Goal: Task Accomplishment & Management: Manage account settings

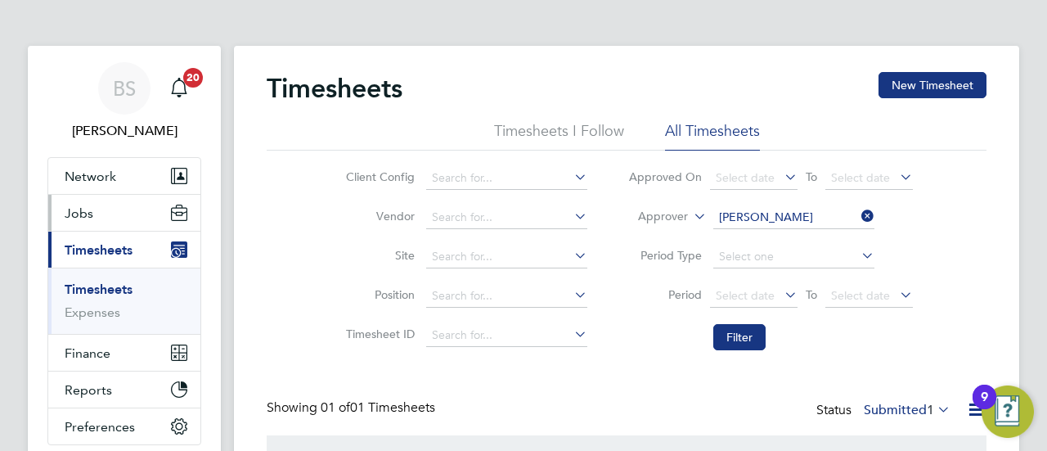
click at [80, 218] on span "Jobs" at bounding box center [79, 213] width 29 height 16
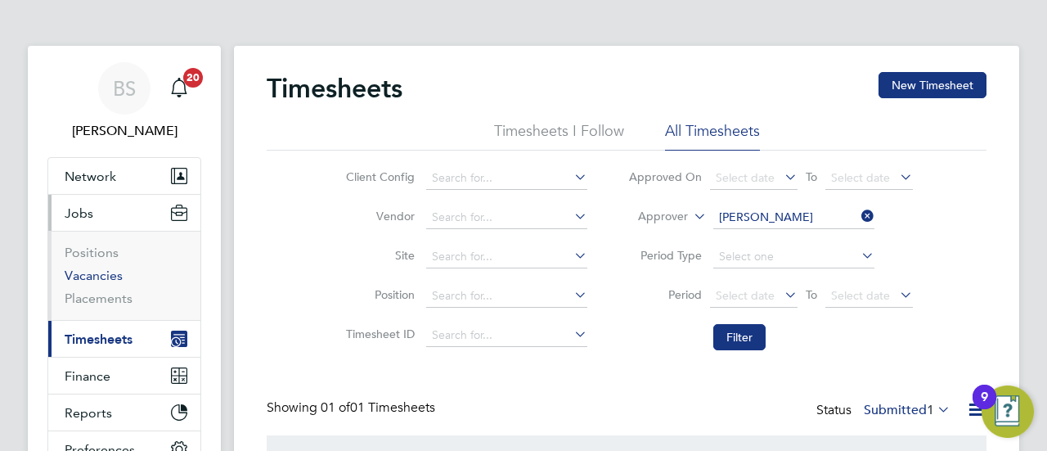
click at [100, 276] on link "Vacancies" at bounding box center [94, 275] width 58 height 16
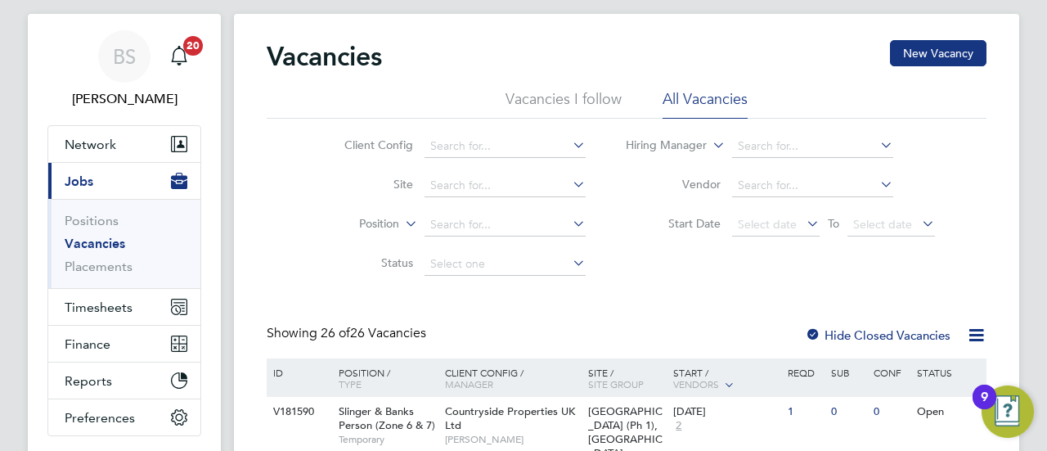
scroll to position [82, 0]
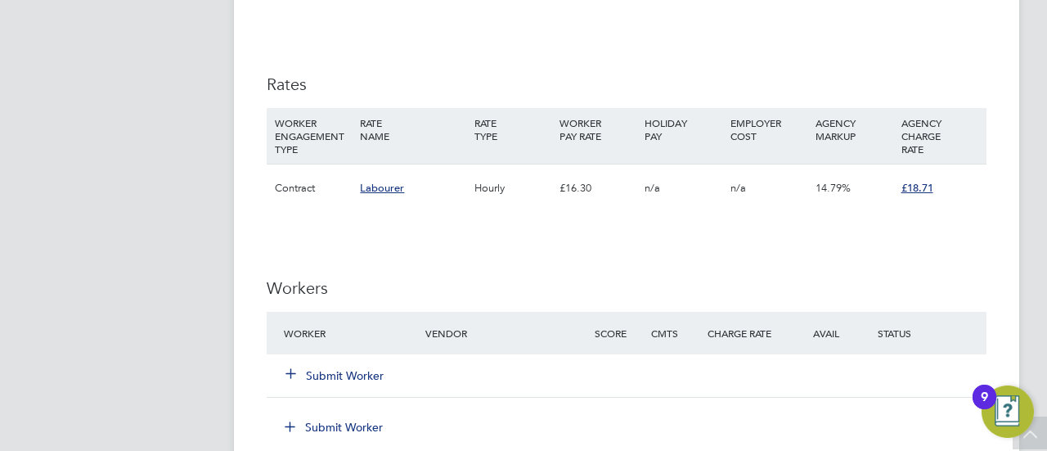
scroll to position [1145, 0]
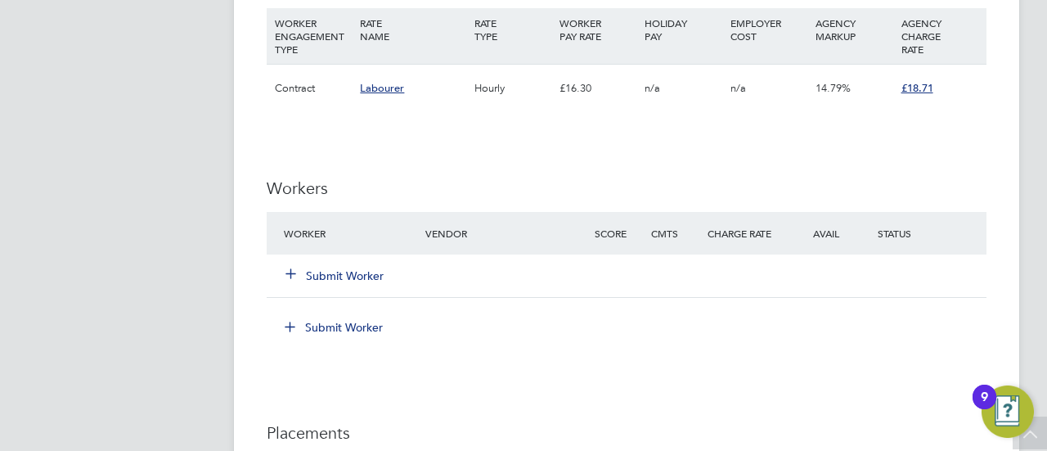
click at [350, 272] on button "Submit Worker" at bounding box center [335, 275] width 98 height 16
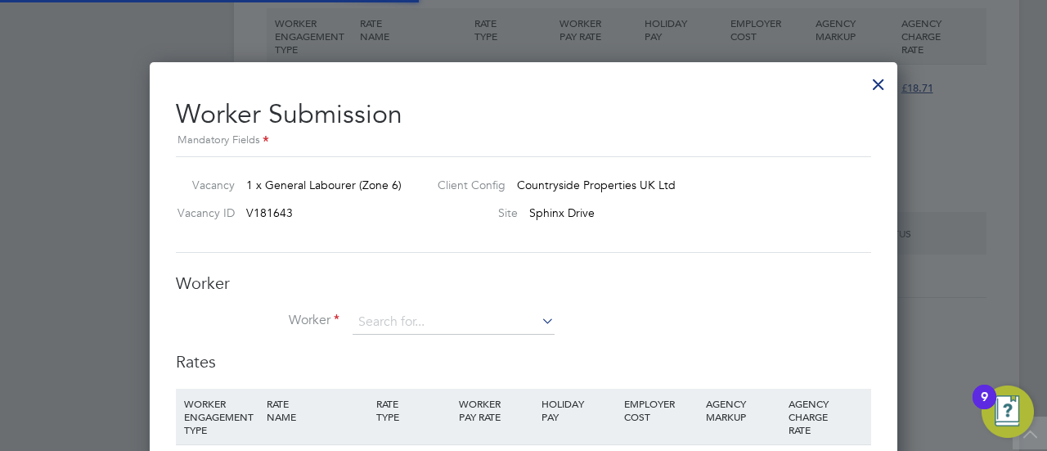
scroll to position [1048, 747]
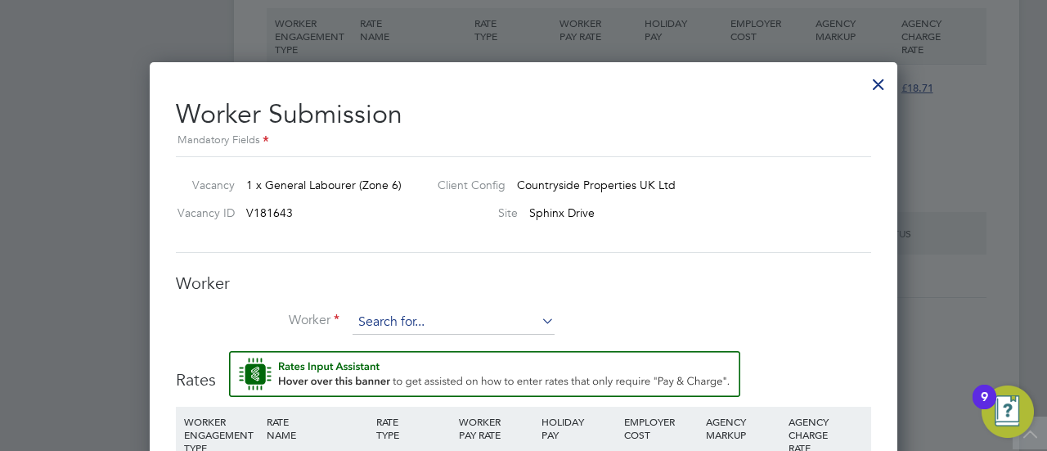
click at [422, 318] on input at bounding box center [453, 322] width 202 height 25
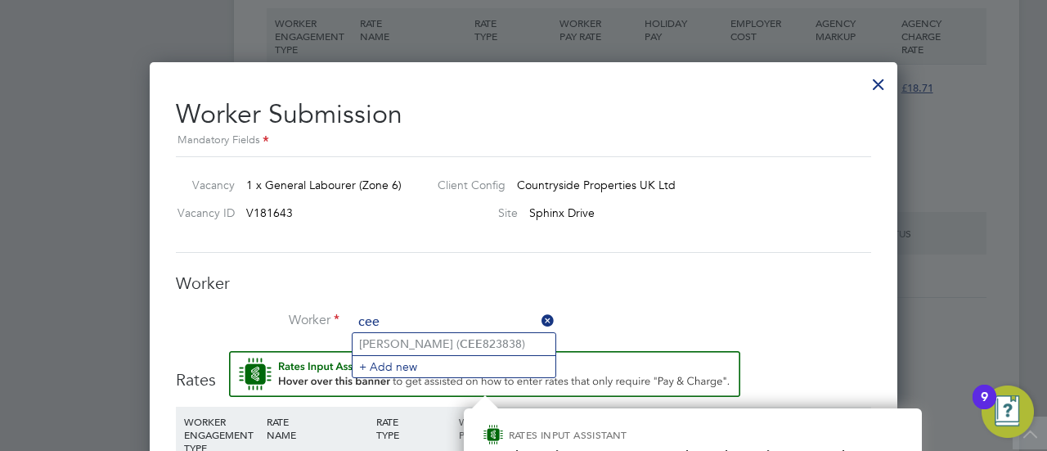
type input "cee"
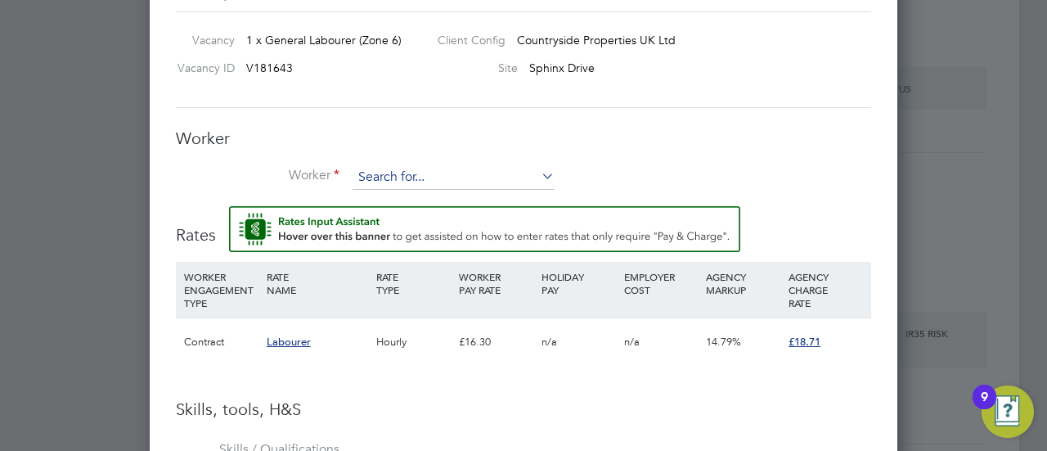
click at [448, 182] on input at bounding box center [453, 177] width 202 height 25
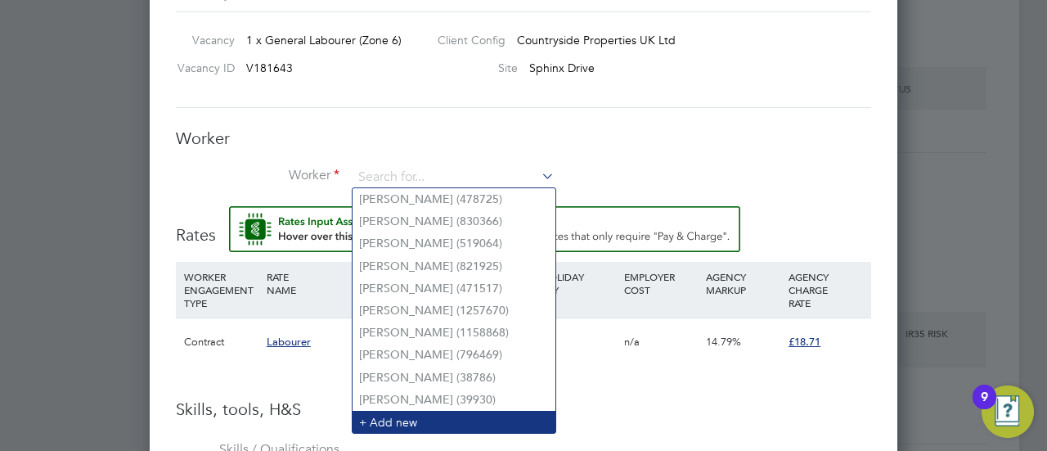
click at [446, 421] on li "+ Add new" at bounding box center [453, 421] width 203 height 22
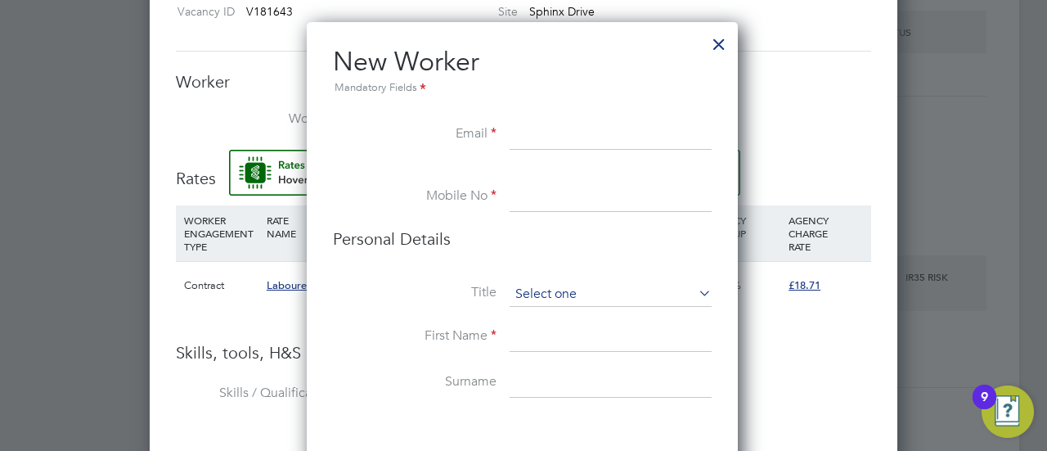
scroll to position [1371, 0]
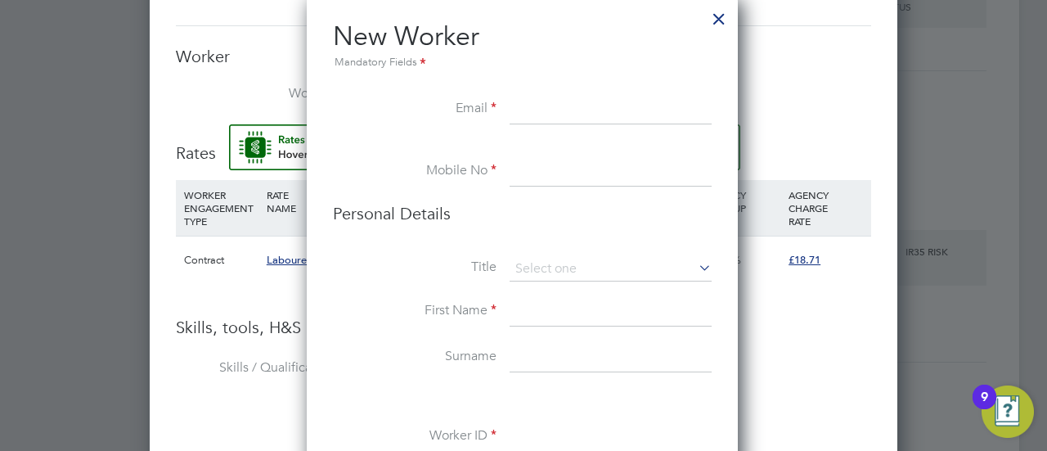
click at [536, 316] on input at bounding box center [610, 312] width 202 height 29
paste input "Ceejay Ndigwe"
type input "Ceejay Ndigwe"
click at [541, 357] on input at bounding box center [610, 357] width 202 height 29
paste input "Ceejay Ndigwe"
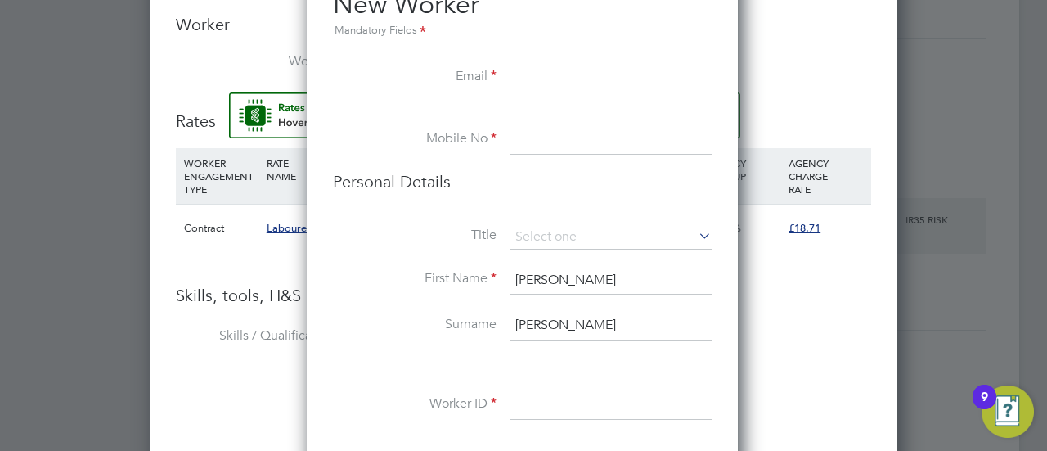
scroll to position [1453, 0]
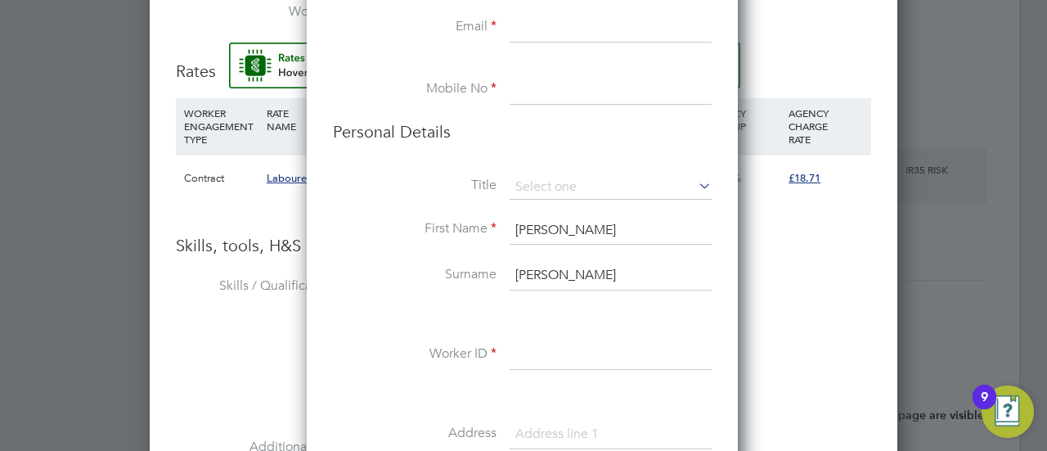
type input "Ceejay Ndigwe"
click at [564, 352] on input at bounding box center [610, 354] width 202 height 29
paste input "Ceejay Ndigwe"
type input "Ceejay Ndigwe"
drag, startPoint x: 558, startPoint y: 271, endPoint x: 473, endPoint y: 273, distance: 85.1
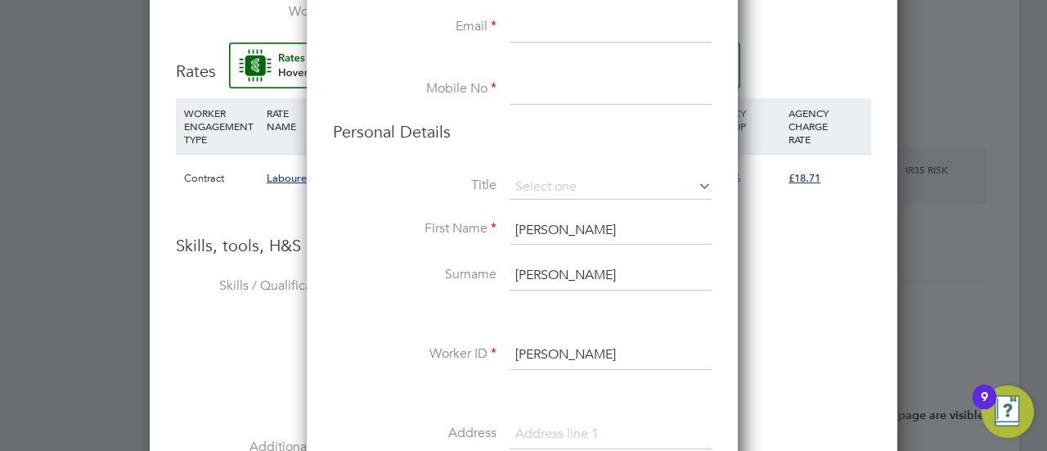
click at [473, 273] on li "Surname Ceejay Ndigwe" at bounding box center [522, 284] width 379 height 46
type input "Ndigwe"
drag, startPoint x: 553, startPoint y: 232, endPoint x: 615, endPoint y: 230, distance: 62.2
click at [615, 230] on input "Ceejay Ndigwe" at bounding box center [610, 230] width 202 height 29
type input "Ceejay"
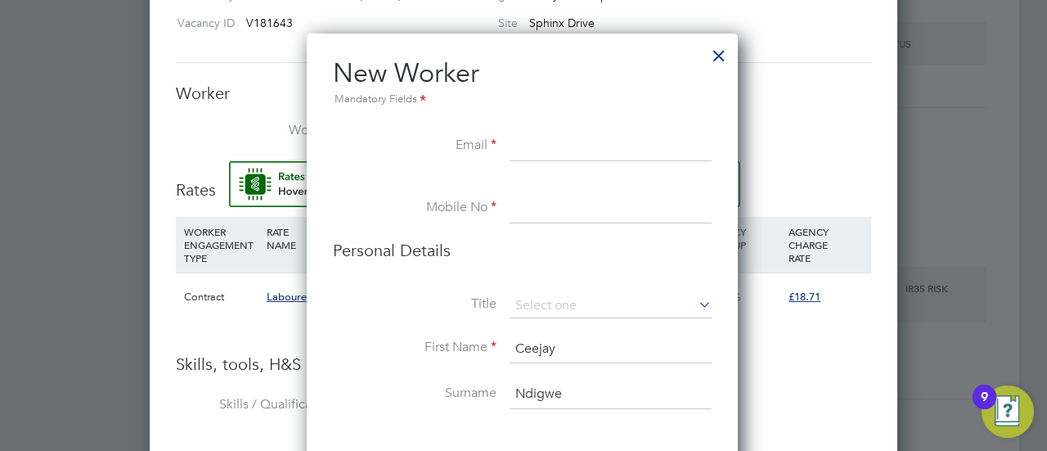
scroll to position [1289, 0]
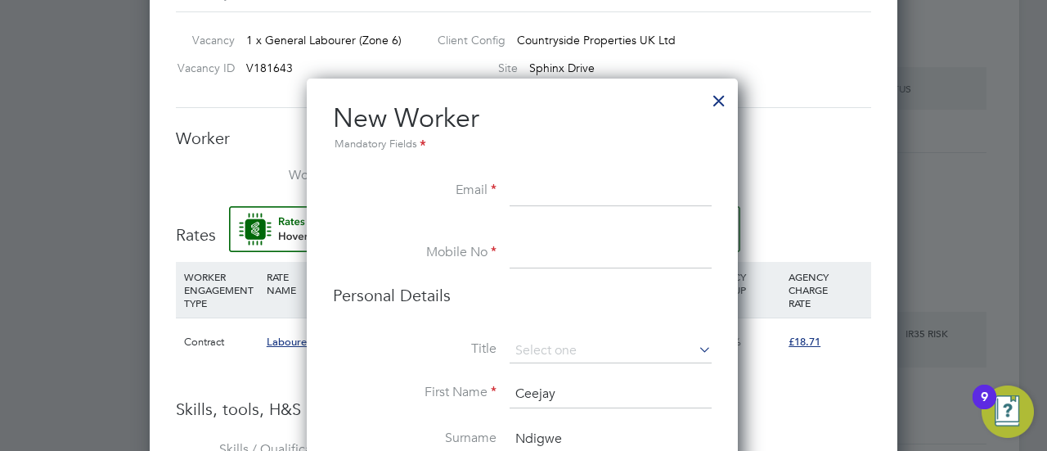
click at [574, 187] on input at bounding box center [610, 191] width 202 height 29
paste input "ogedi@hotmail.co.uk"
type input "ogedi@hotmail.co.uk"
click at [621, 255] on input at bounding box center [610, 253] width 202 height 29
paste input "7493 363557"
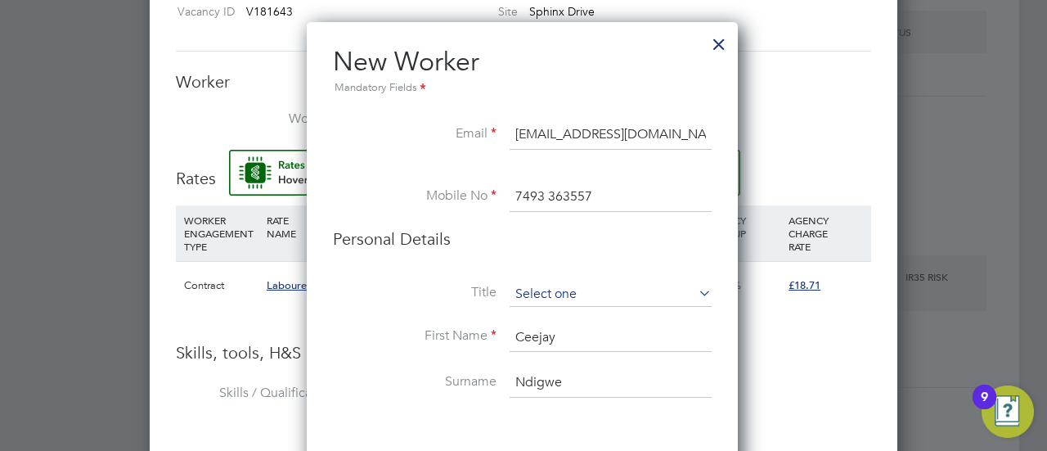
scroll to position [1371, 0]
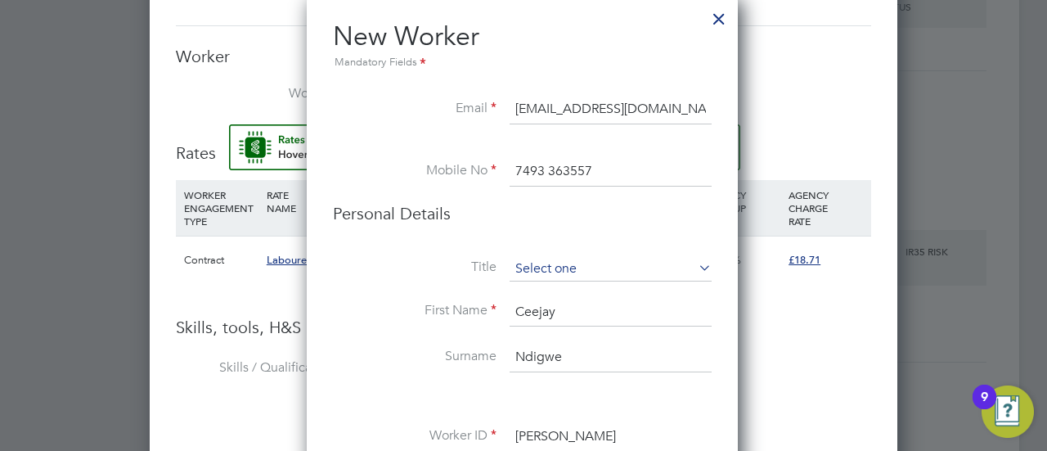
type input "7493 363557"
click at [638, 271] on input at bounding box center [610, 269] width 202 height 25
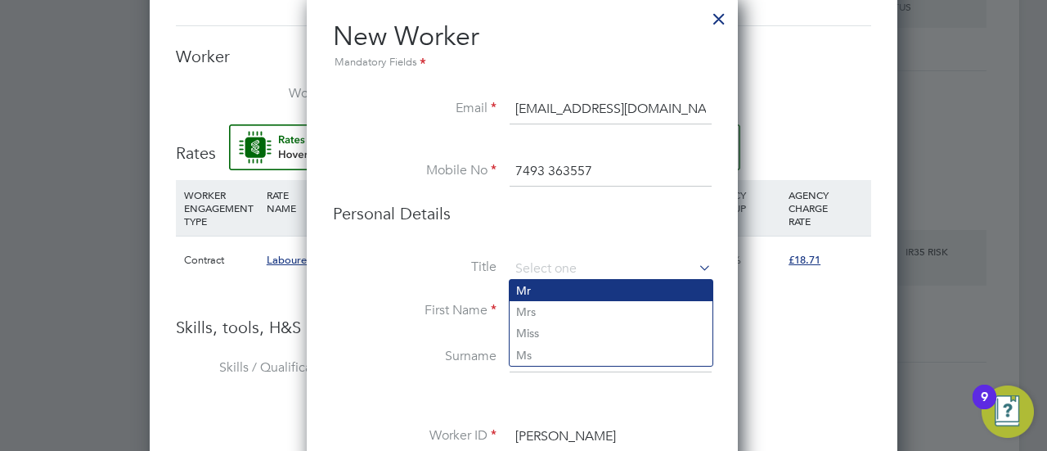
click at [558, 290] on li "Mr" at bounding box center [610, 290] width 203 height 21
type input "Mr"
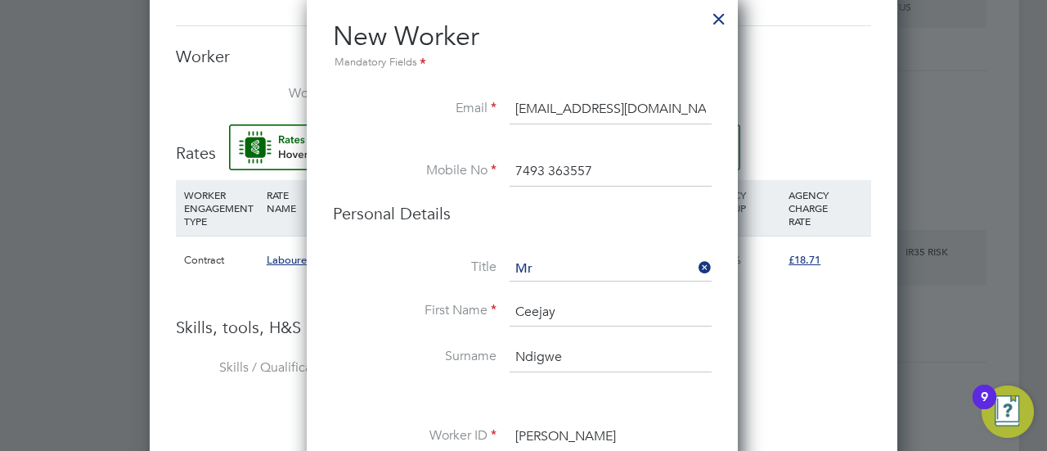
click at [413, 276] on li "Title Mr" at bounding box center [522, 277] width 379 height 41
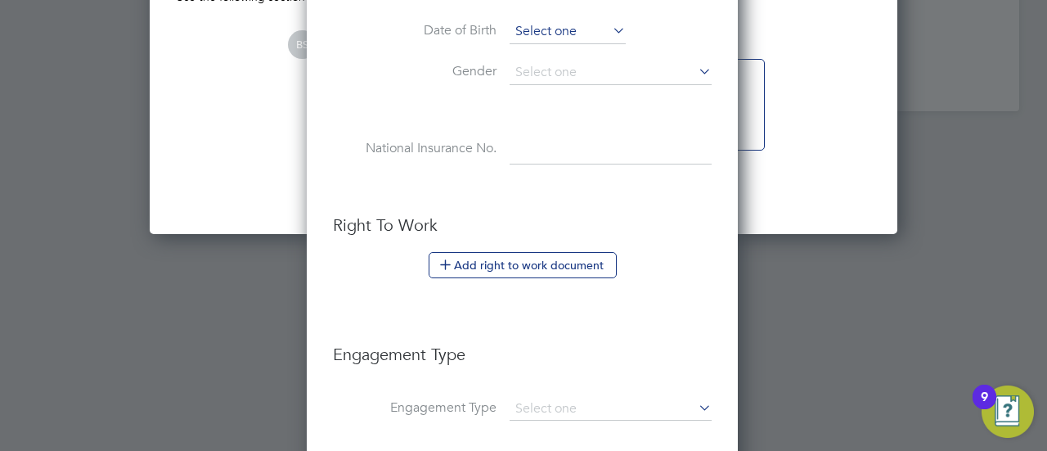
scroll to position [2025, 0]
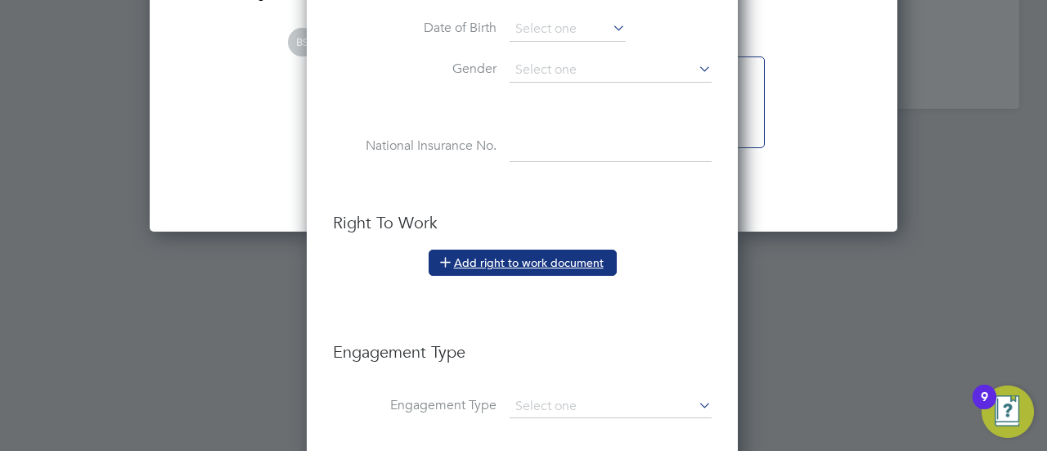
click at [518, 261] on button "Add right to work document" at bounding box center [522, 262] width 188 height 26
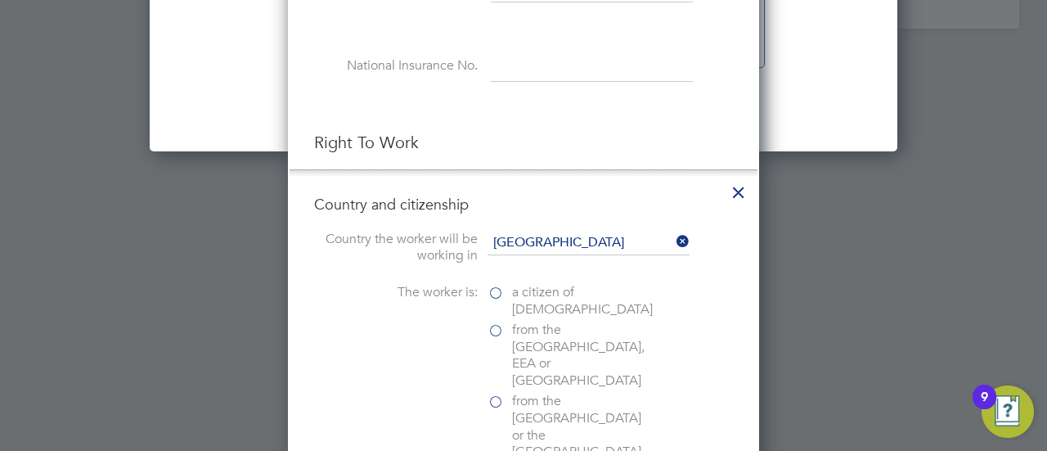
scroll to position [2189, 0]
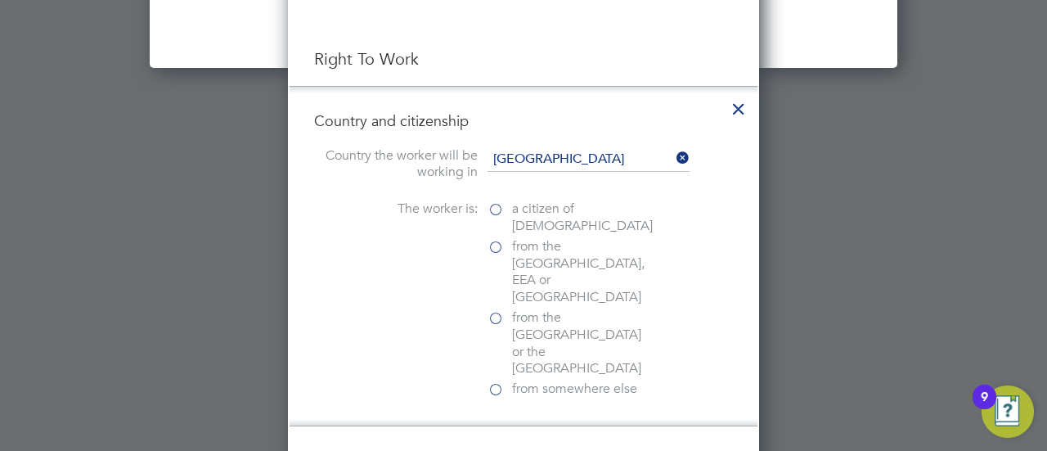
click at [497, 200] on label "a citizen of United Kingdom" at bounding box center [569, 217] width 164 height 34
click at [0, 0] on input "a citizen of United Kingdom" at bounding box center [0, 0] width 0 height 0
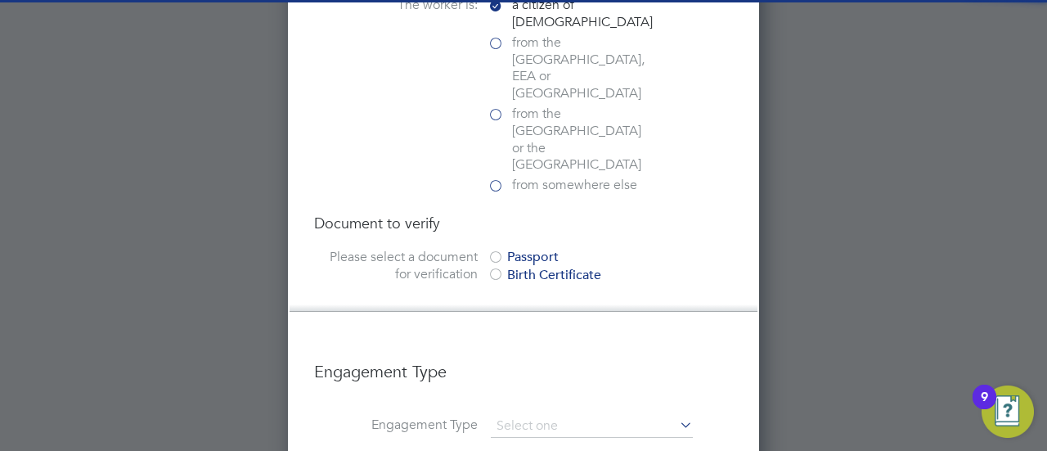
scroll to position [2434, 0]
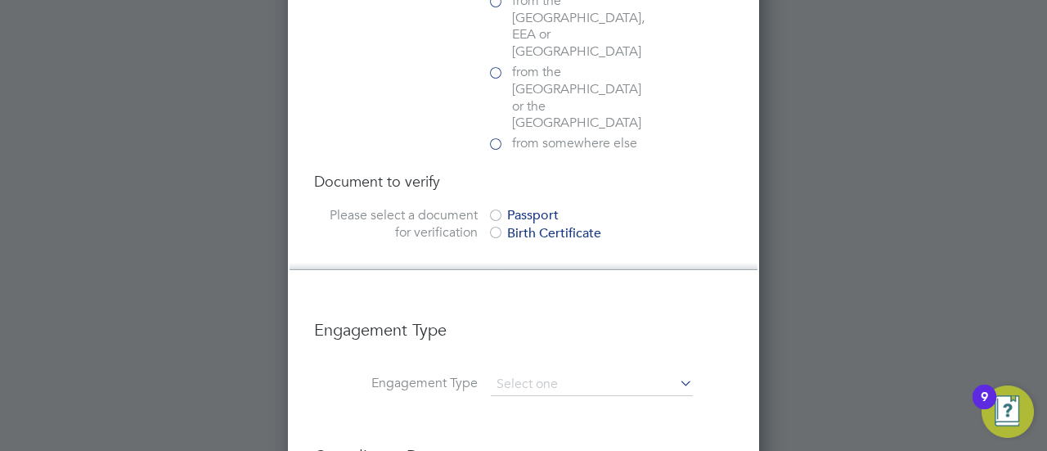
click at [497, 208] on div at bounding box center [495, 216] width 16 height 16
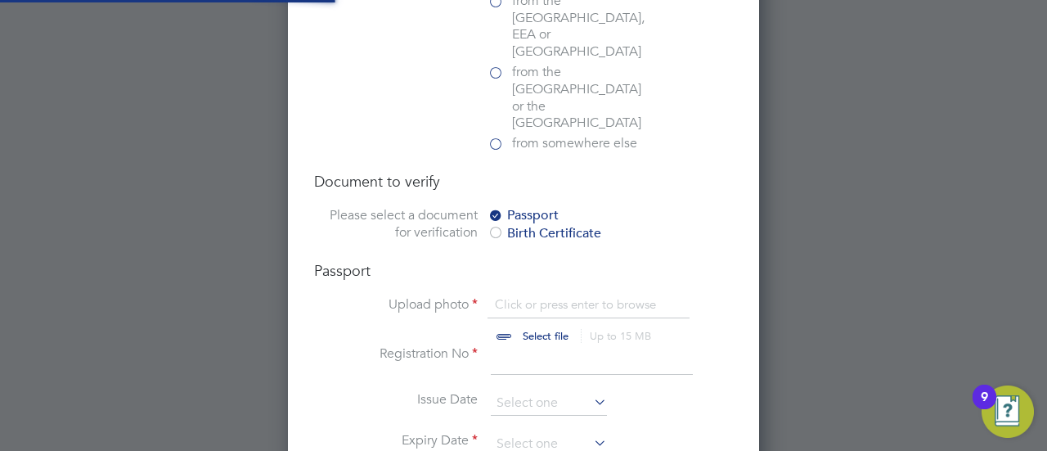
scroll to position [21, 203]
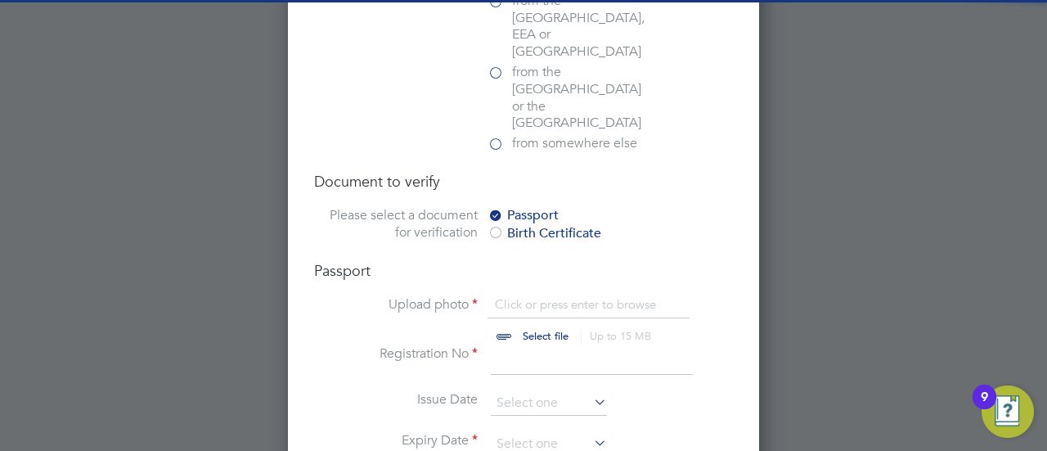
click at [549, 296] on input "file" at bounding box center [561, 320] width 257 height 49
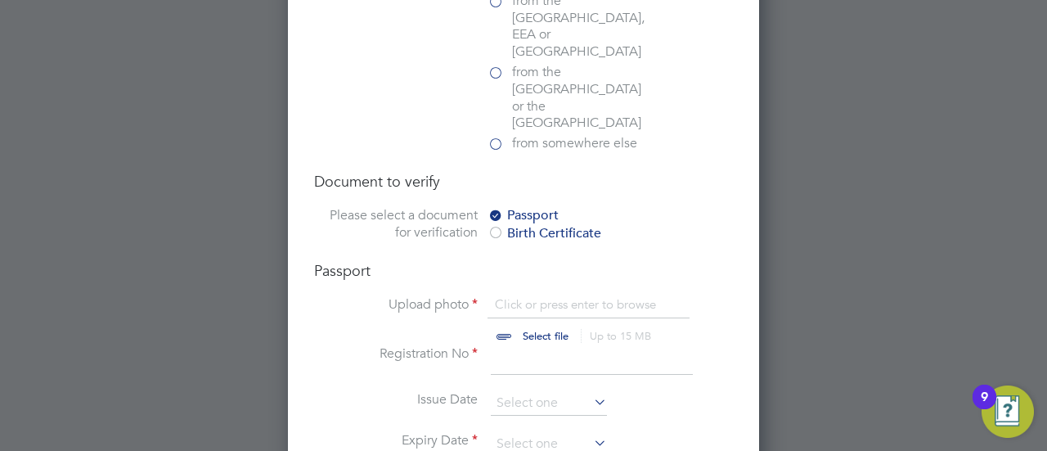
type input "C:\fakepath\ceejay pp.jpg"
click at [528, 345] on input at bounding box center [592, 359] width 202 height 29
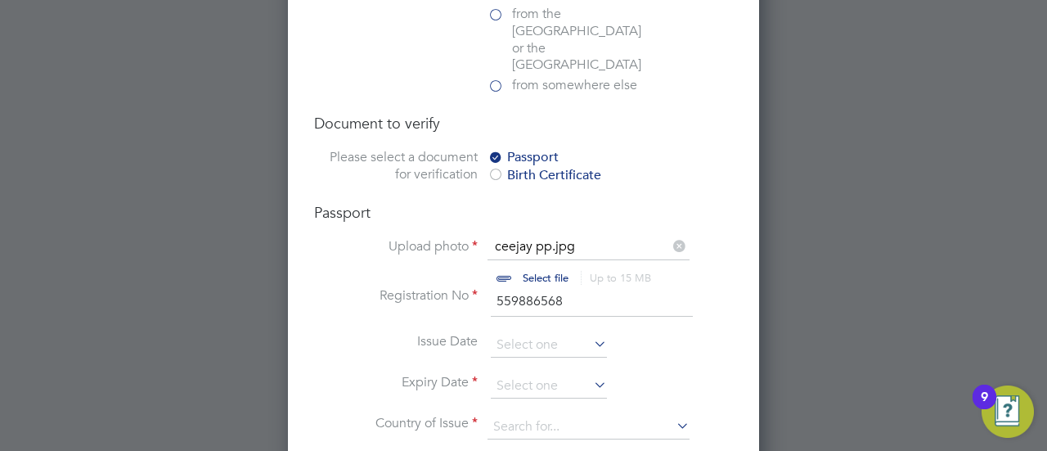
scroll to position [2598, 0]
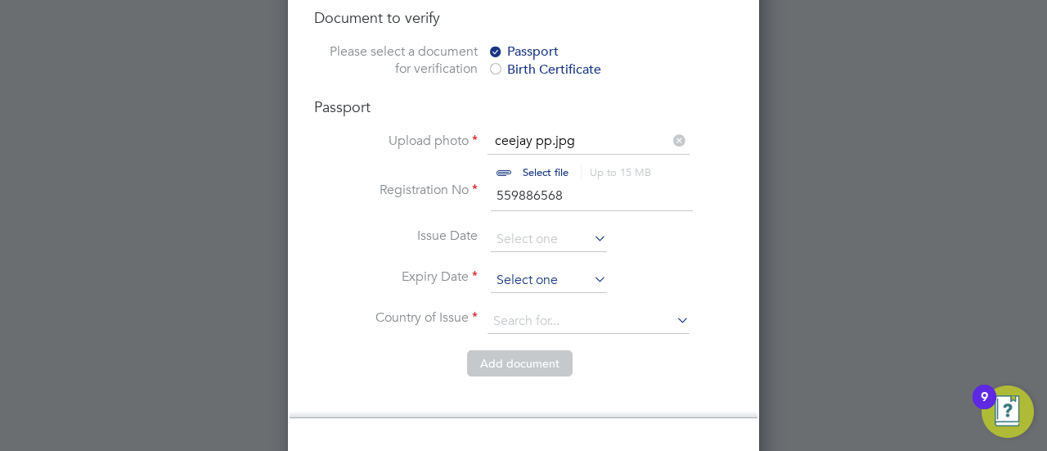
type input "559886568"
click at [561, 268] on input at bounding box center [549, 280] width 116 height 25
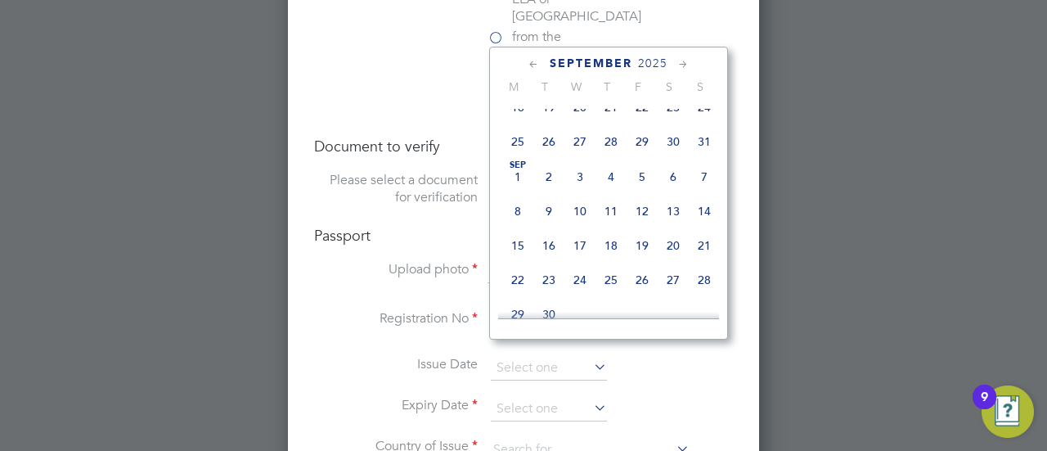
scroll to position [2434, 0]
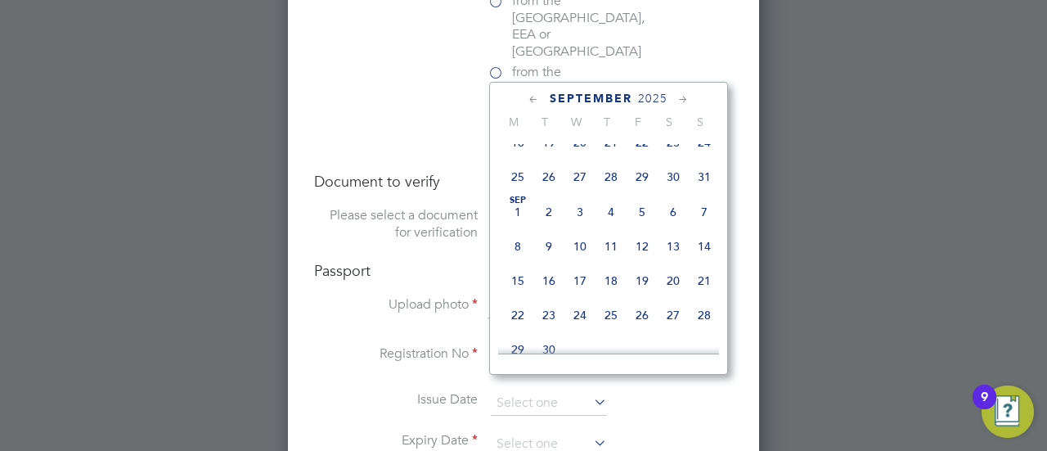
click at [654, 94] on span "2025" at bounding box center [652, 99] width 29 height 14
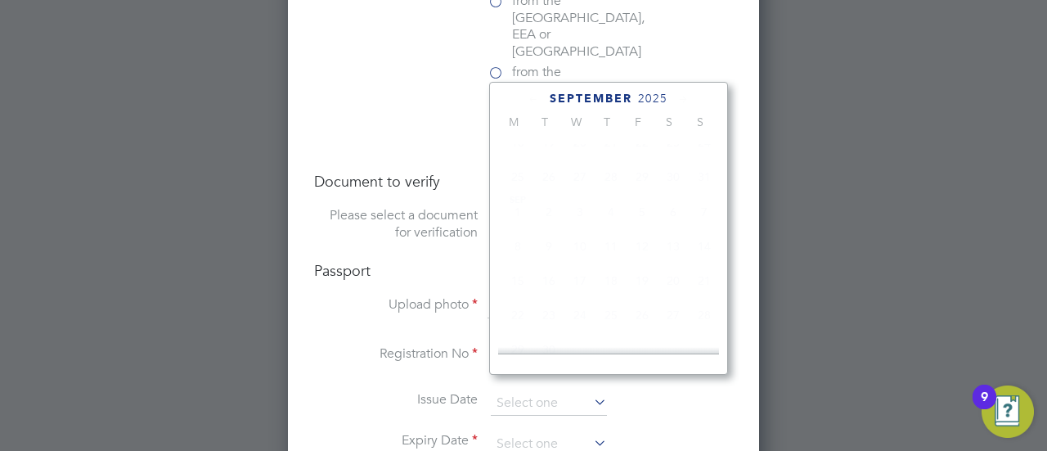
scroll to position [428, 0]
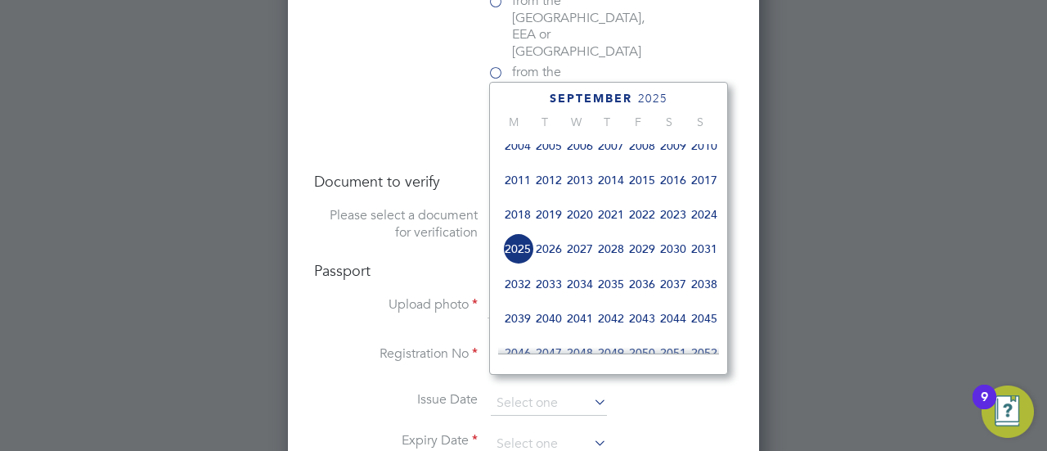
click at [641, 251] on span "2029" at bounding box center [641, 248] width 31 height 31
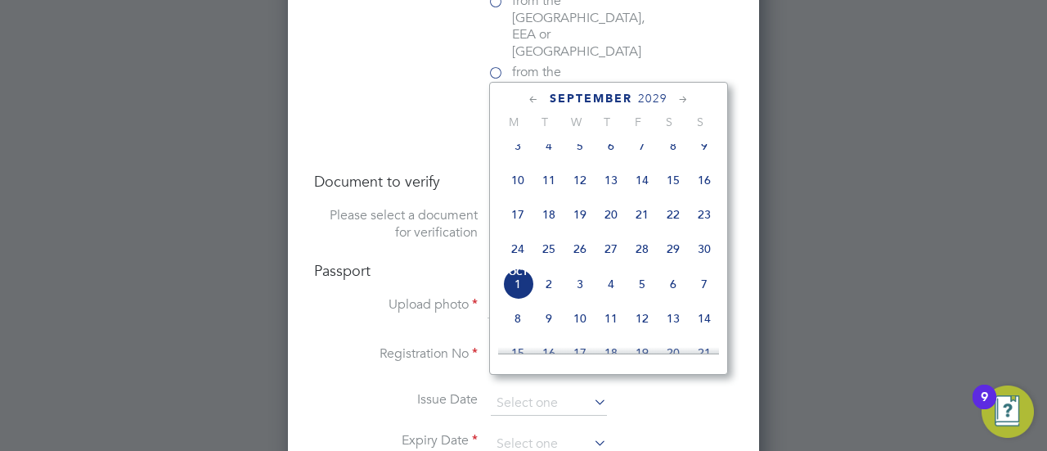
click at [536, 101] on icon at bounding box center [534, 100] width 16 height 18
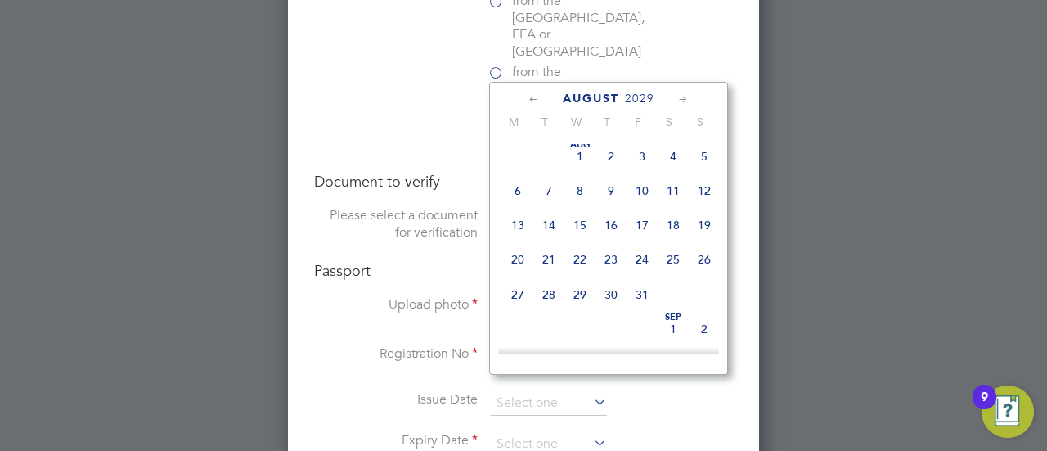
click at [536, 101] on icon at bounding box center [534, 100] width 16 height 18
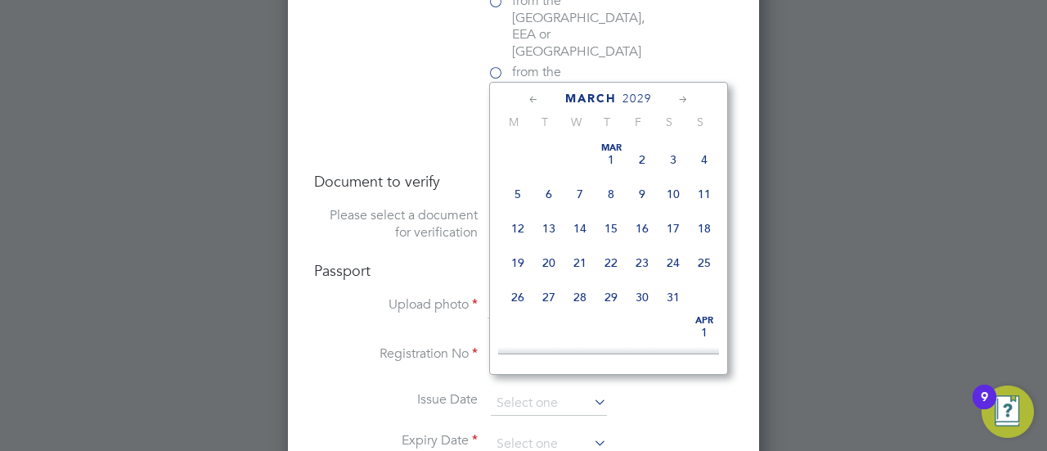
click at [536, 101] on icon at bounding box center [534, 100] width 16 height 18
click at [613, 267] on span "22" at bounding box center [610, 262] width 31 height 31
type input "22 Feb 2029"
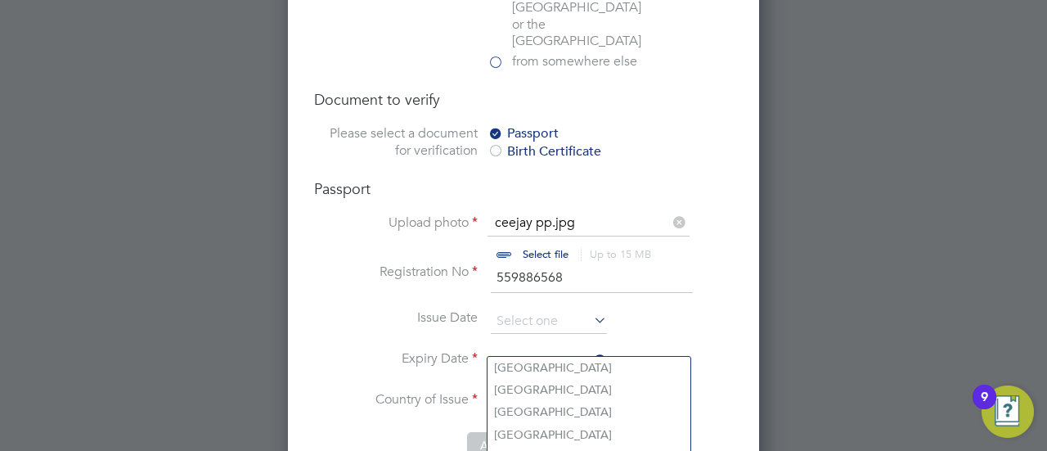
click at [581, 391] on input at bounding box center [588, 403] width 202 height 25
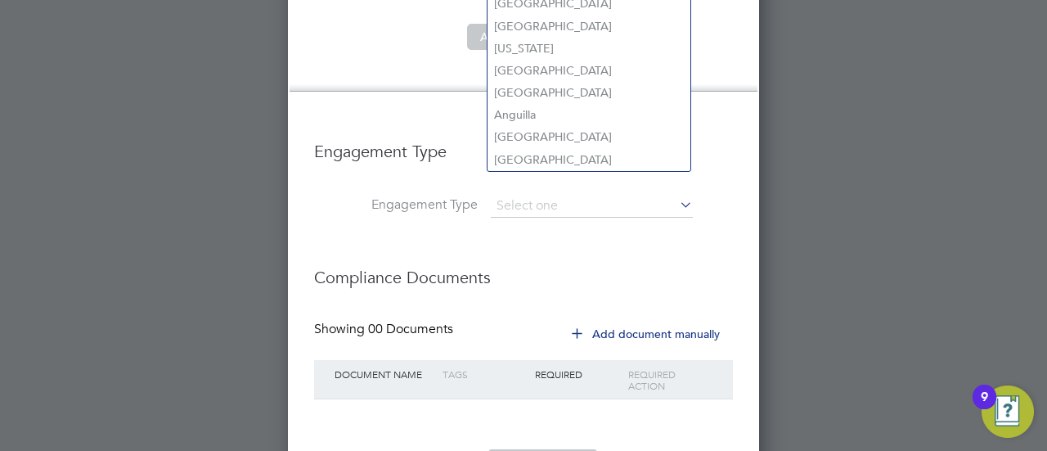
scroll to position [2691, 0]
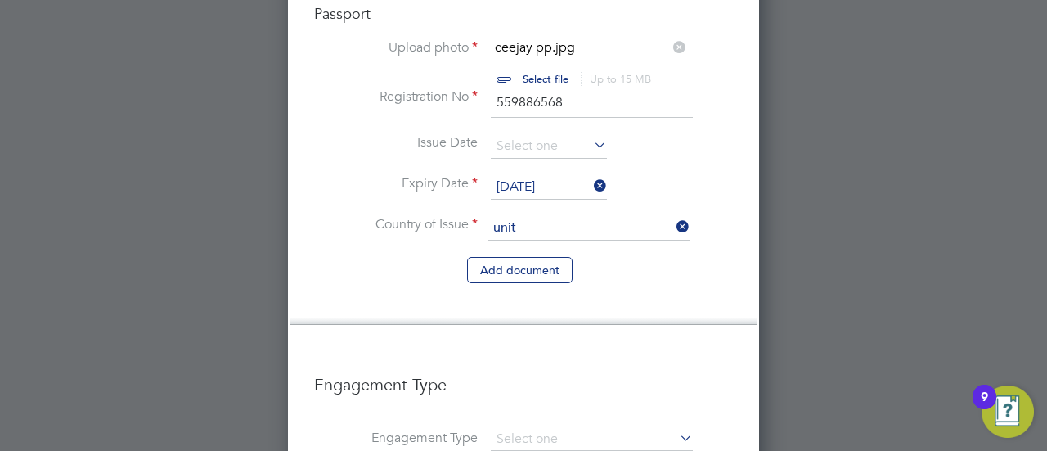
click at [543, 229] on li "Unit ed Kingdom" at bounding box center [603, 237] width 233 height 22
type input "United Kingdom"
click at [402, 257] on li "Add document" at bounding box center [523, 278] width 419 height 43
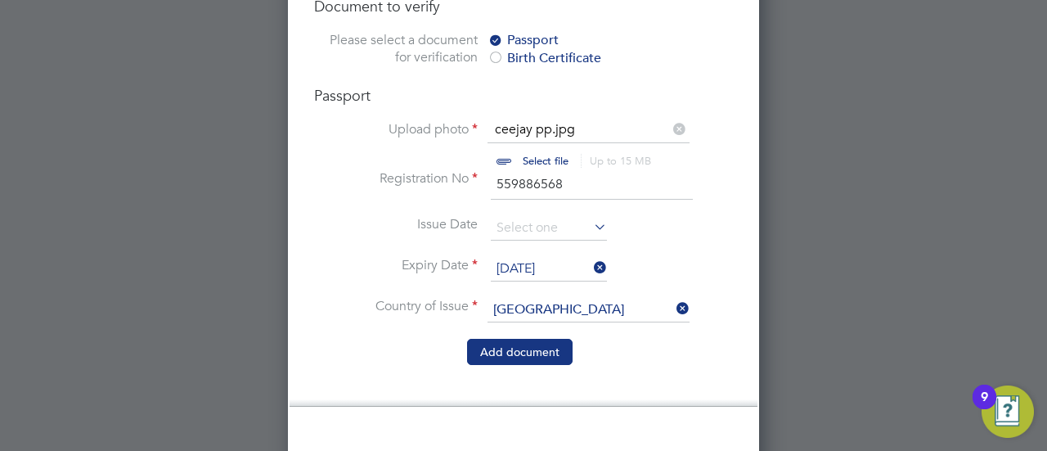
click at [558, 338] on button "Add document" at bounding box center [519, 351] width 105 height 26
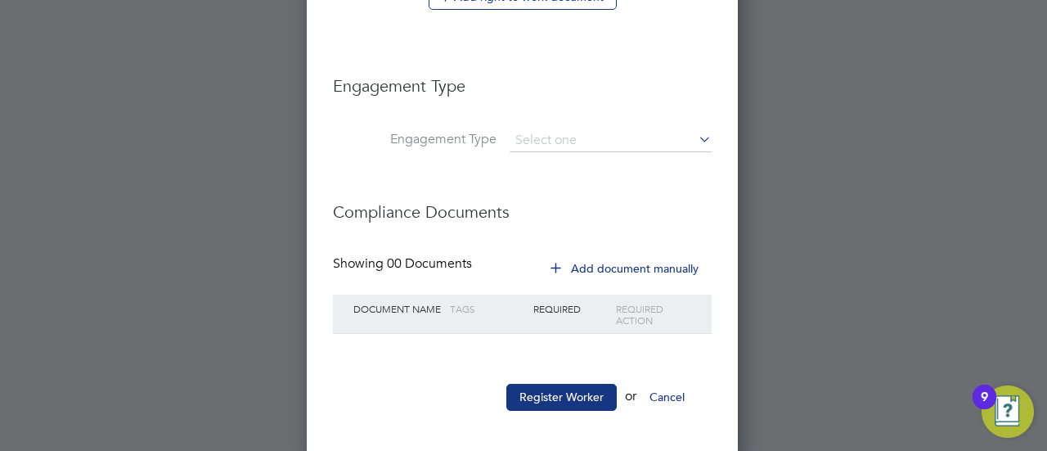
scroll to position [2408, 0]
click at [561, 390] on button "Register Worker" at bounding box center [561, 396] width 110 height 26
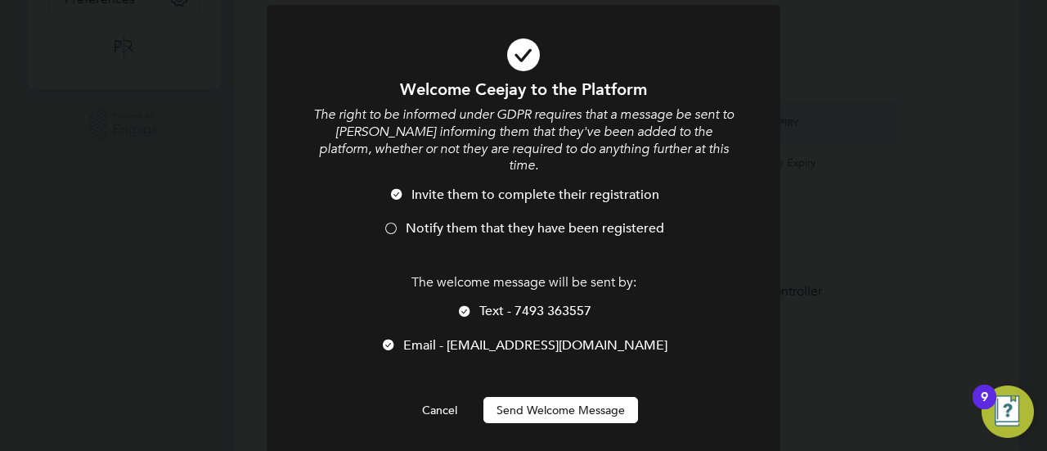
scroll to position [24, 0]
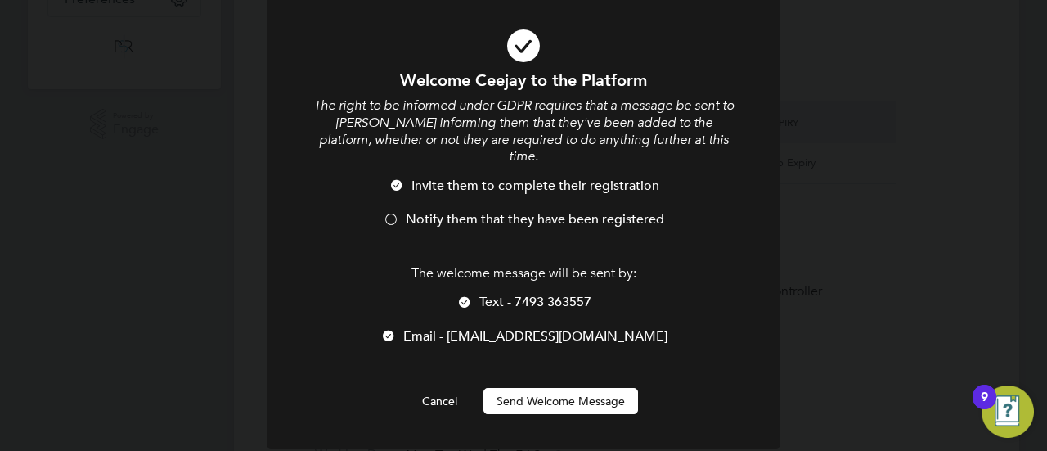
click at [564, 388] on button "Send Welcome Message" at bounding box center [560, 401] width 155 height 26
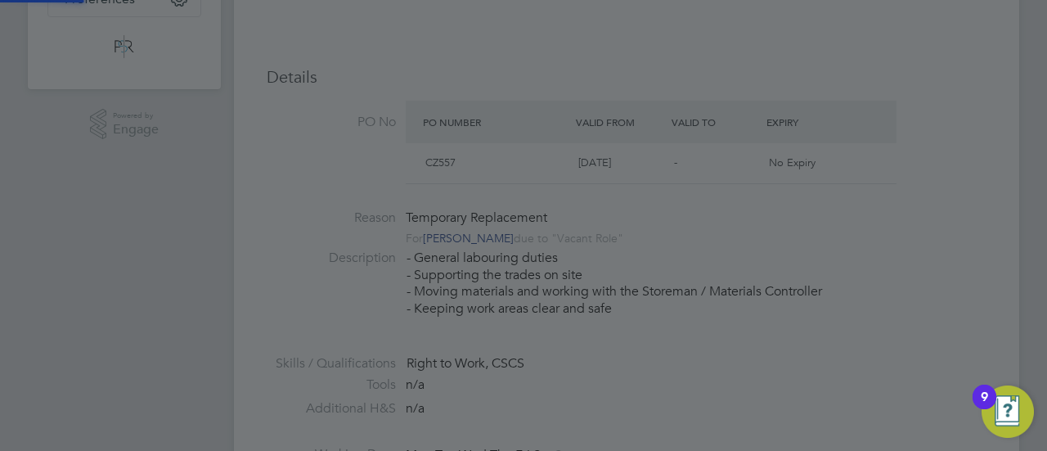
scroll to position [0, 0]
type input "Ceejay Ndigwe (Ceejay Ndigwe)"
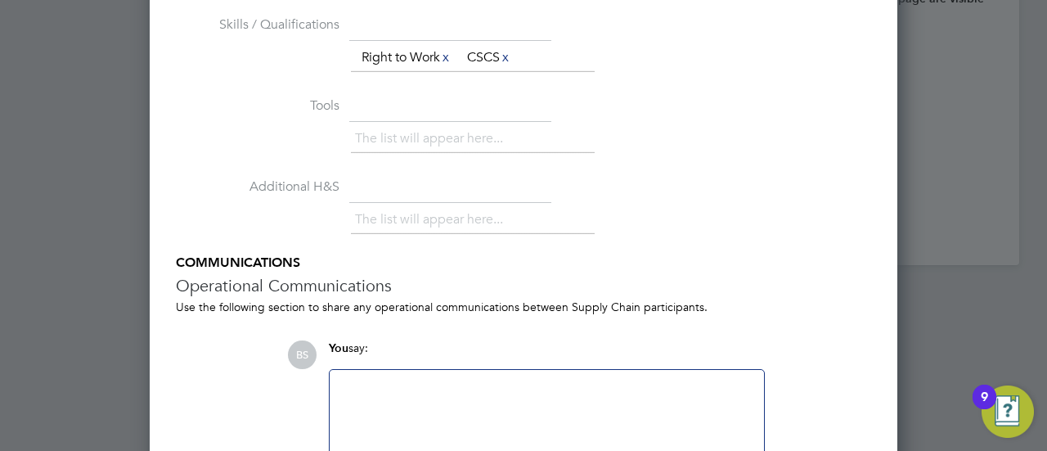
scroll to position [1957, 0]
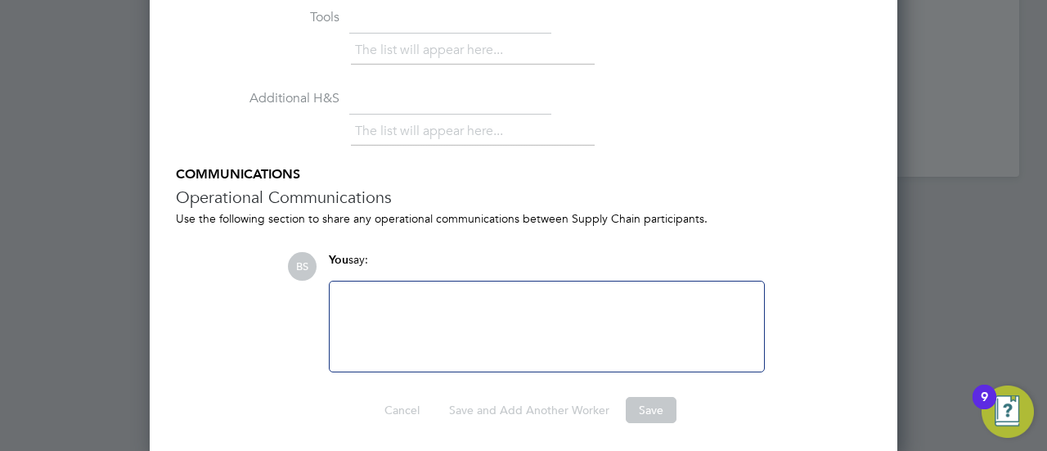
click at [618, 332] on div at bounding box center [546, 326] width 415 height 70
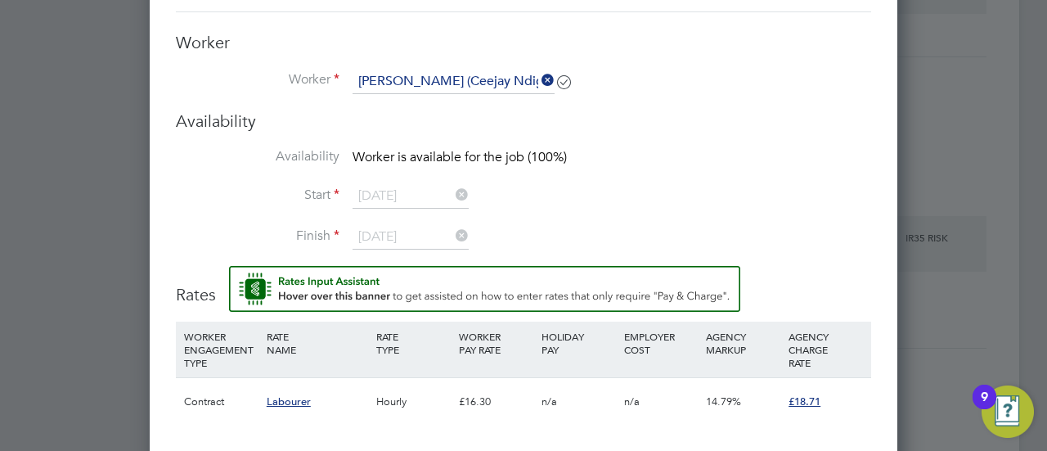
scroll to position [1444, 0]
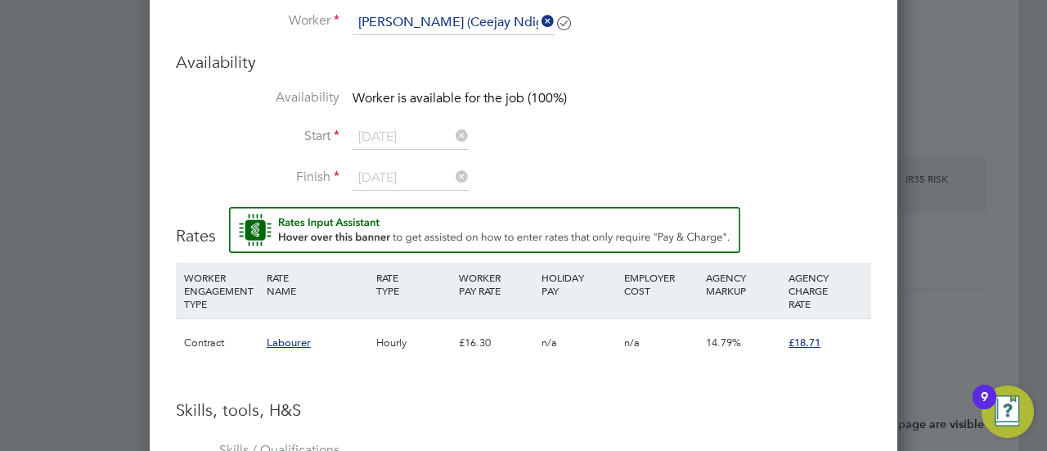
click at [312, 128] on label "Start" at bounding box center [258, 136] width 164 height 17
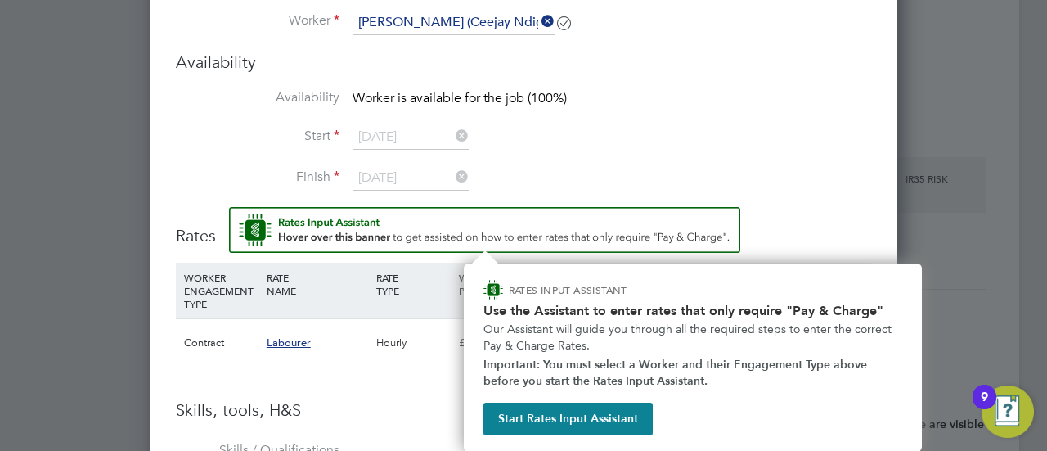
click at [355, 240] on img "Rate Assistant" at bounding box center [484, 230] width 511 height 46
click at [602, 430] on button "Start Rates Input Assistant" at bounding box center [567, 418] width 169 height 33
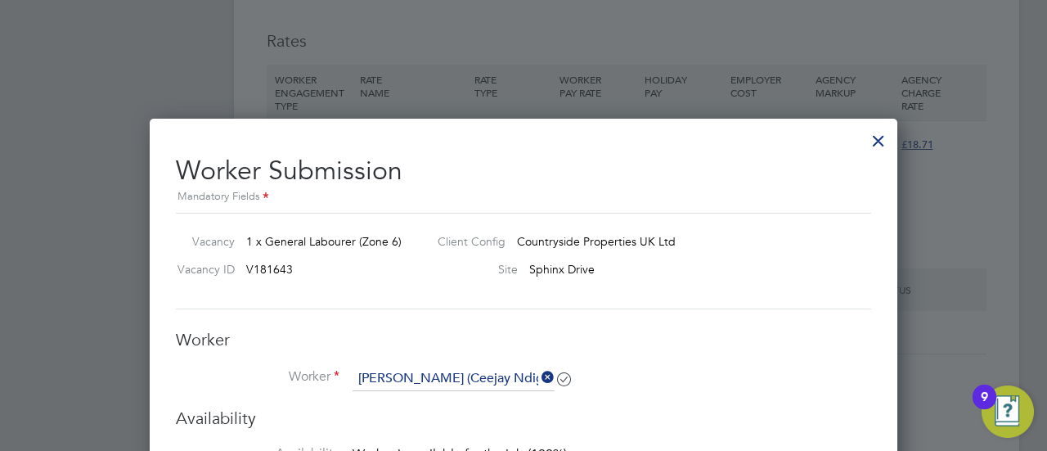
scroll to position [1035, 0]
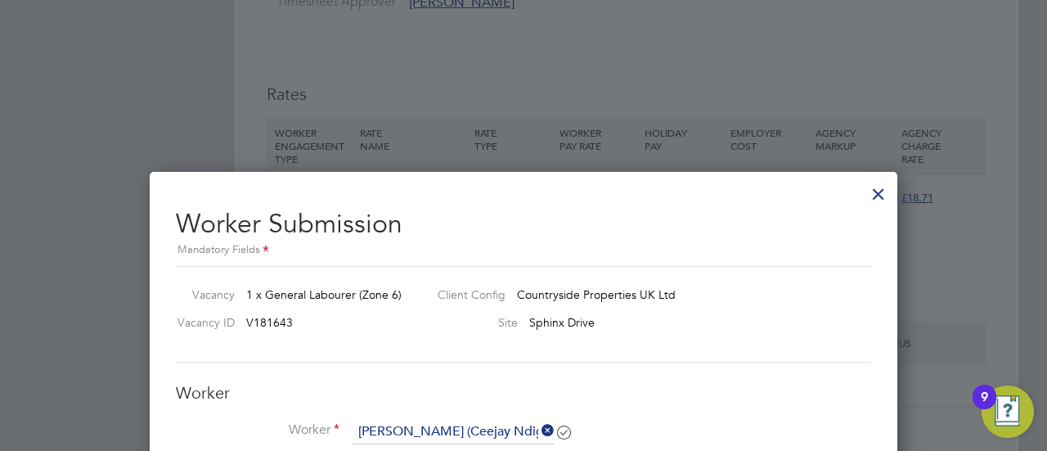
click at [876, 195] on div at bounding box center [877, 189] width 29 height 29
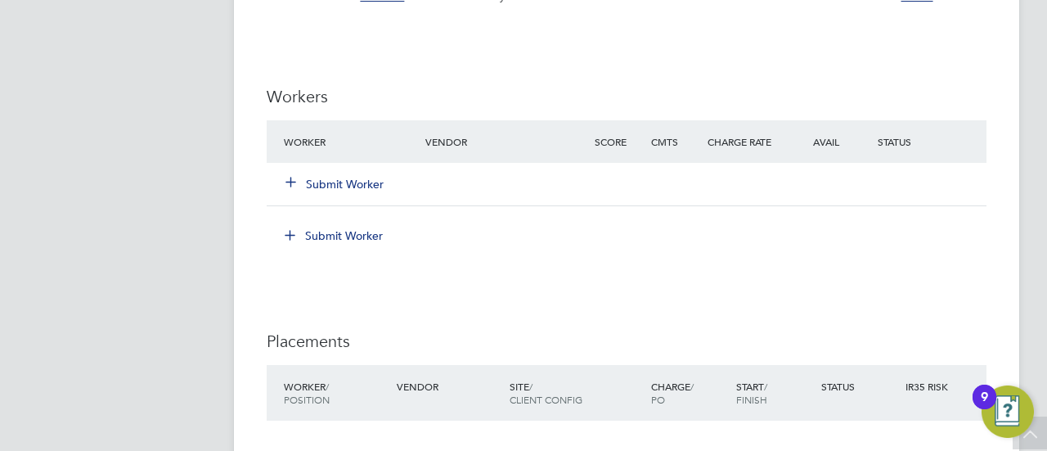
scroll to position [1226, 0]
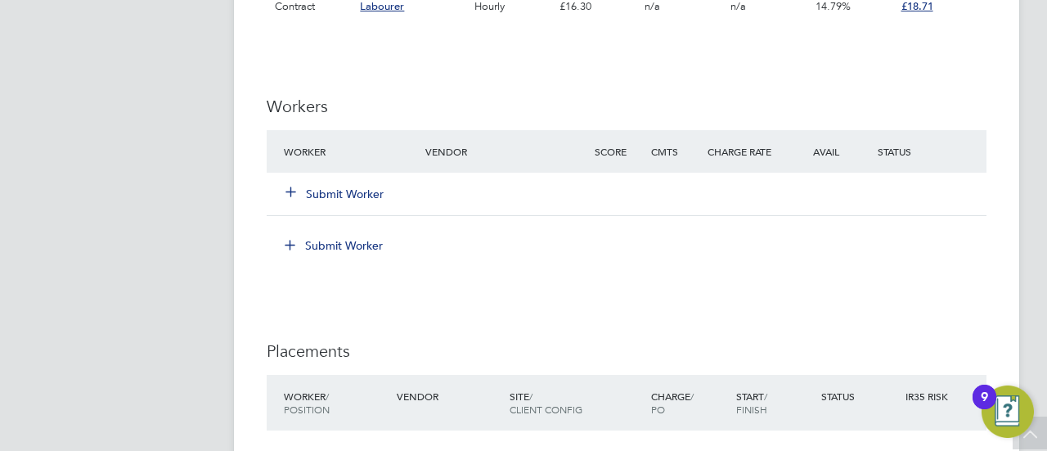
click at [361, 192] on button "Submit Worker" at bounding box center [335, 194] width 98 height 16
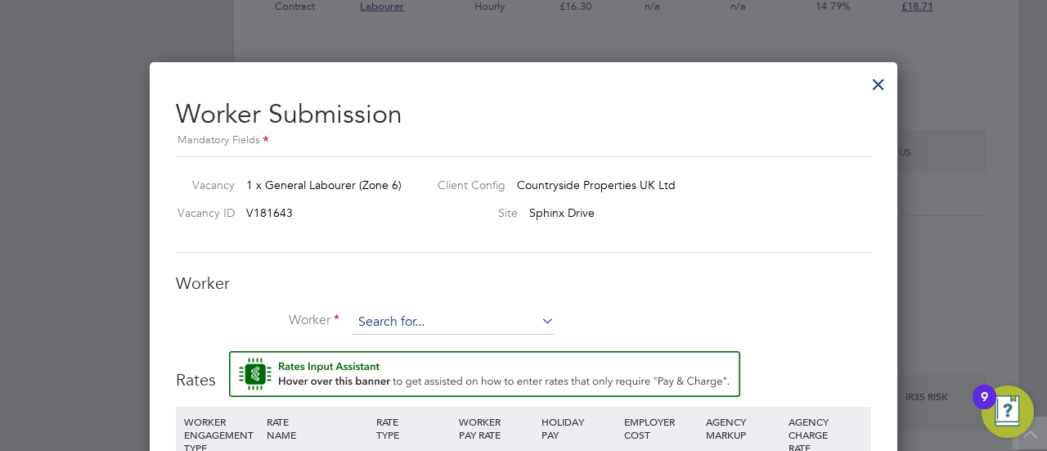
click at [409, 316] on input at bounding box center [453, 322] width 202 height 25
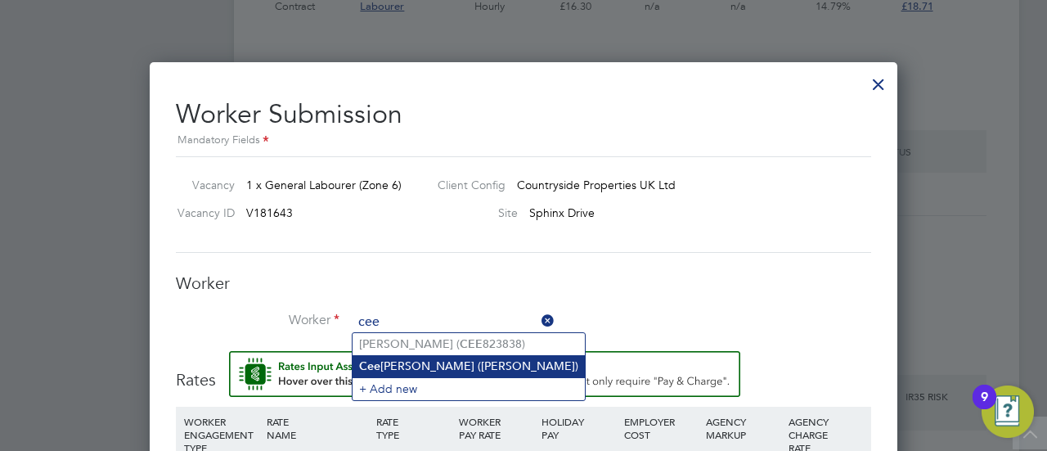
click at [432, 362] on li "Cee jay Ndigwe (Ceejay Ndigwe)" at bounding box center [468, 366] width 232 height 22
type input "Ceejay Ndigwe (Ceejay Ndigwe)"
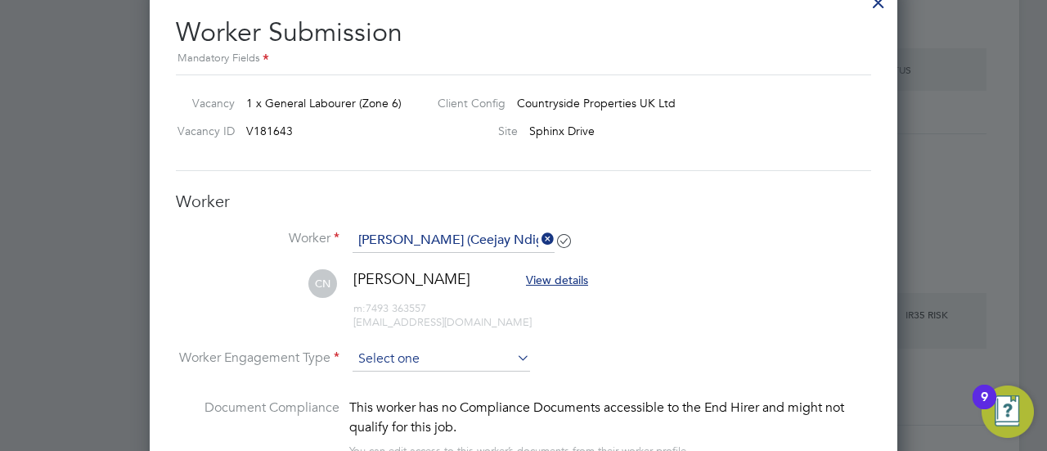
click at [420, 347] on input at bounding box center [440, 359] width 177 height 25
click at [409, 375] on li "Contract" at bounding box center [441, 379] width 178 height 21
type input "Contract"
click at [730, 274] on li "CN Ceejay Ndigwe View details m: 7493 363557 ogedi@hotmail.co.uk" at bounding box center [523, 308] width 695 height 78
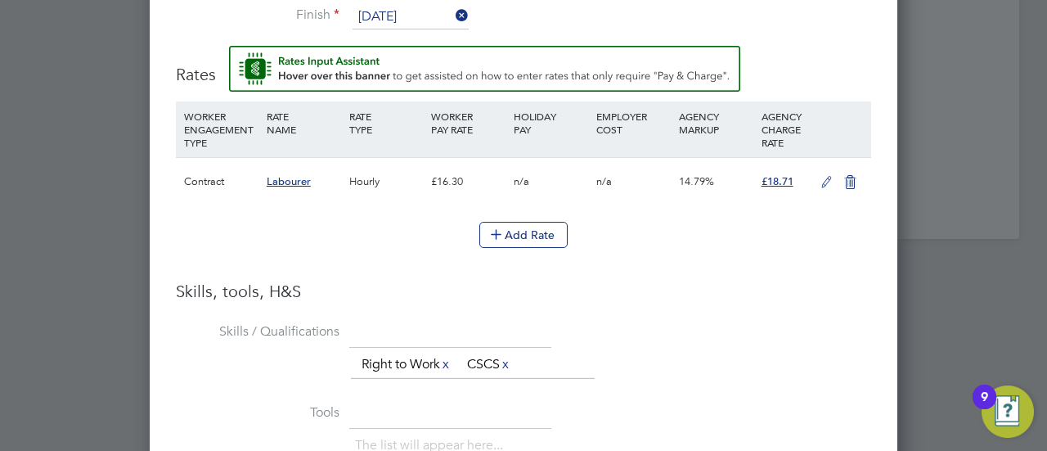
click at [410, 260] on li "WORKER ENGAGEMENT TYPE RATE NAME RATE TYPE WORKER PAY RATE HOLIDAY PAY EMPLOYER…" at bounding box center [523, 190] width 695 height 179
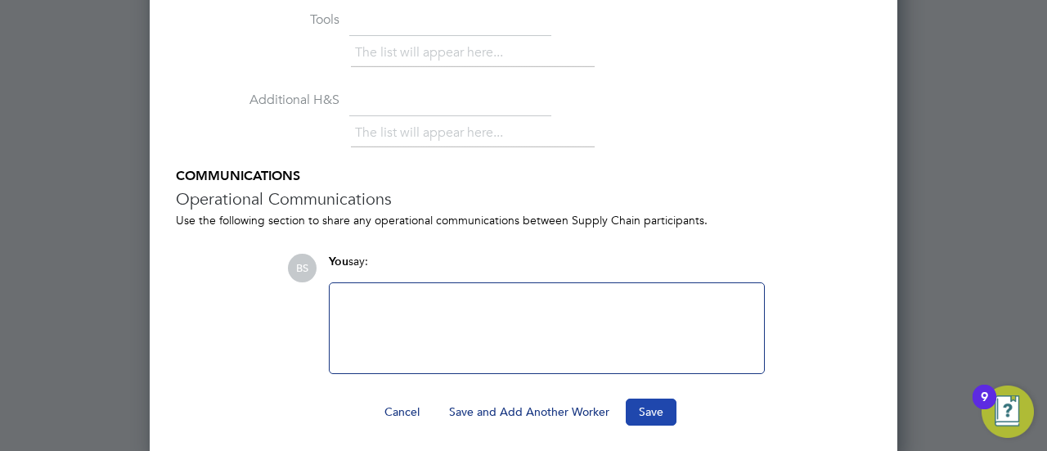
click at [647, 410] on button "Save" at bounding box center [650, 411] width 51 height 26
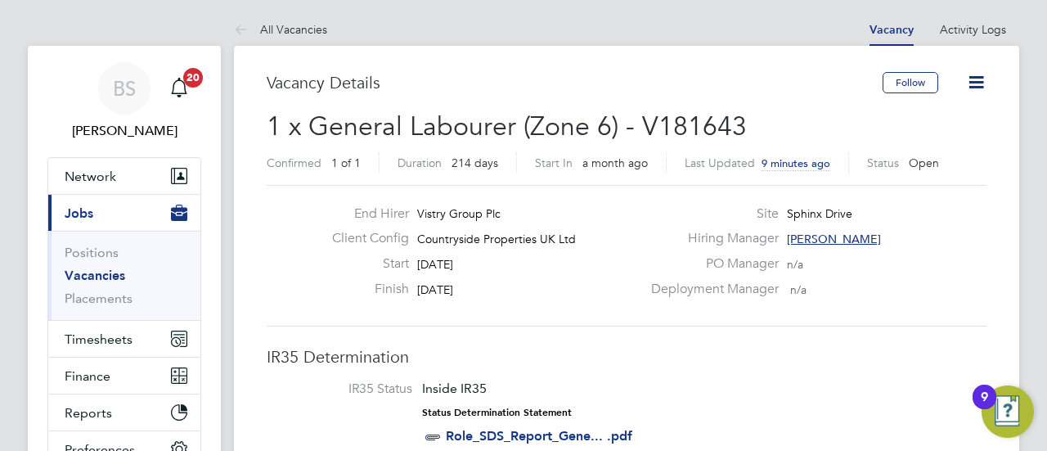
click at [968, 86] on icon at bounding box center [976, 82] width 20 height 20
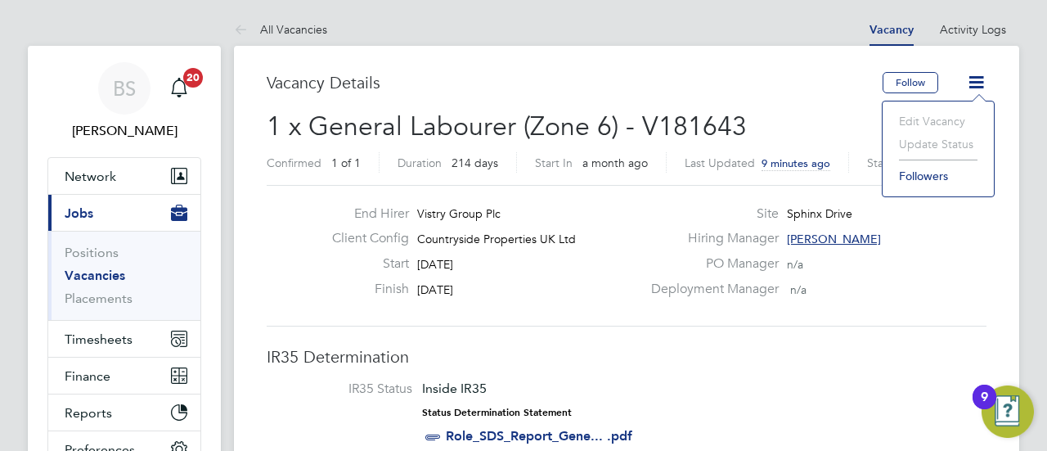
click at [953, 282] on div "Deployment Manager n/a" at bounding box center [817, 292] width 352 height 25
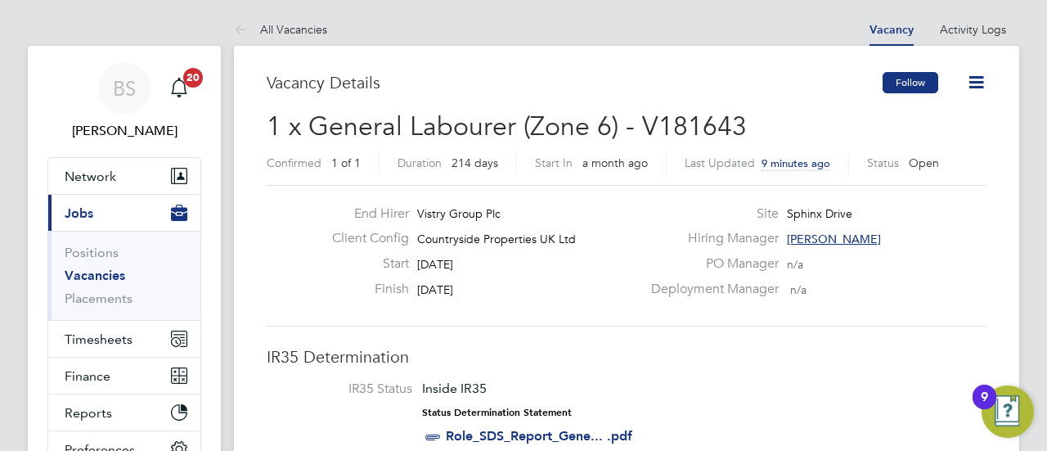
click at [896, 86] on button "Follow" at bounding box center [910, 82] width 56 height 21
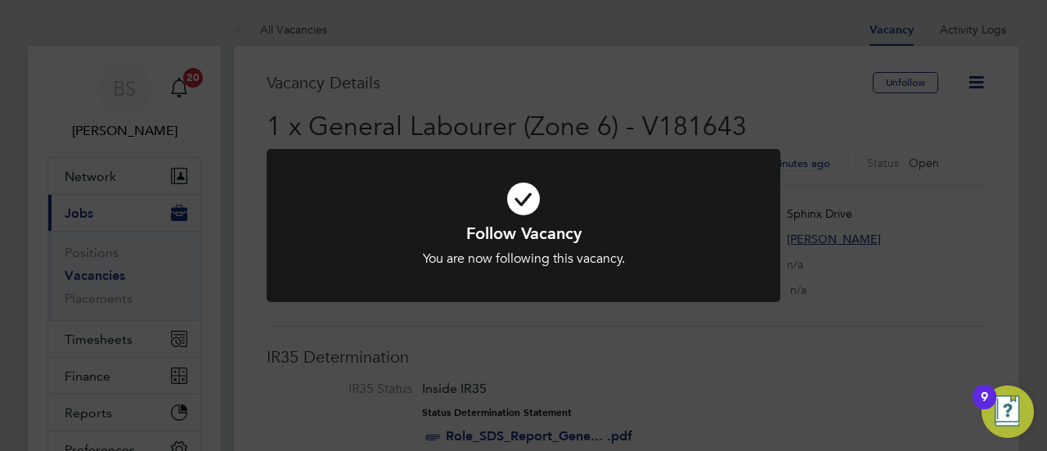
click at [876, 258] on div "Follow Vacancy You are now following this vacancy. Cancel Okay" at bounding box center [523, 225] width 1047 height 451
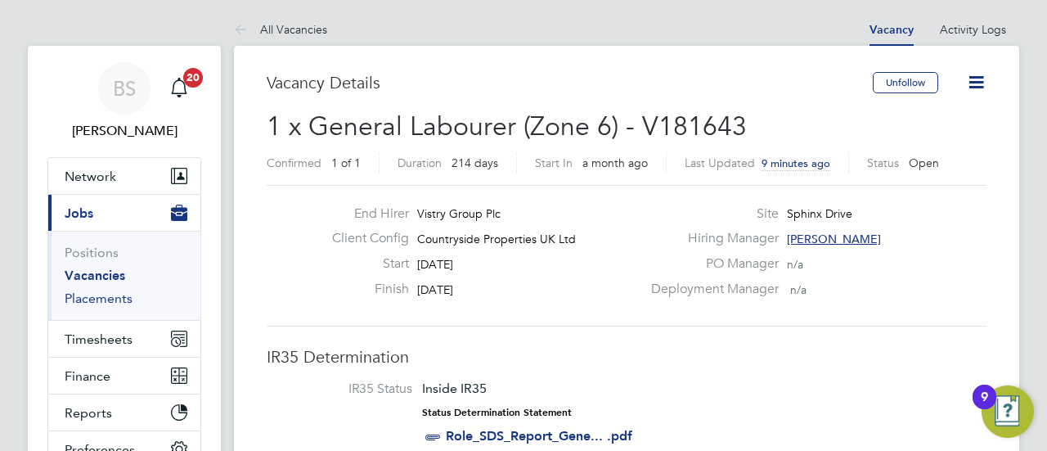
click at [86, 302] on link "Placements" at bounding box center [99, 298] width 68 height 16
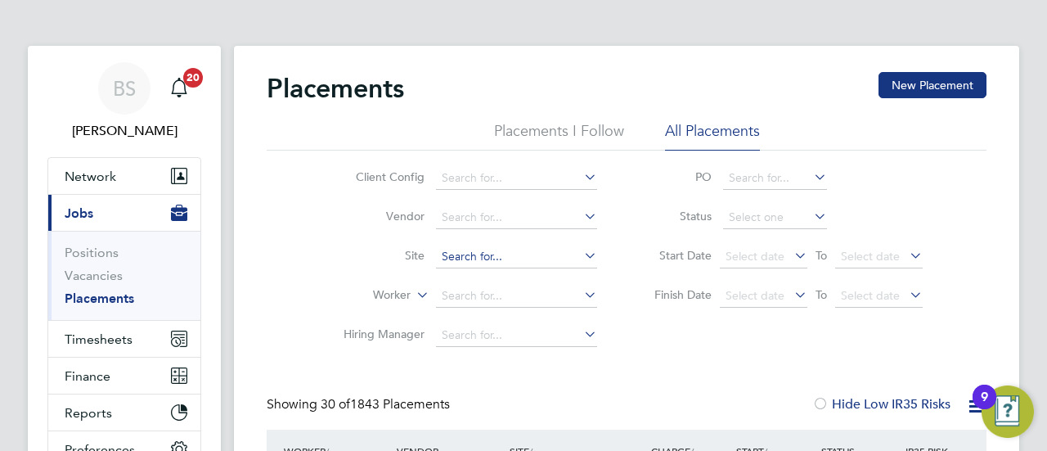
click at [540, 257] on input at bounding box center [516, 256] width 161 height 23
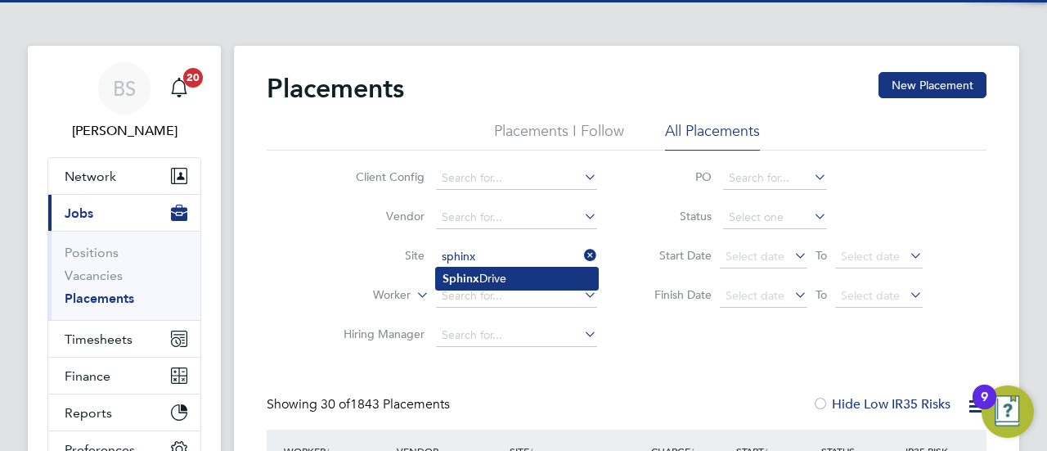
click at [513, 275] on li "Sphinx Drive" at bounding box center [517, 278] width 162 height 22
type input "Sphinx Drive"
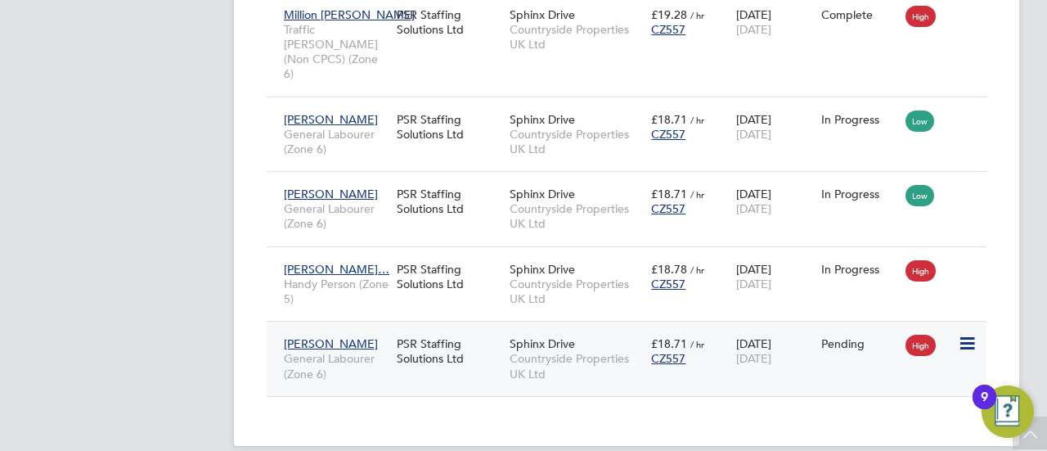
click at [974, 334] on icon at bounding box center [965, 344] width 16 height 20
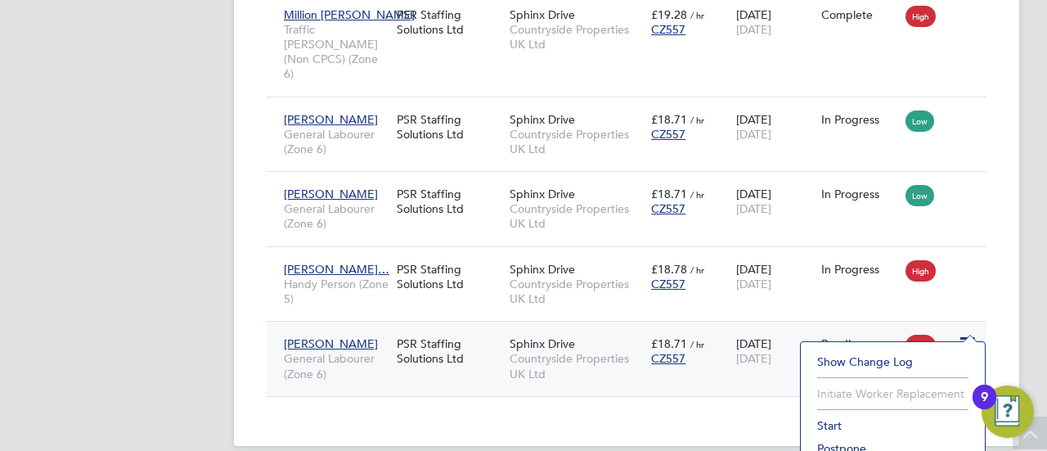
click at [835, 424] on li "Start" at bounding box center [893, 425] width 168 height 23
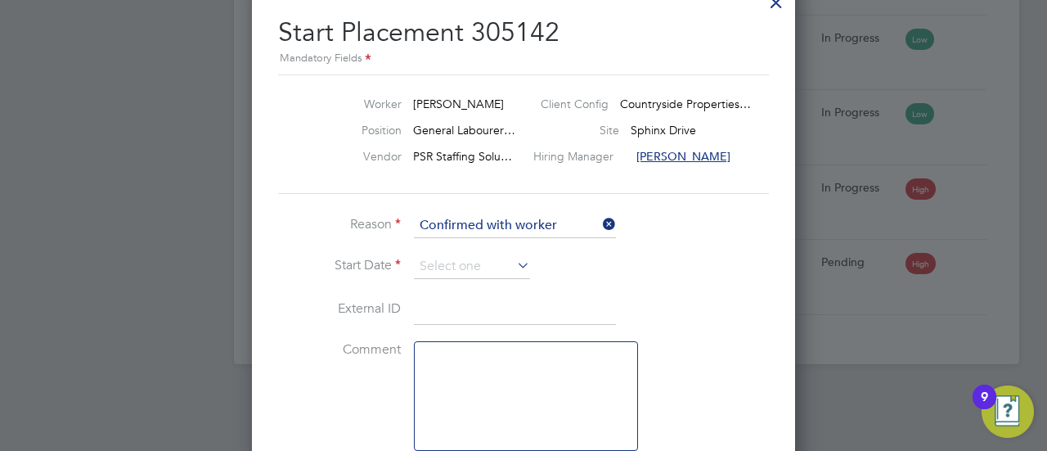
click at [487, 252] on li "Reason Confirmed with worker" at bounding box center [523, 233] width 491 height 41
click at [492, 265] on input at bounding box center [472, 266] width 116 height 25
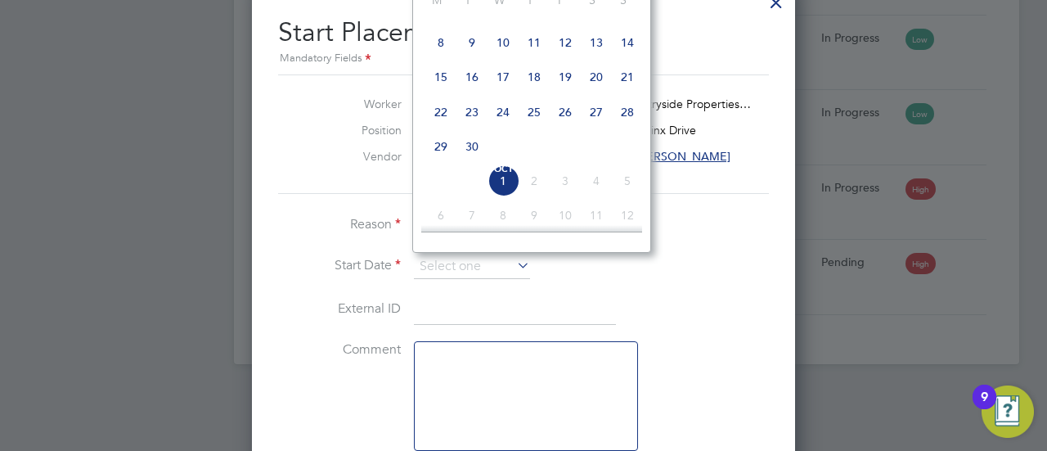
click at [474, 151] on span "30" at bounding box center [471, 146] width 31 height 31
type input "30 Sep 2025"
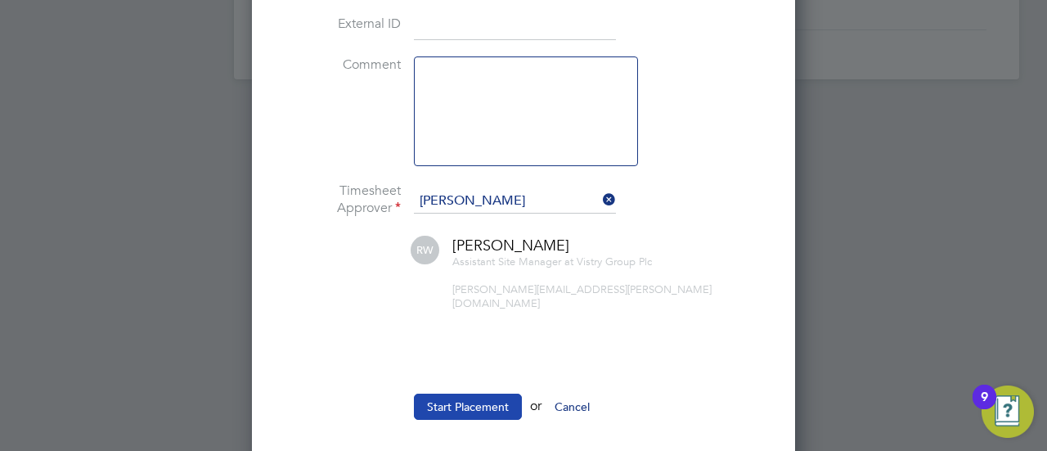
click at [486, 393] on button "Start Placement" at bounding box center [468, 406] width 108 height 26
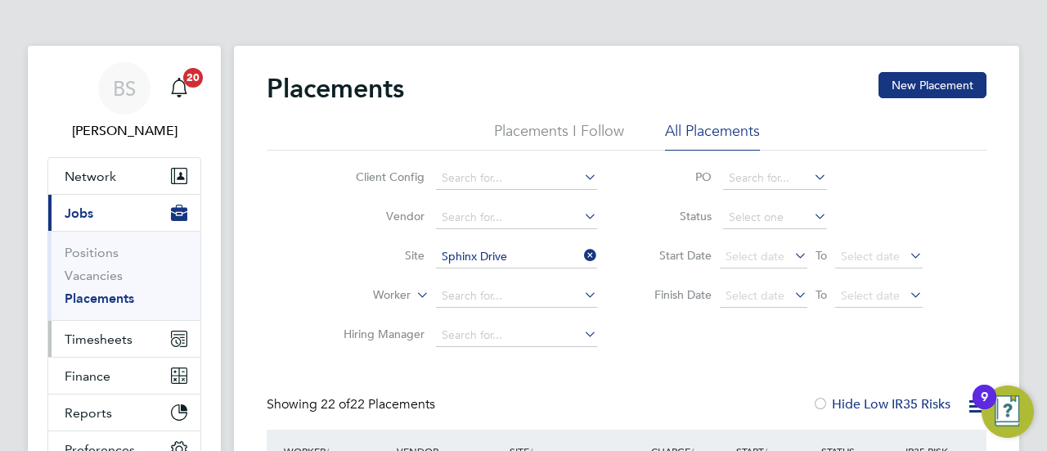
click at [122, 339] on span "Timesheets" at bounding box center [99, 339] width 68 height 16
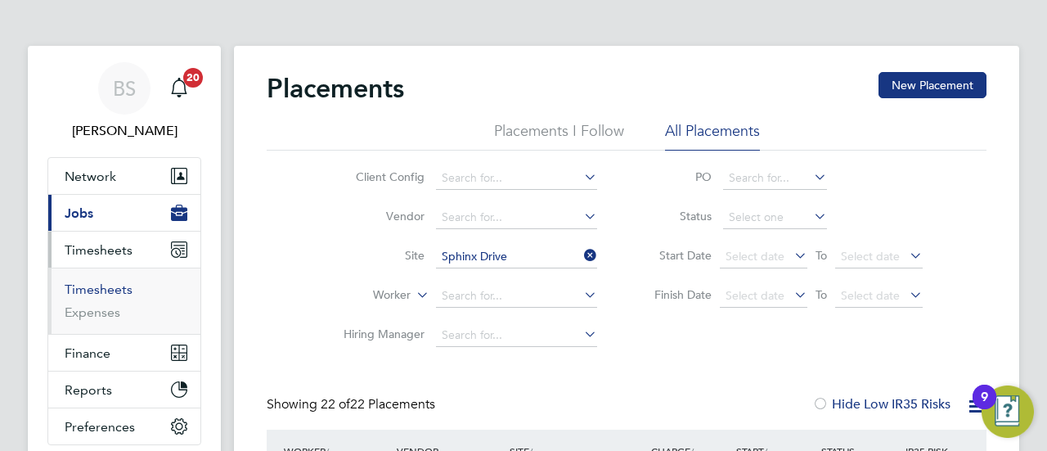
click at [115, 284] on link "Timesheets" at bounding box center [99, 289] width 68 height 16
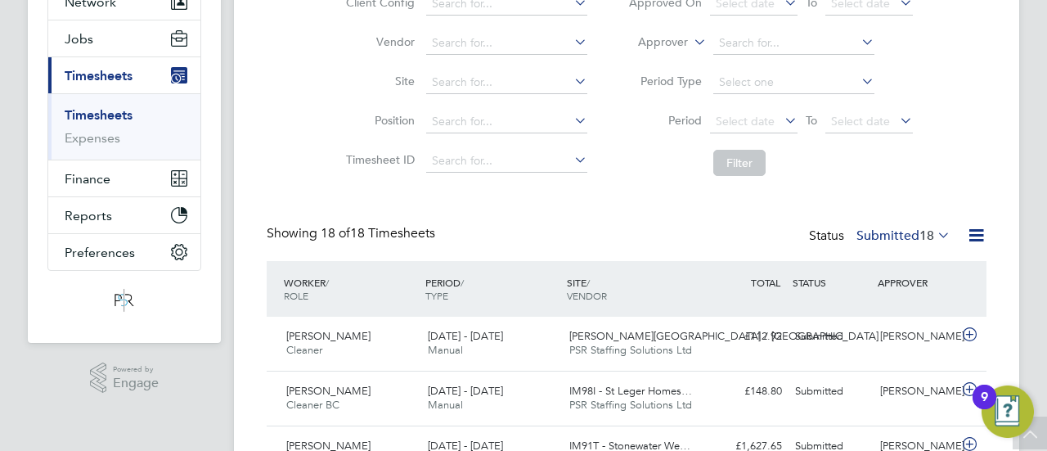
click at [919, 231] on span "18" at bounding box center [926, 235] width 15 height 16
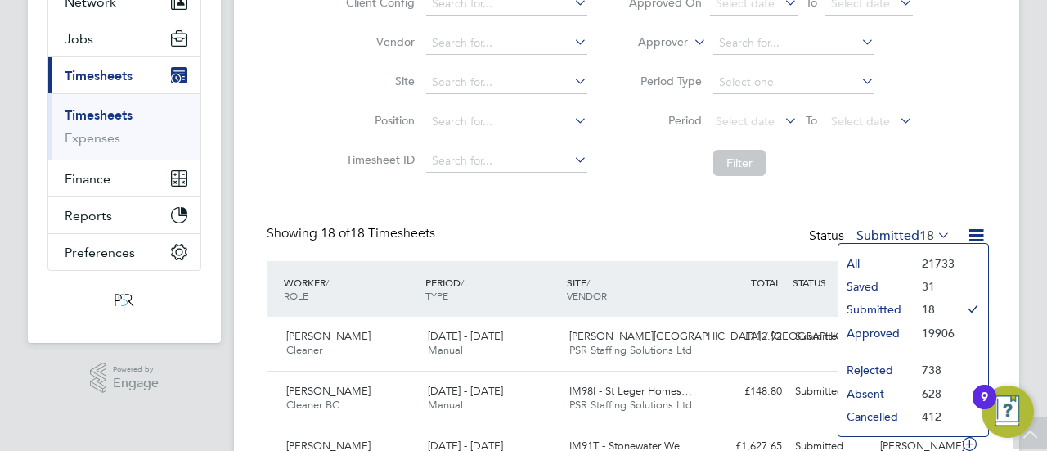
click at [888, 334] on li "Approved" at bounding box center [875, 332] width 75 height 23
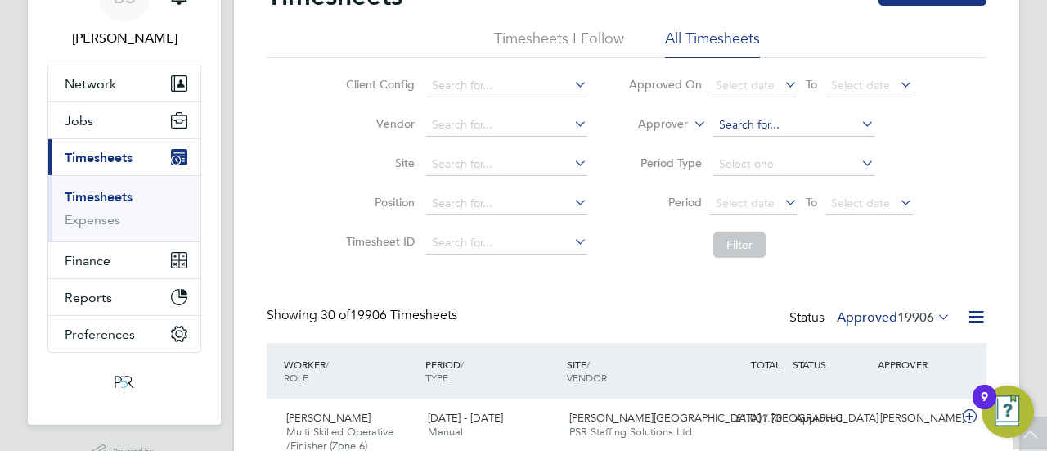
click at [726, 128] on input at bounding box center [793, 125] width 161 height 23
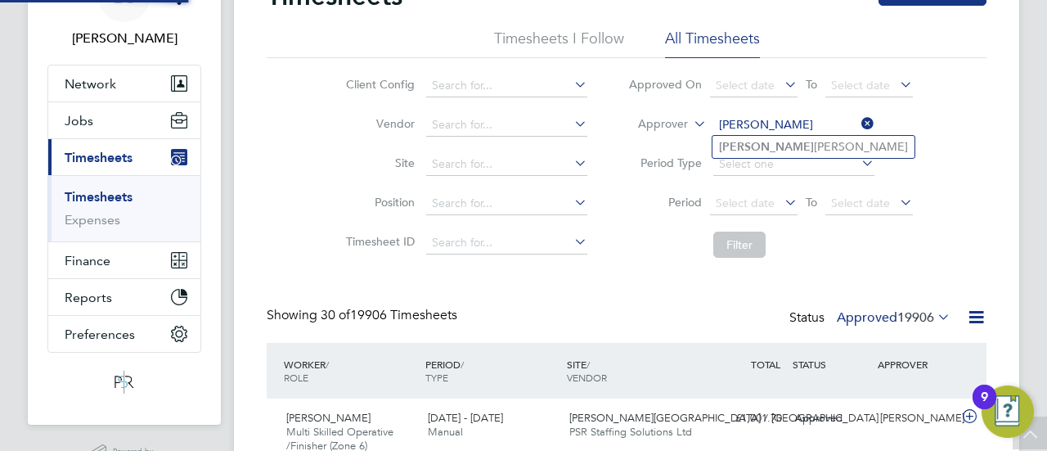
click at [744, 141] on b "Jayne" at bounding box center [766, 147] width 95 height 14
type input "[PERSON_NAME]"
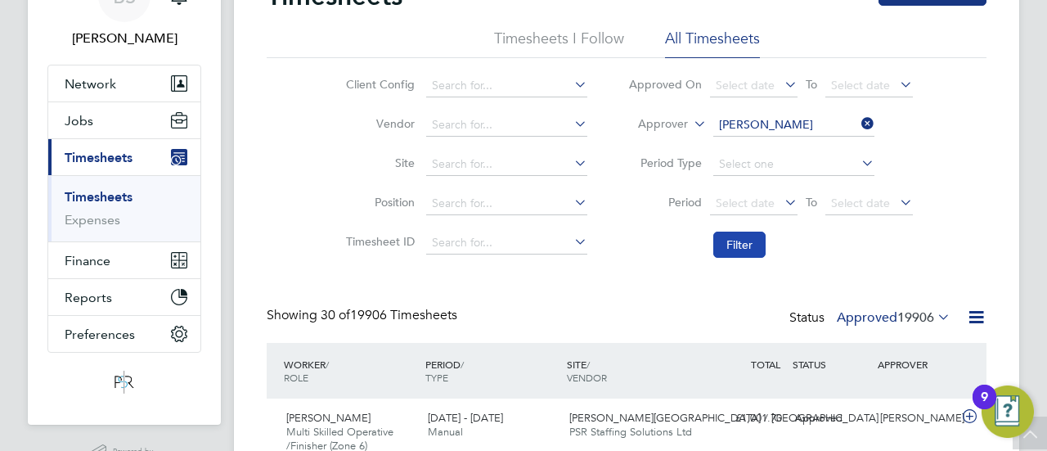
click at [723, 233] on button "Filter" at bounding box center [739, 244] width 52 height 26
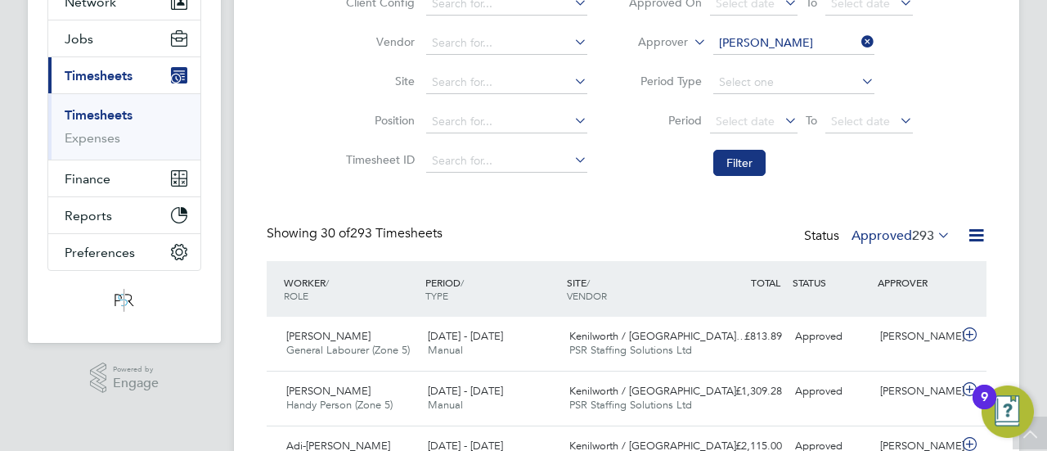
click at [873, 230] on label "Approved 293" at bounding box center [900, 235] width 99 height 16
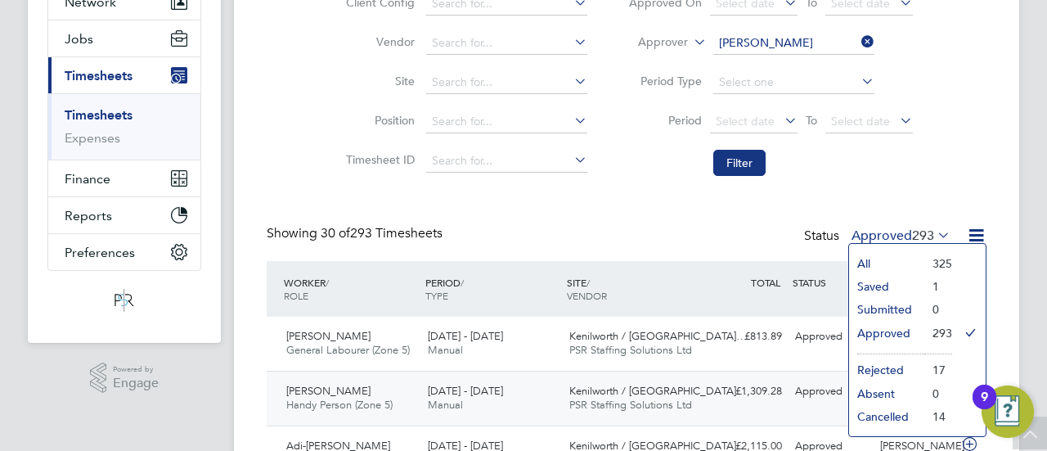
click at [548, 390] on div "22 - 28 Sep 2025 Manual" at bounding box center [491, 398] width 141 height 41
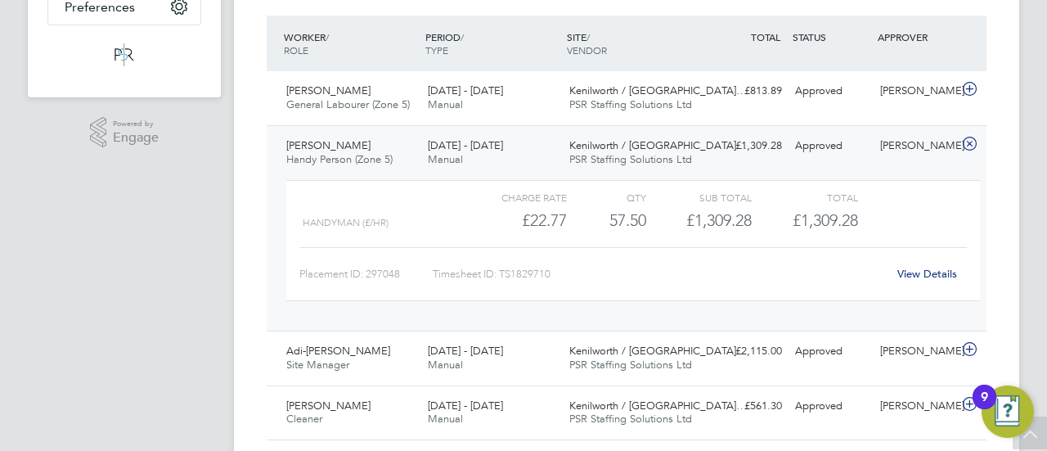
click at [929, 271] on link "View Details" at bounding box center [927, 274] width 60 height 14
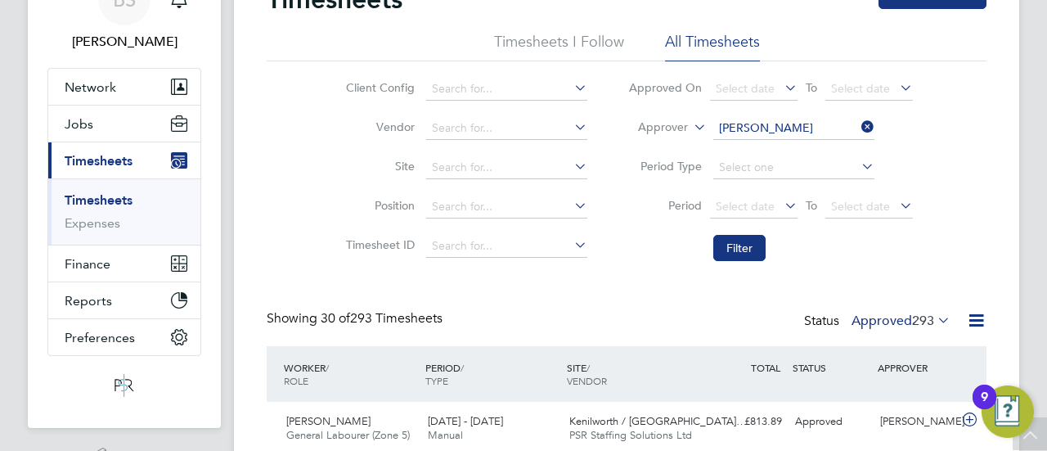
scroll to position [11, 0]
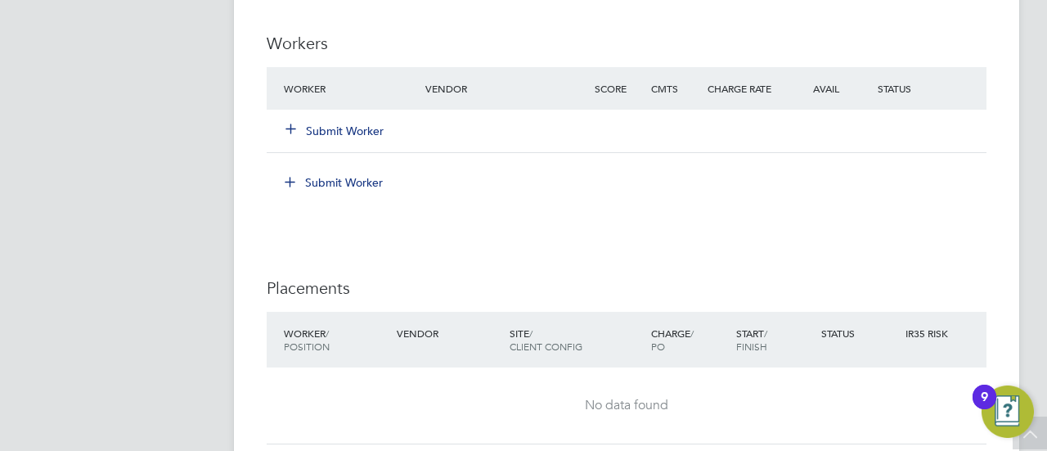
scroll to position [1472, 0]
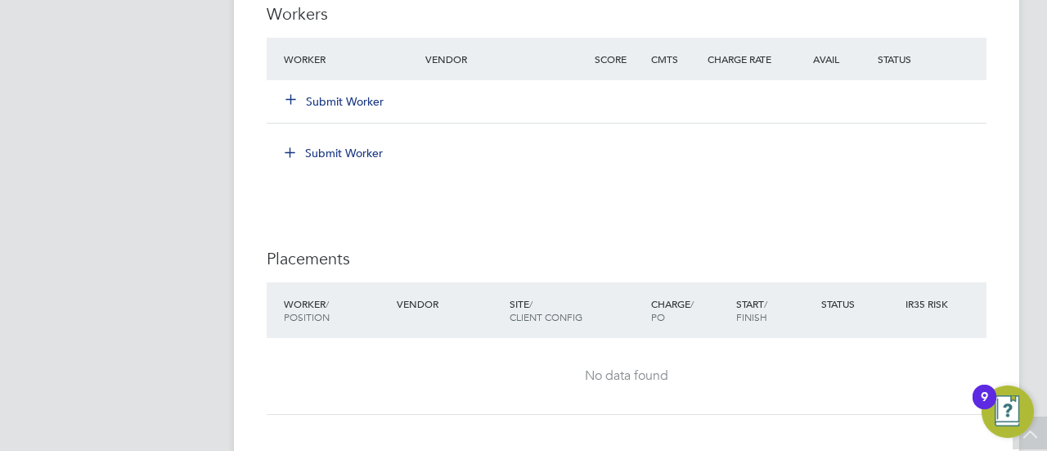
click at [348, 101] on button "Submit Worker" at bounding box center [335, 101] width 98 height 16
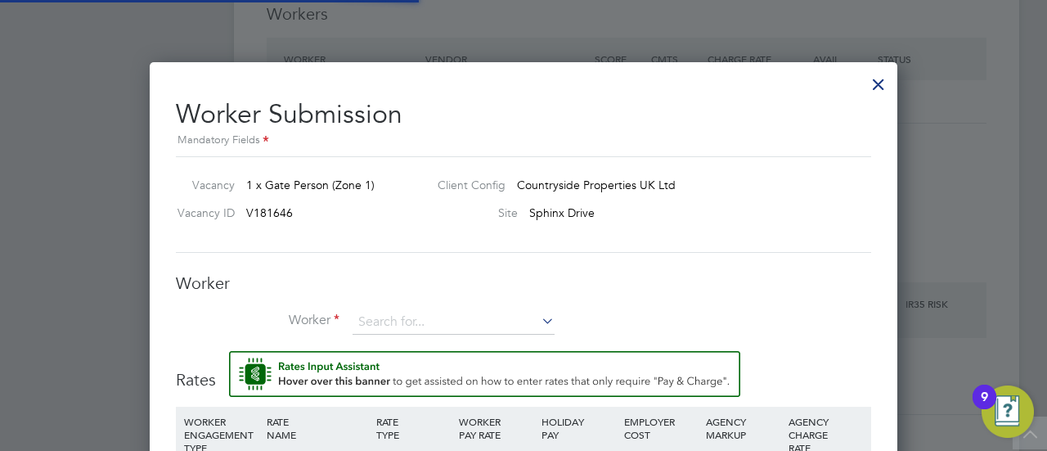
scroll to position [1048, 747]
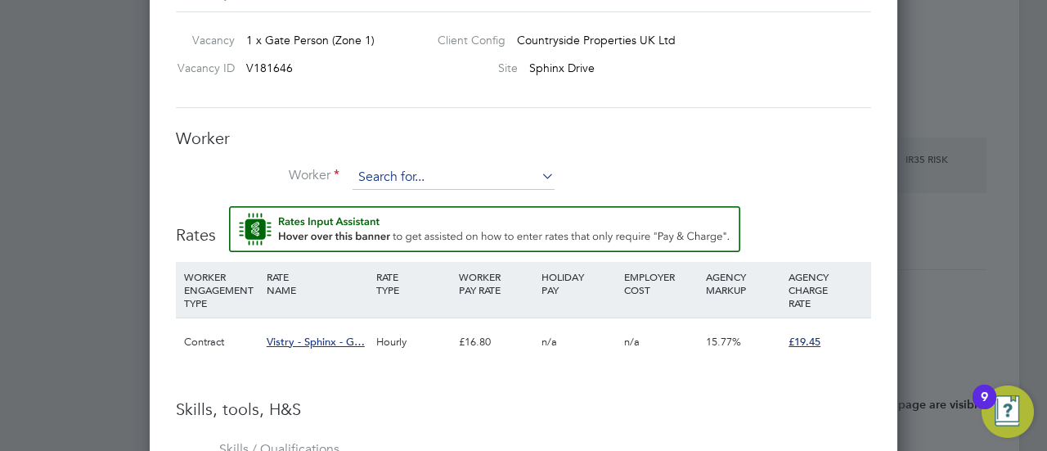
click at [420, 176] on input at bounding box center [453, 177] width 202 height 25
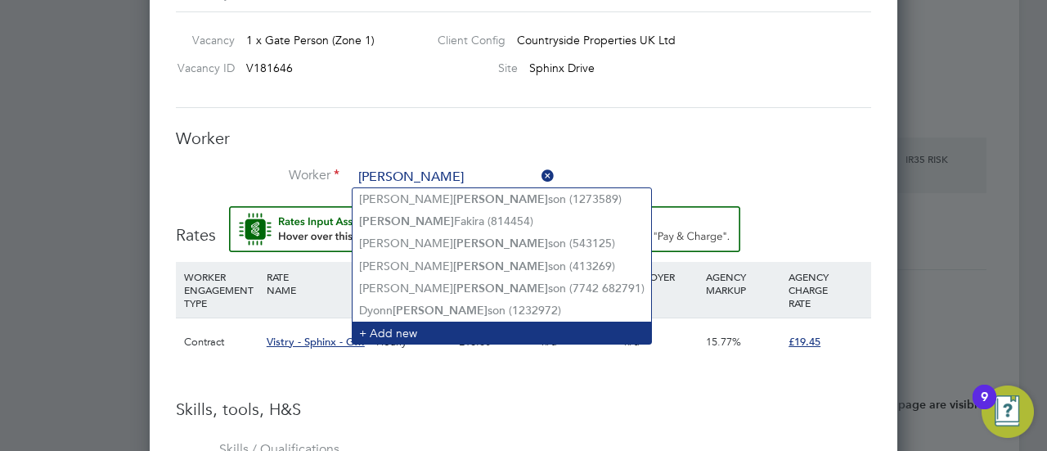
type input "[PERSON_NAME]"
click at [401, 326] on li "+ Add new" at bounding box center [501, 332] width 298 height 22
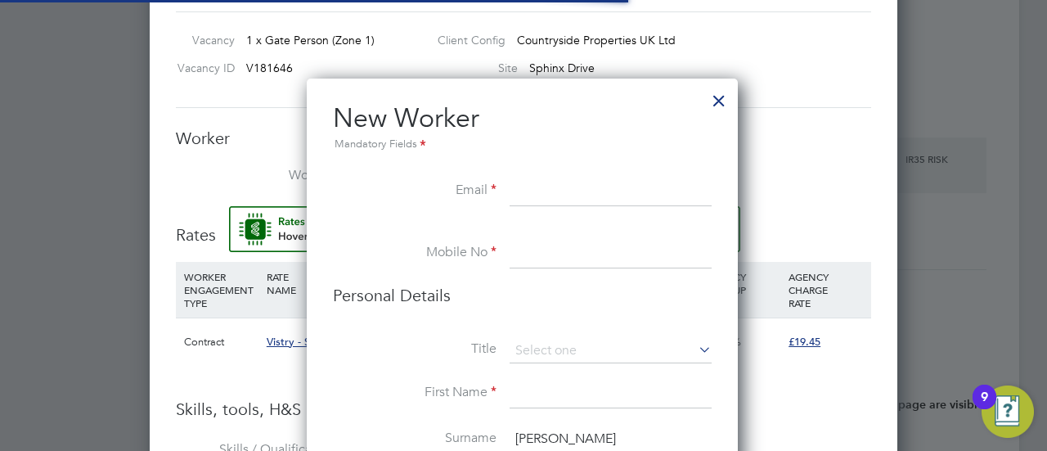
scroll to position [1375, 433]
click at [553, 397] on input at bounding box center [610, 393] width 202 height 29
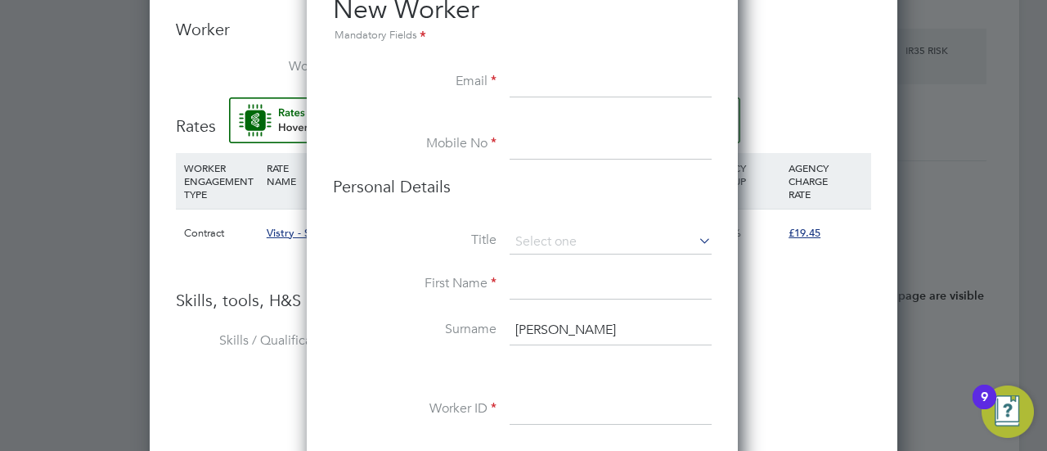
scroll to position [1780, 0]
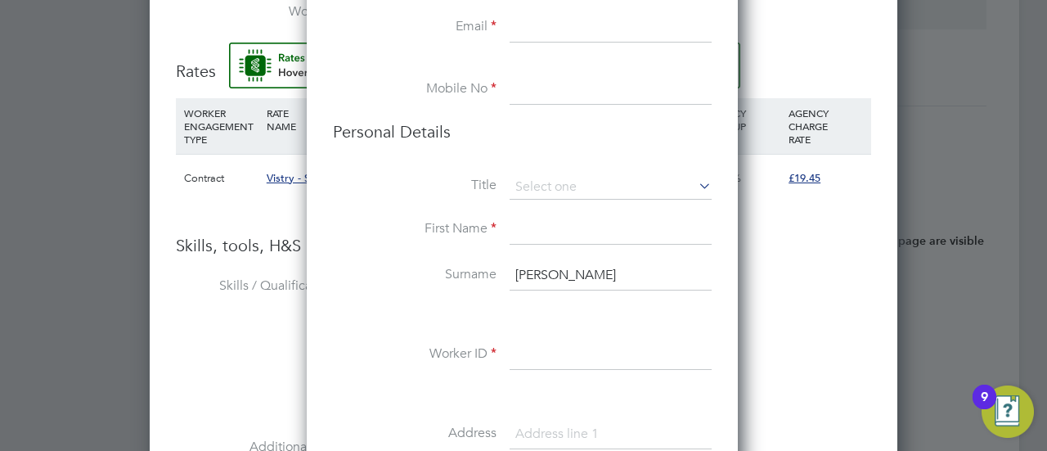
paste input "[PERSON_NAME]"
type input "[PERSON_NAME]"
drag, startPoint x: 571, startPoint y: 279, endPoint x: 498, endPoint y: 277, distance: 72.8
click at [498, 277] on li "Surname robin" at bounding box center [522, 284] width 379 height 46
paste input "[PERSON_NAME]"
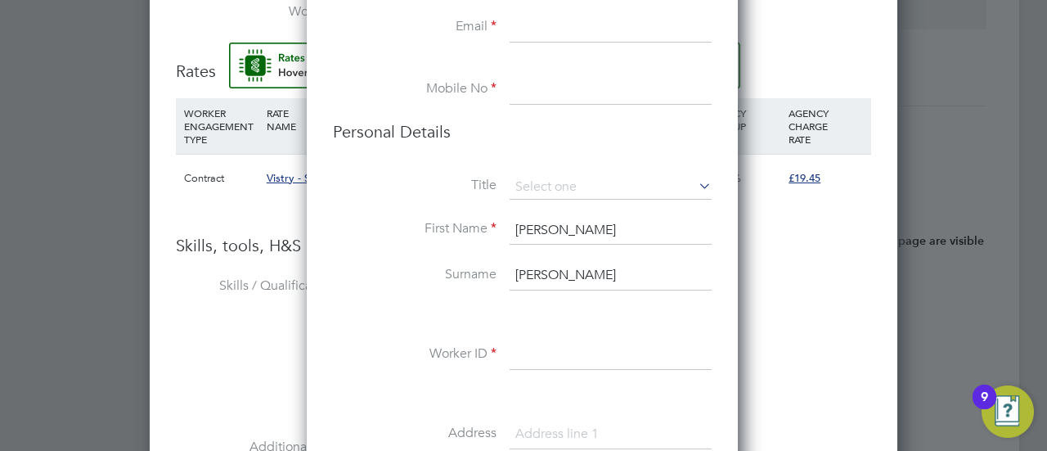
drag, startPoint x: 554, startPoint y: 272, endPoint x: 489, endPoint y: 275, distance: 65.5
click at [489, 275] on li "Surname Robin Runyiri" at bounding box center [522, 284] width 379 height 46
type input "Runyiri"
drag, startPoint x: 550, startPoint y: 230, endPoint x: 625, endPoint y: 231, distance: 75.2
click at [625, 231] on input "[PERSON_NAME]" at bounding box center [610, 230] width 202 height 29
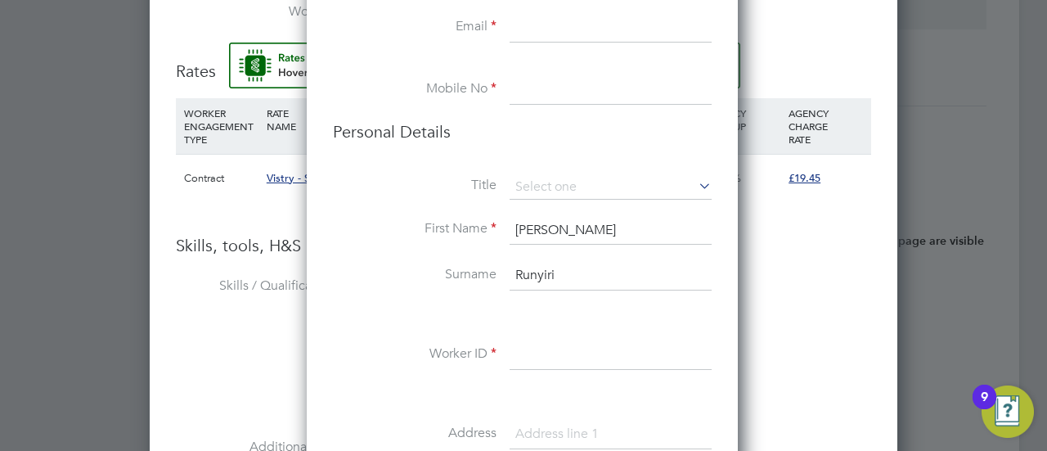
type input "[PERSON_NAME]"
click at [545, 350] on input at bounding box center [610, 354] width 202 height 29
paste input "[PERSON_NAME]"
type input "[PERSON_NAME]"
click at [570, 183] on input at bounding box center [610, 187] width 202 height 25
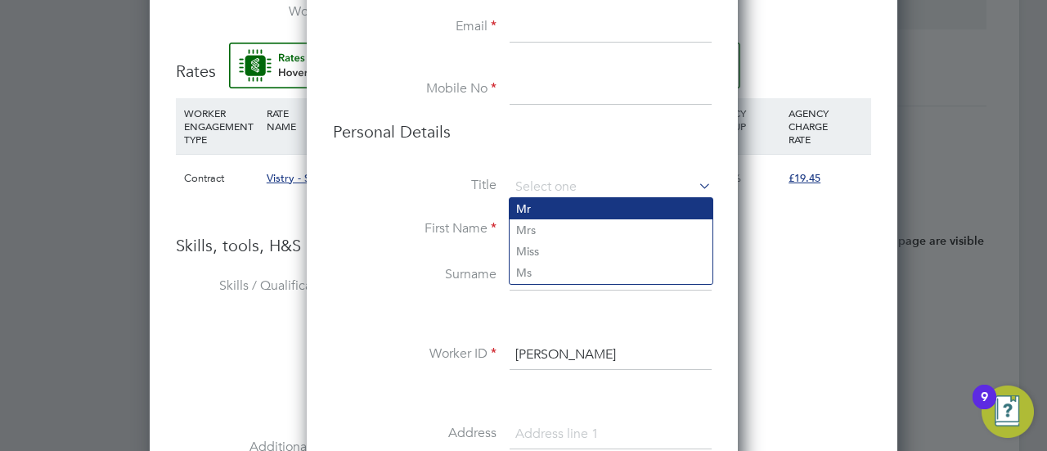
click at [567, 210] on li "Mr" at bounding box center [610, 208] width 203 height 21
type input "Mr"
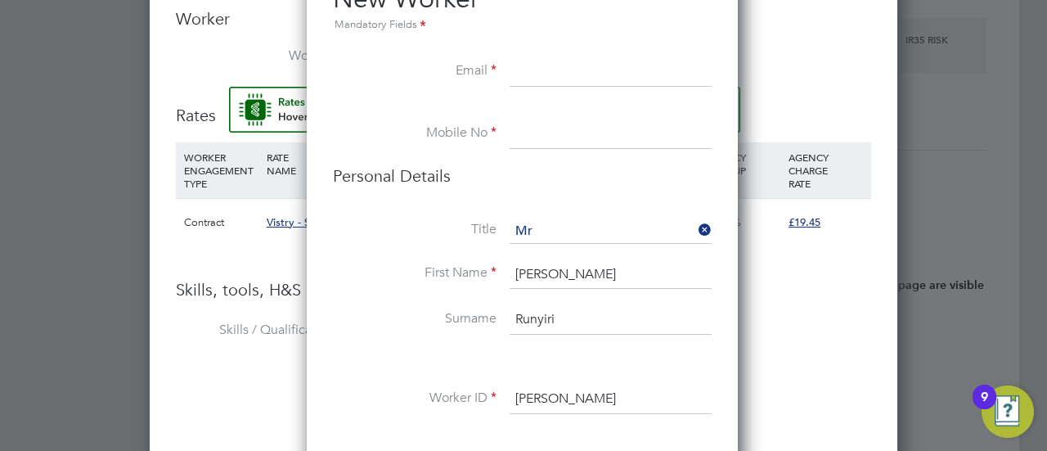
scroll to position [1698, 0]
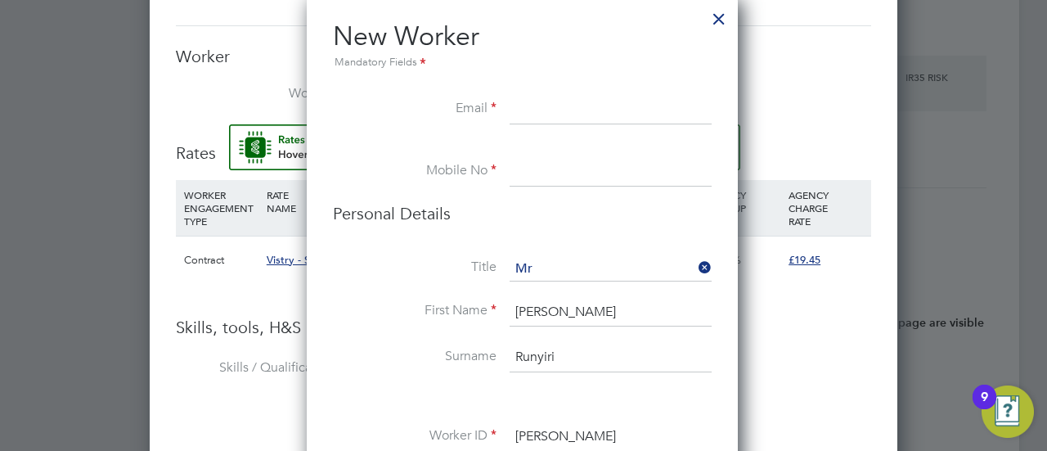
click at [576, 114] on input at bounding box center [610, 109] width 202 height 29
paste input "pambo.runyiri@gmail.com"
type input "pambo.runyiri@gmail.com"
click at [566, 173] on input at bounding box center [610, 171] width 202 height 29
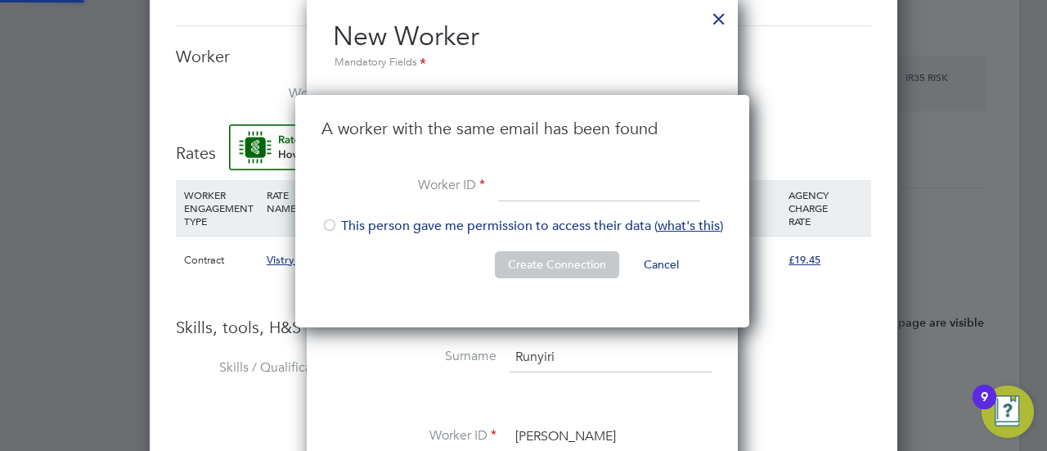
scroll to position [232, 456]
paste input "7486 037897"
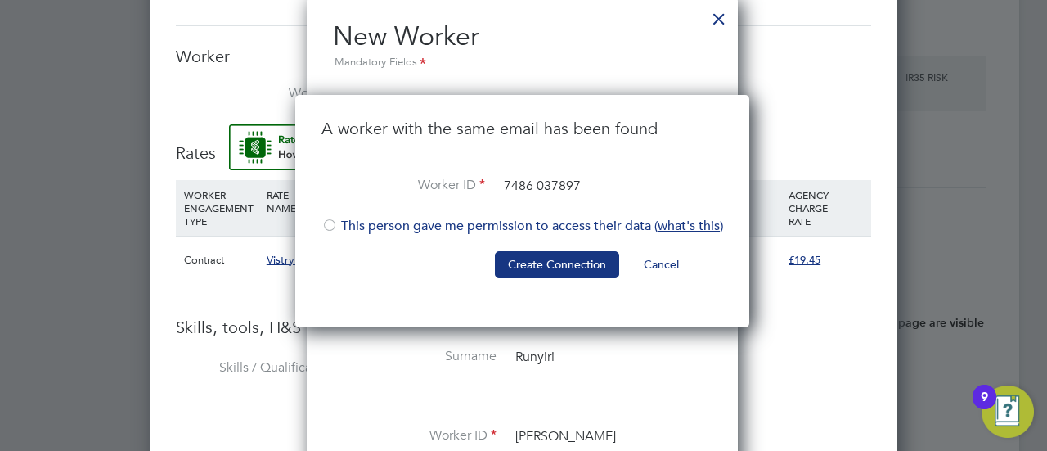
type input "7486 037897"
click at [661, 266] on button "Cancel" at bounding box center [660, 264] width 61 height 26
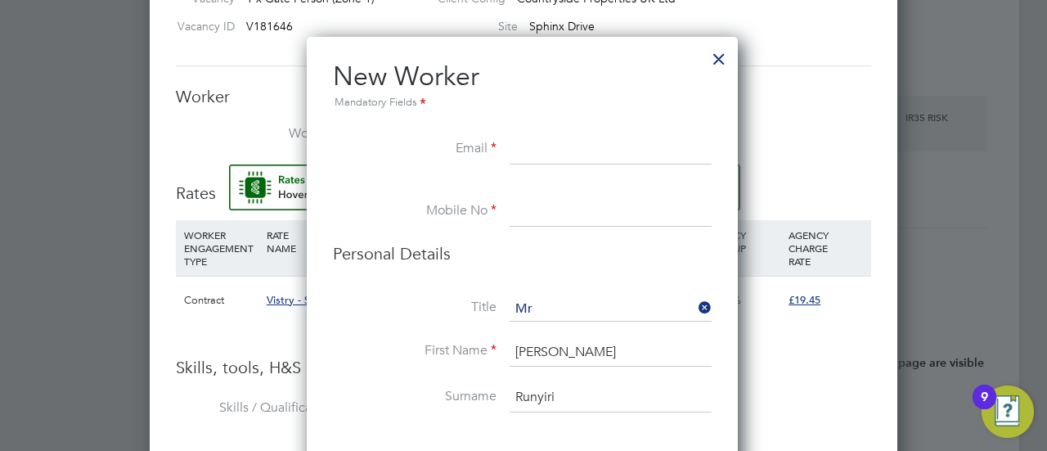
scroll to position [1616, 0]
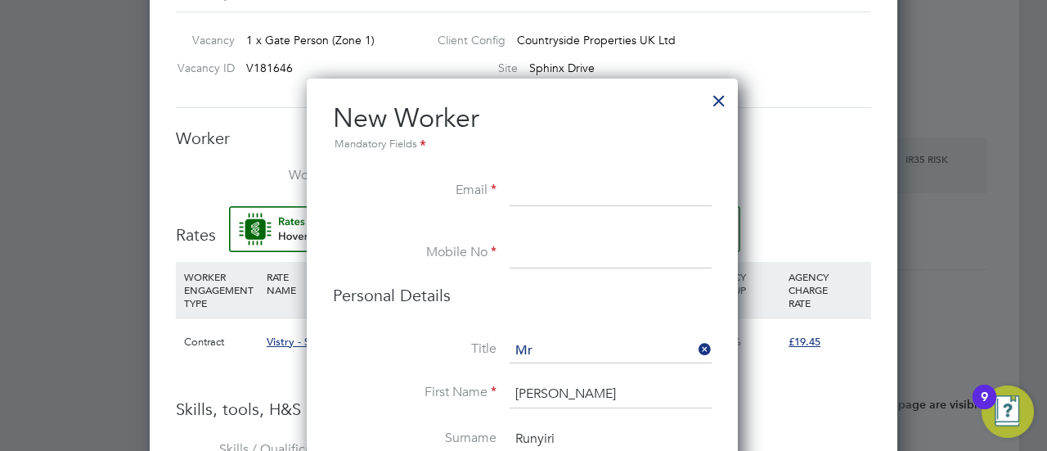
click at [559, 253] on input at bounding box center [610, 253] width 202 height 29
paste input "7486 037897"
type input "7486 037897"
click at [574, 194] on input at bounding box center [610, 191] width 202 height 29
paste input "pambo.runyiri@gmail.com"
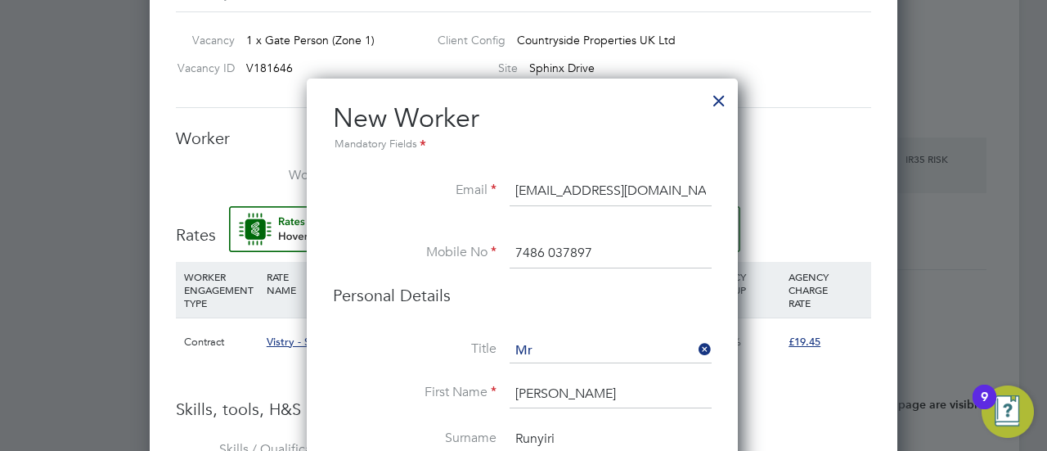
type input "pambo.runyiri@gmail.com"
click at [360, 350] on label "Title" at bounding box center [415, 348] width 164 height 17
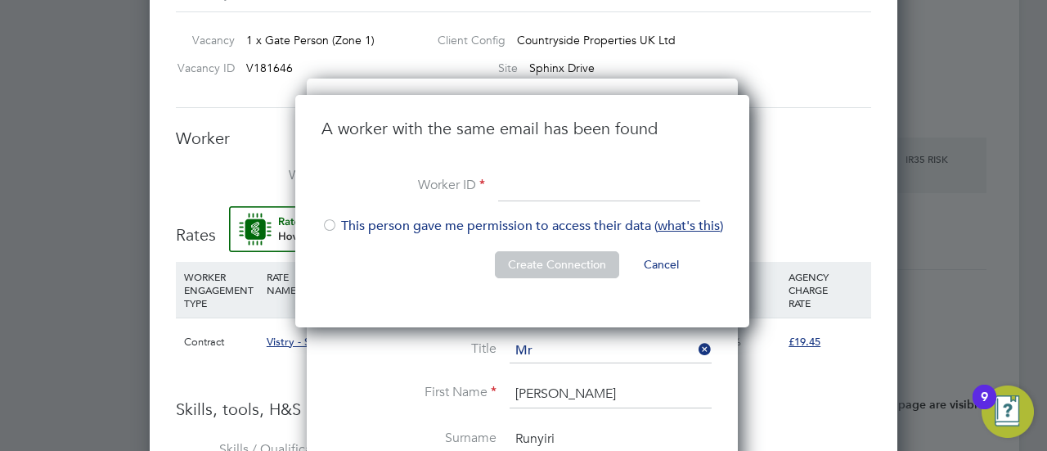
click at [594, 187] on input at bounding box center [599, 186] width 202 height 29
paste input "pambo.runyiri@gmail.com"
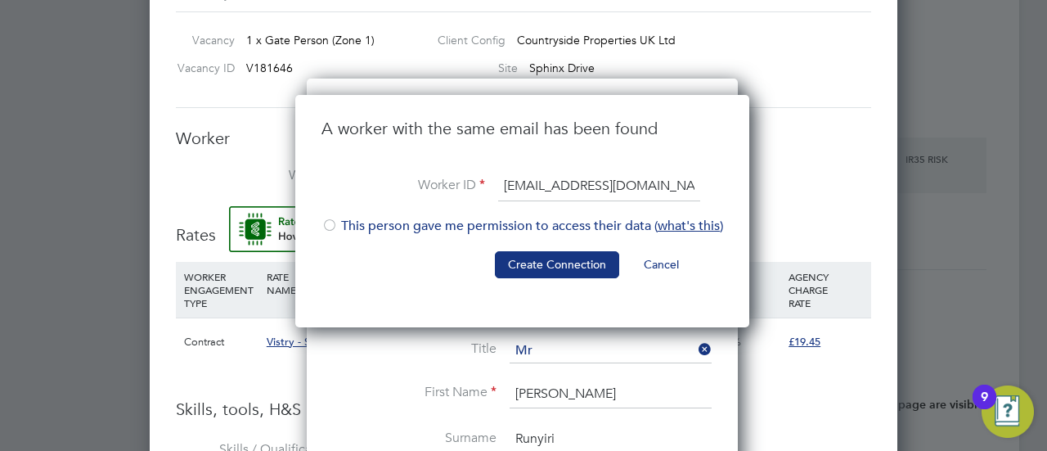
type input "pambo.runyiri@gmail.com"
click at [518, 269] on button "Create Connection" at bounding box center [557, 264] width 124 height 26
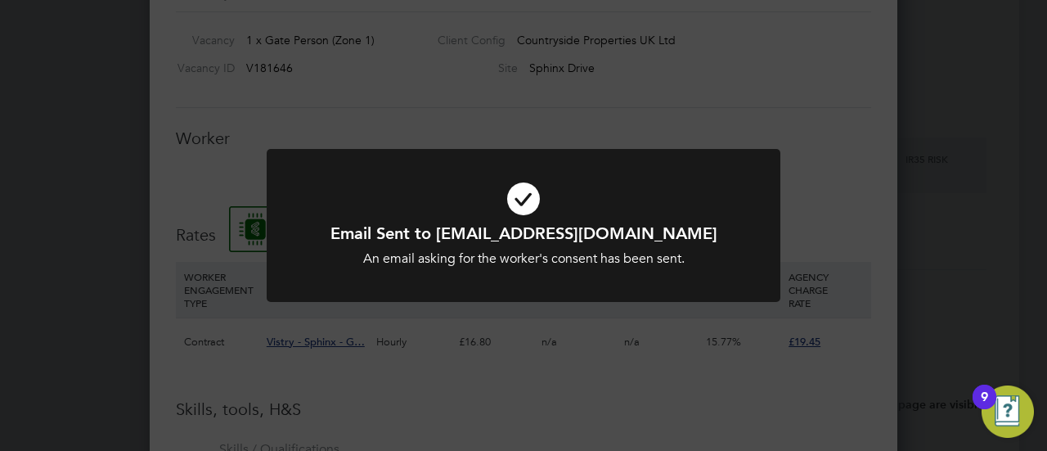
click at [816, 132] on div "Email Sent to pambo.runyiri@gmail.com An email asking for the worker's consent …" at bounding box center [523, 225] width 1047 height 451
click at [494, 377] on div "Email Sent to pambo.runyiri@gmail.com An email asking for the worker's consent …" at bounding box center [523, 225] width 1047 height 451
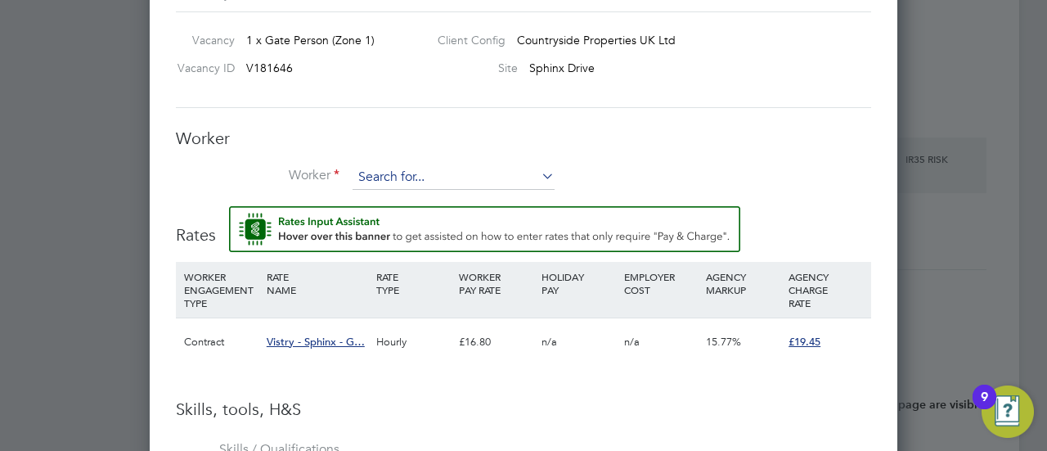
click at [410, 176] on input at bounding box center [453, 177] width 202 height 25
click at [486, 177] on input at bounding box center [453, 177] width 202 height 25
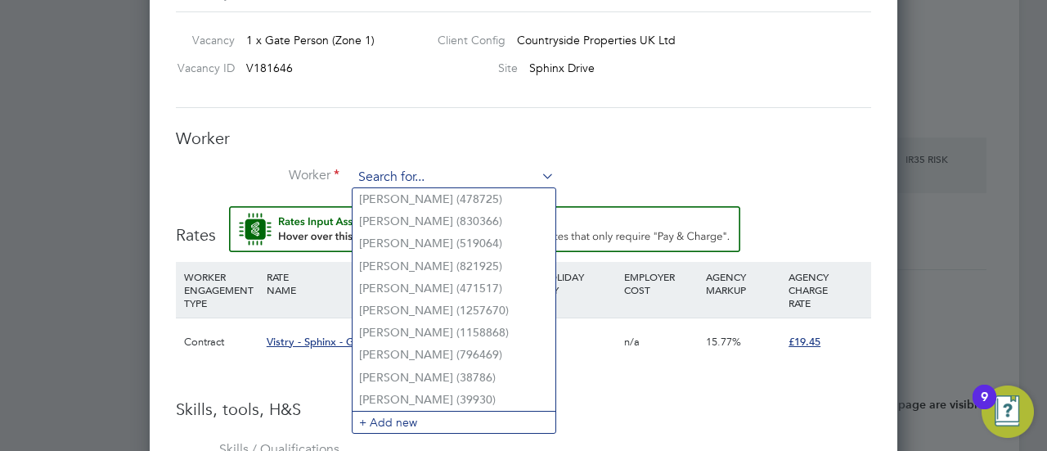
paste input "pambo.runyiri@gmail.com"
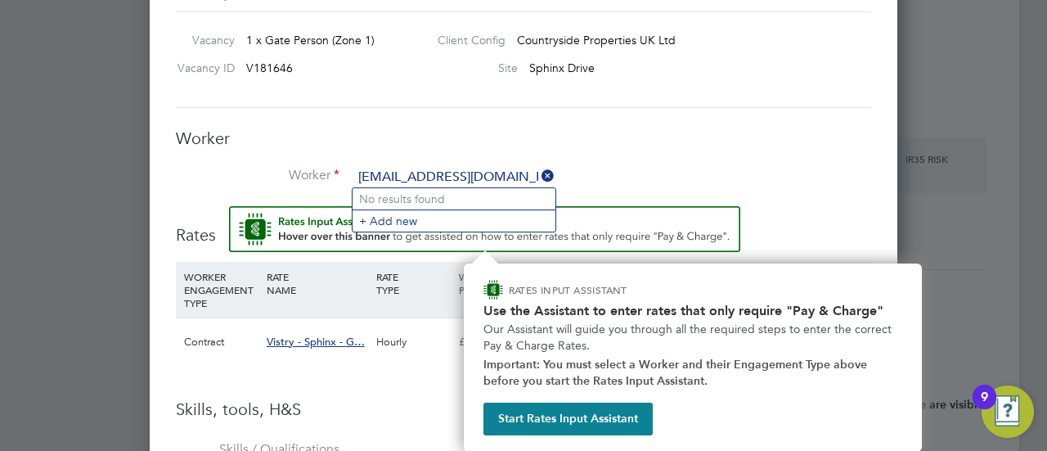
type input "pambo.runyiri@gmail.com"
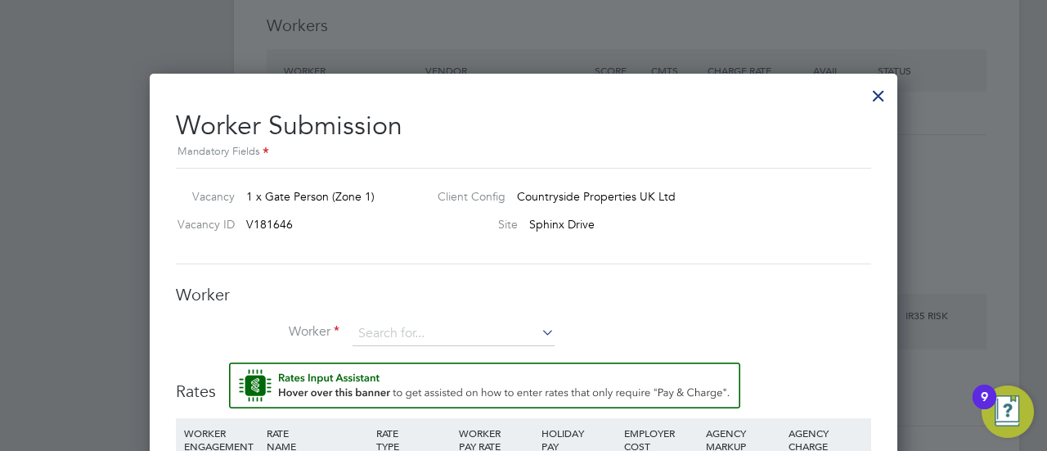
scroll to position [1458, 0]
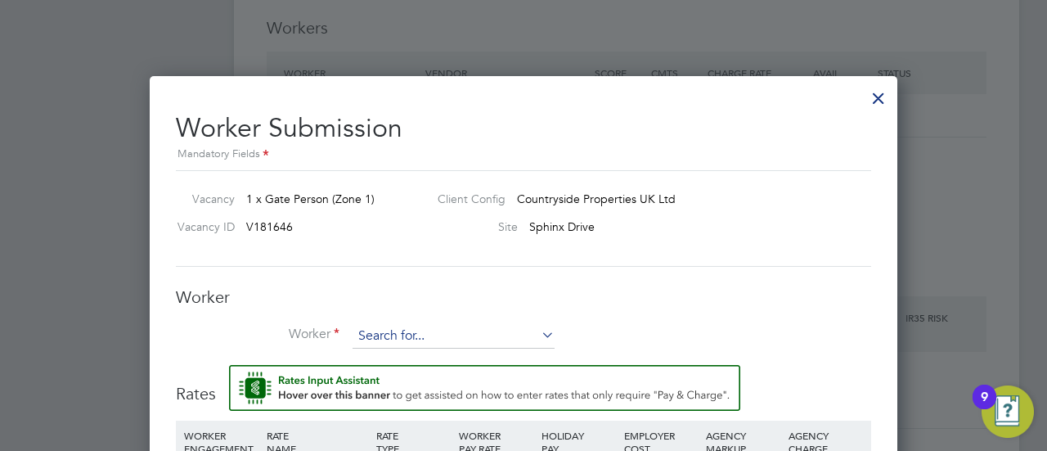
click at [440, 335] on input at bounding box center [453, 336] width 202 height 25
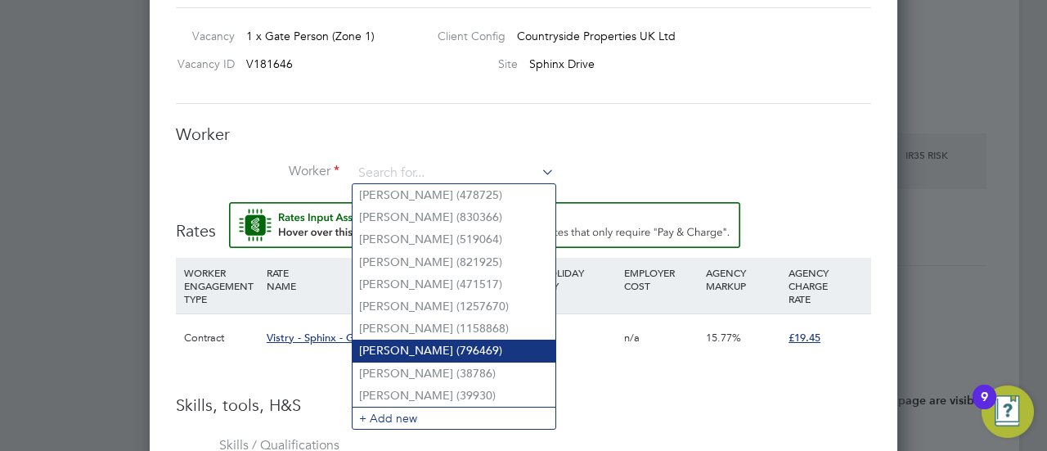
scroll to position [1621, 0]
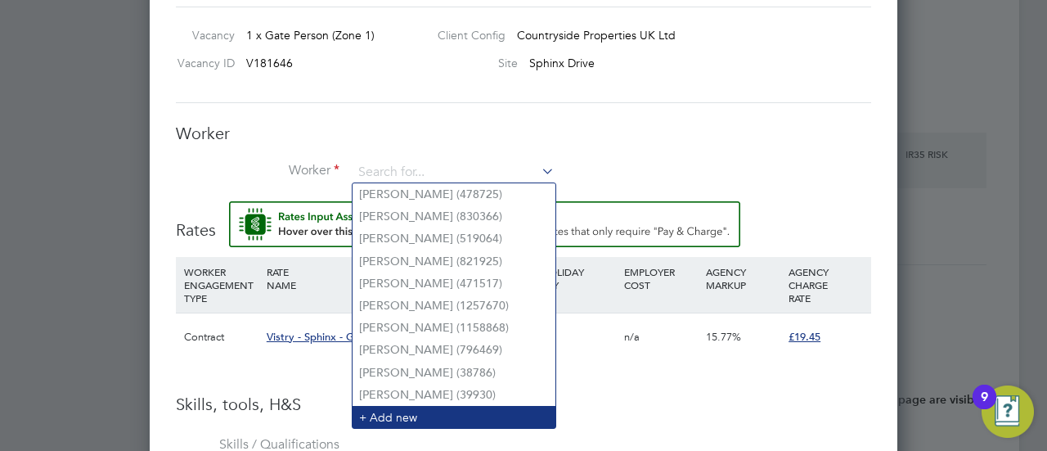
click at [410, 406] on li "+ Add new" at bounding box center [453, 417] width 203 height 22
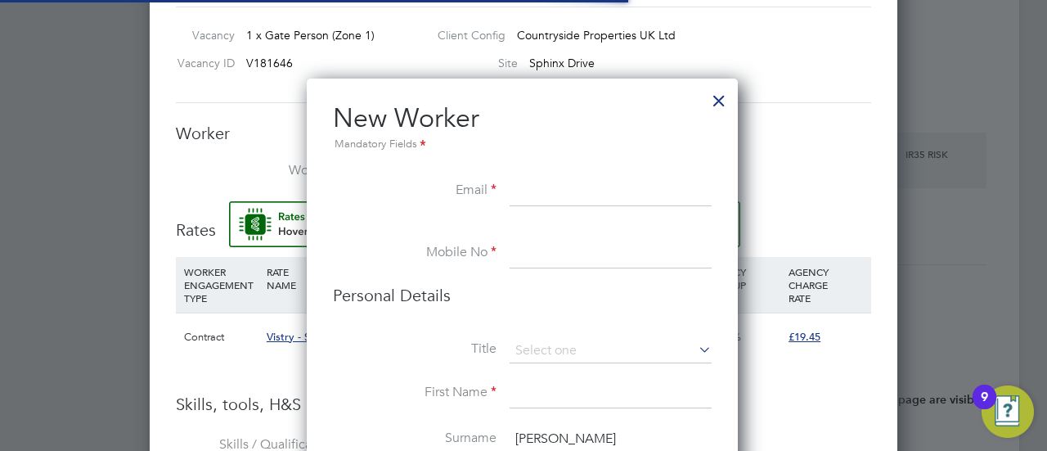
scroll to position [1375, 433]
paste input "pambo.runyiri@gmail.com"
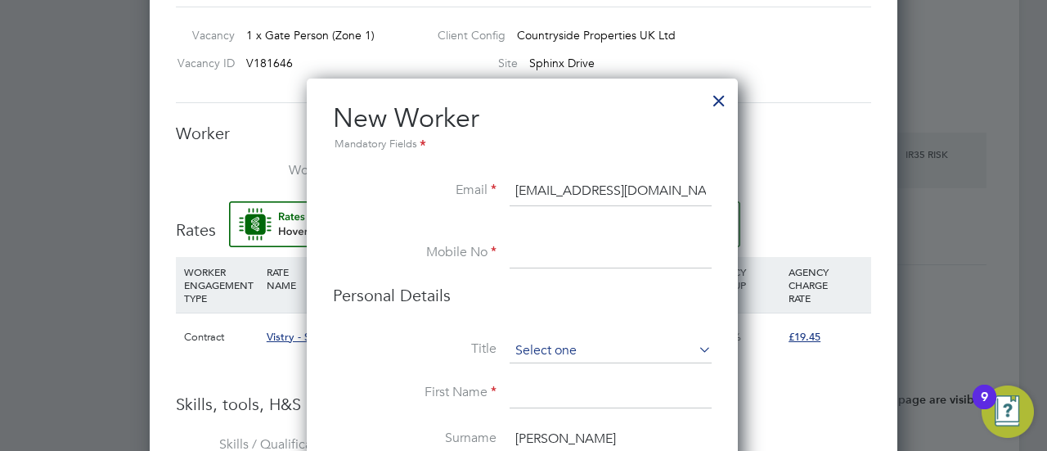
type input "pambo.runyiri@gmail.com"
click at [537, 343] on input at bounding box center [610, 350] width 202 height 25
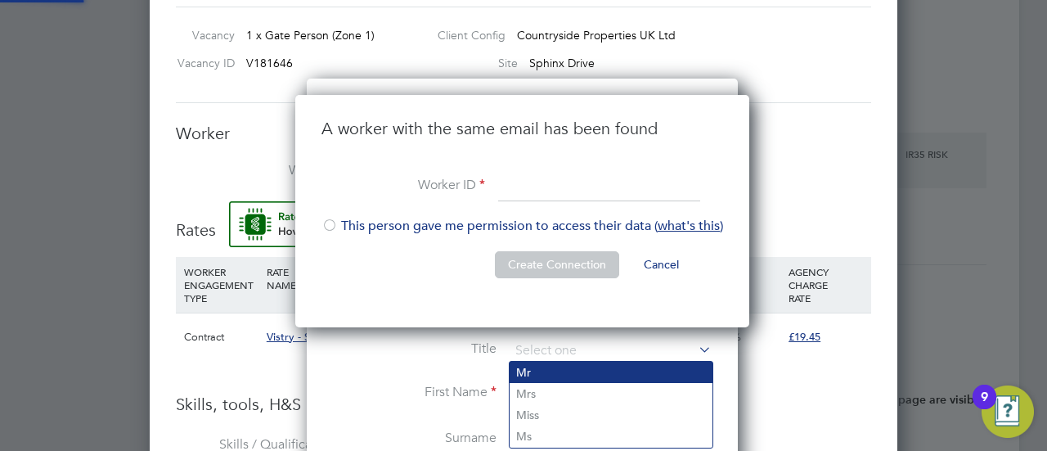
scroll to position [232, 456]
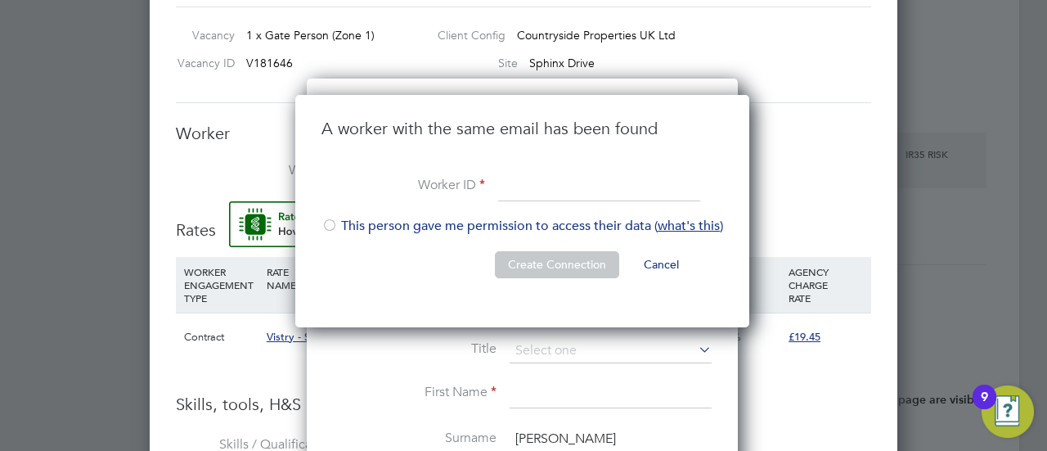
click at [333, 226] on div at bounding box center [329, 226] width 16 height 16
click at [531, 187] on input at bounding box center [599, 186] width 202 height 29
paste input "pambo.runyiri@gmail.com"
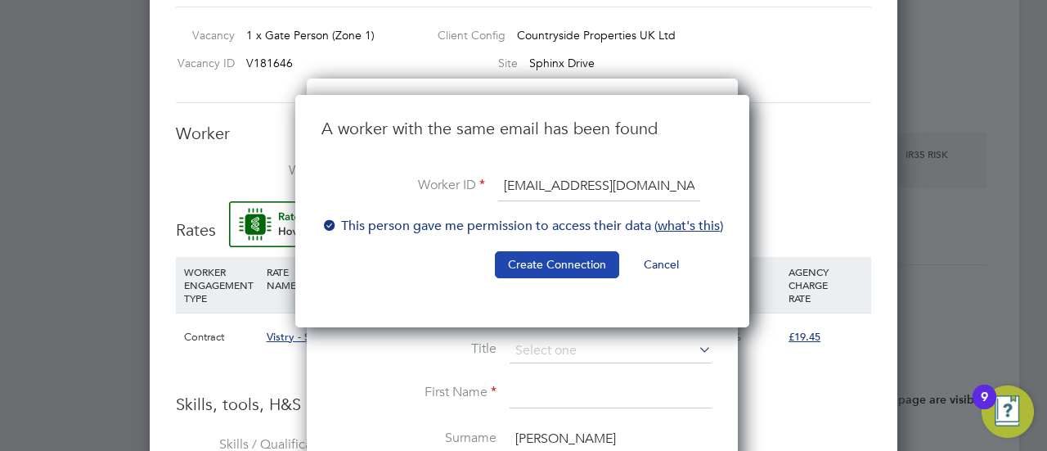
type input "pambo.runyiri@gmail.com"
click at [524, 265] on button "Create Connection" at bounding box center [557, 264] width 124 height 26
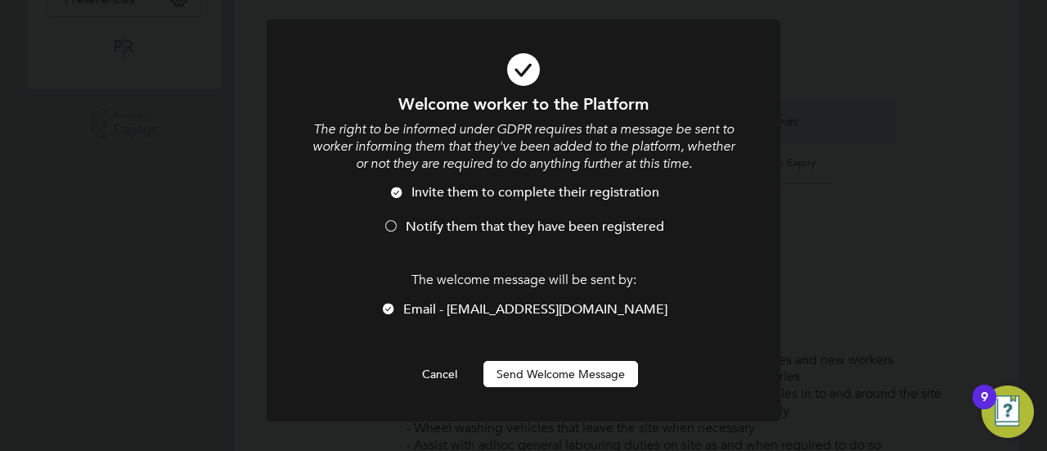
scroll to position [0, 0]
click at [397, 225] on div at bounding box center [391, 227] width 16 height 16
click at [543, 370] on button "Send Welcome Message" at bounding box center [560, 374] width 155 height 26
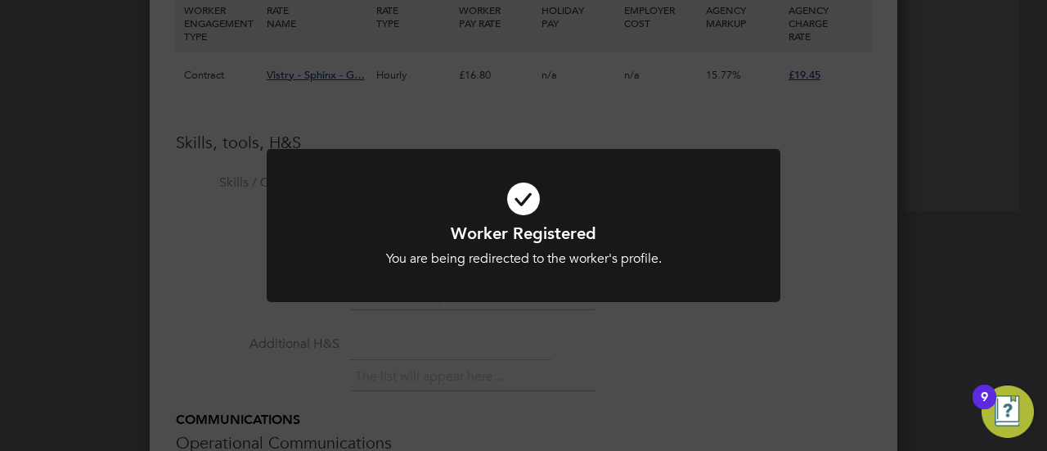
scroll to position [1867, 0]
click at [563, 315] on div "Worker Registered You are being redirected to the worker's profile. Cancel Okay" at bounding box center [523, 235] width 513 height 173
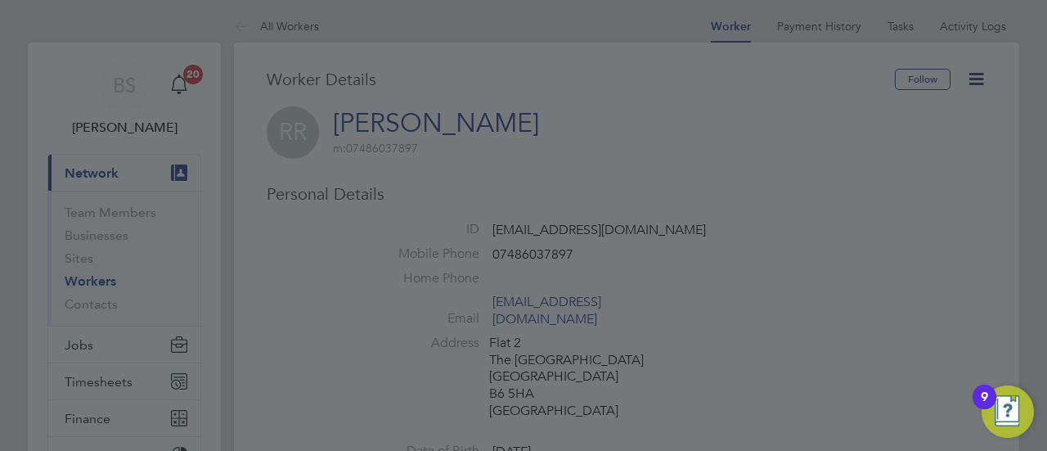
scroll to position [0, 0]
click at [664, 262] on div at bounding box center [523, 225] width 1047 height 451
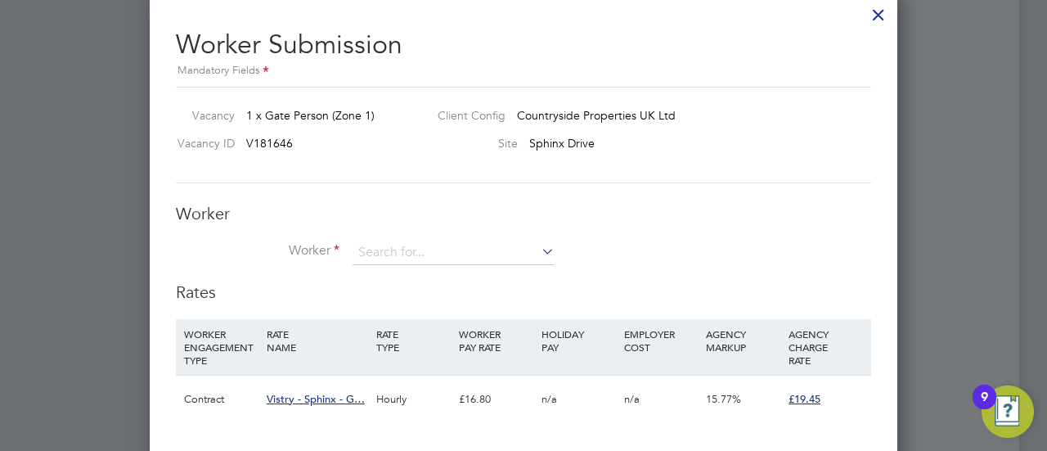
scroll to position [1553, 0]
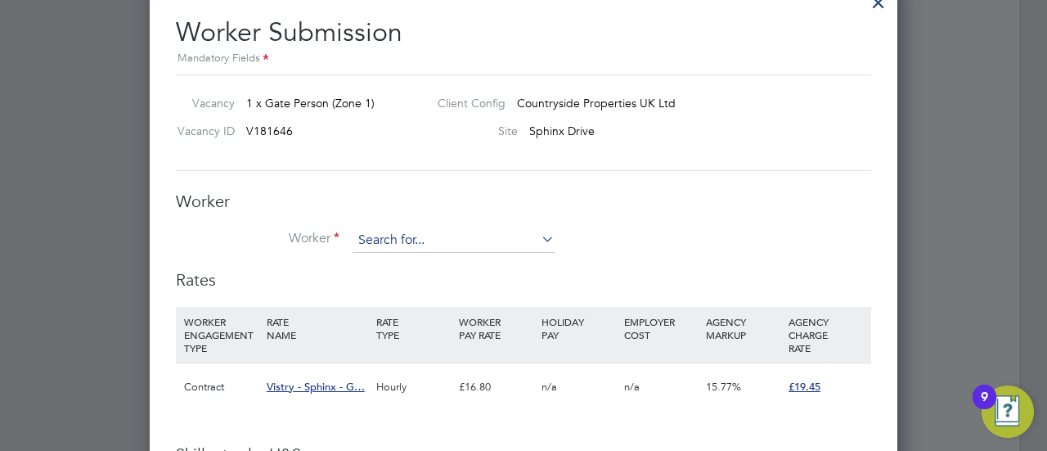
click at [420, 231] on input at bounding box center [453, 240] width 202 height 25
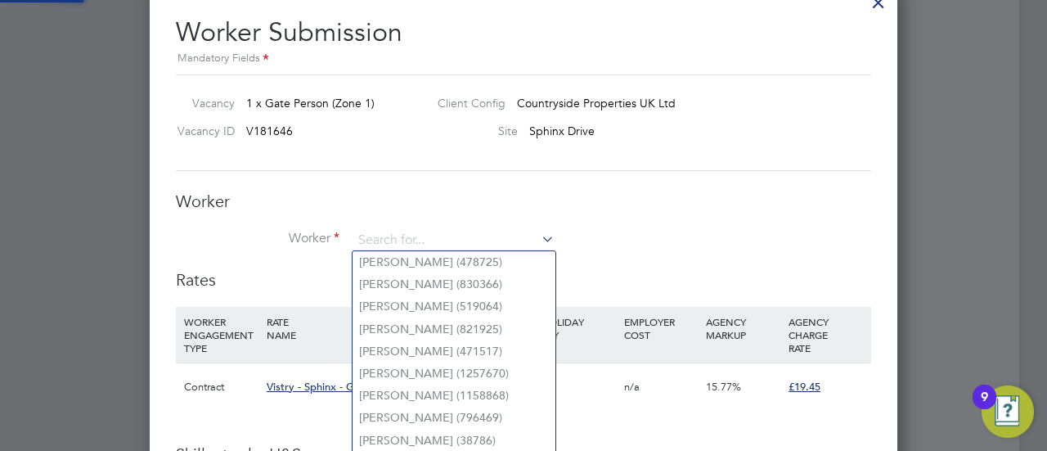
paste input "pambo.runyiri@gmail.com"
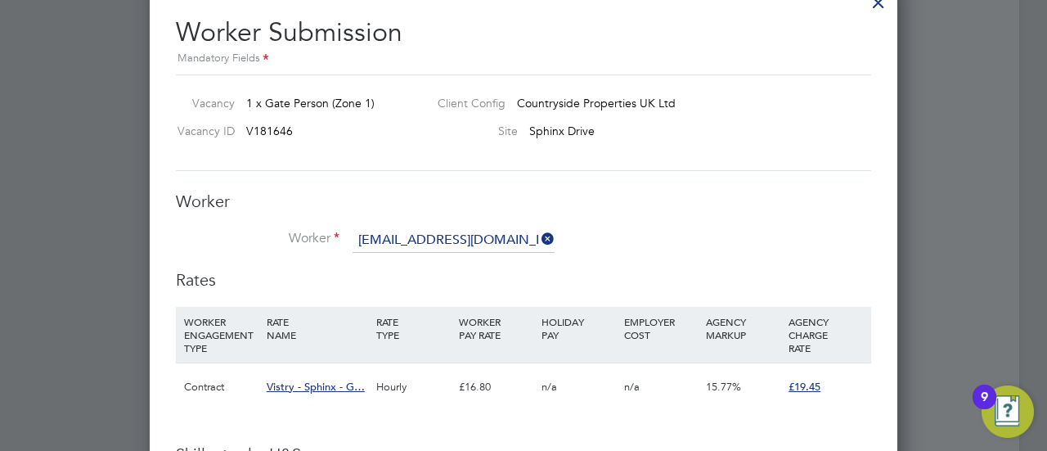
click at [459, 260] on b "pambo.runyiri@gmail.com" at bounding box center [558, 262] width 199 height 14
type input "Robin Runyiri (pambo.runyiri@gmail.com)"
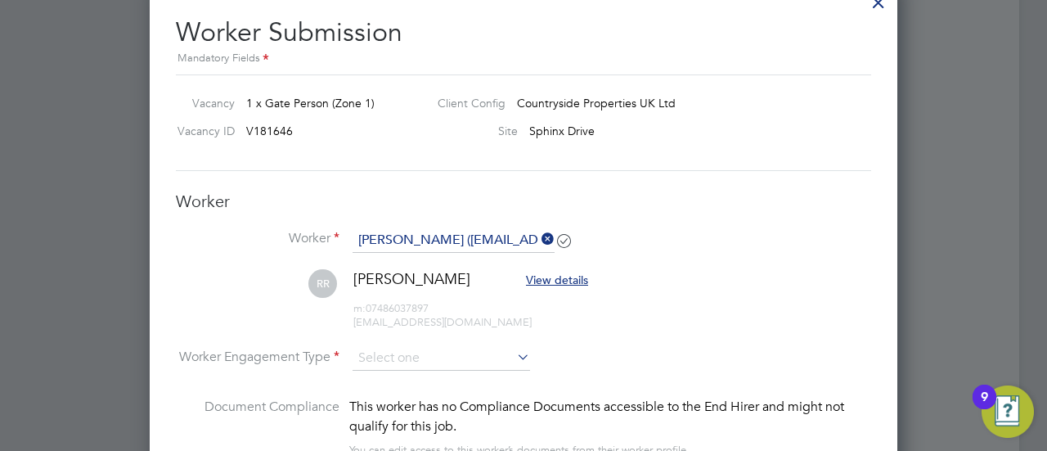
scroll to position [1390, 747]
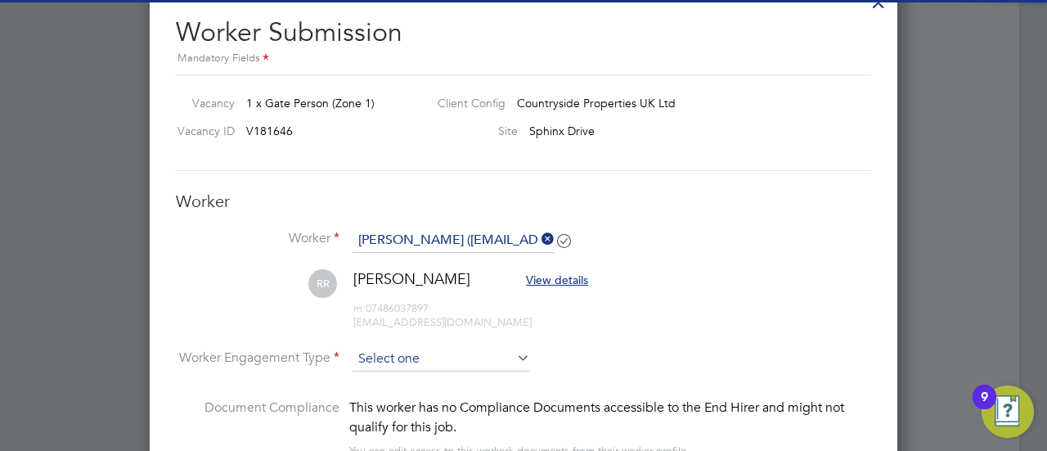
click at [474, 359] on input at bounding box center [440, 359] width 177 height 25
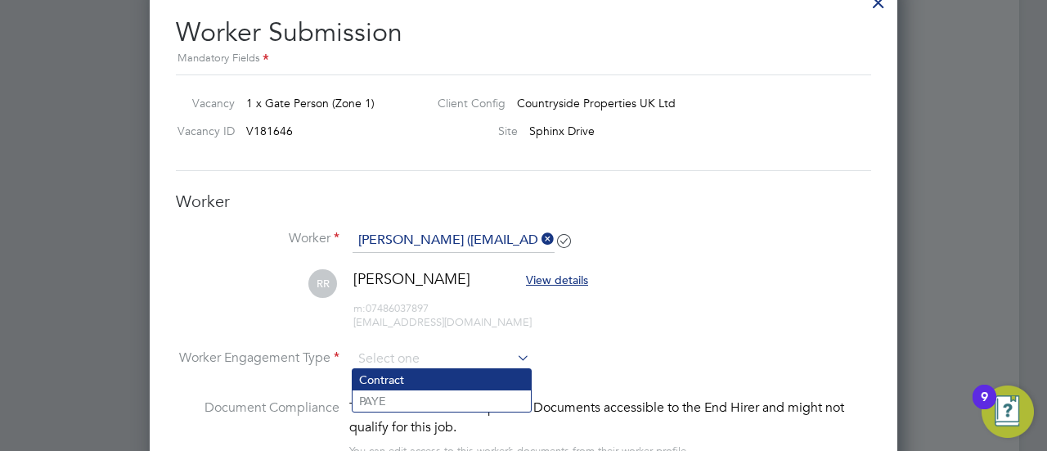
click at [456, 375] on li "Contract" at bounding box center [441, 379] width 178 height 21
type input "Contract"
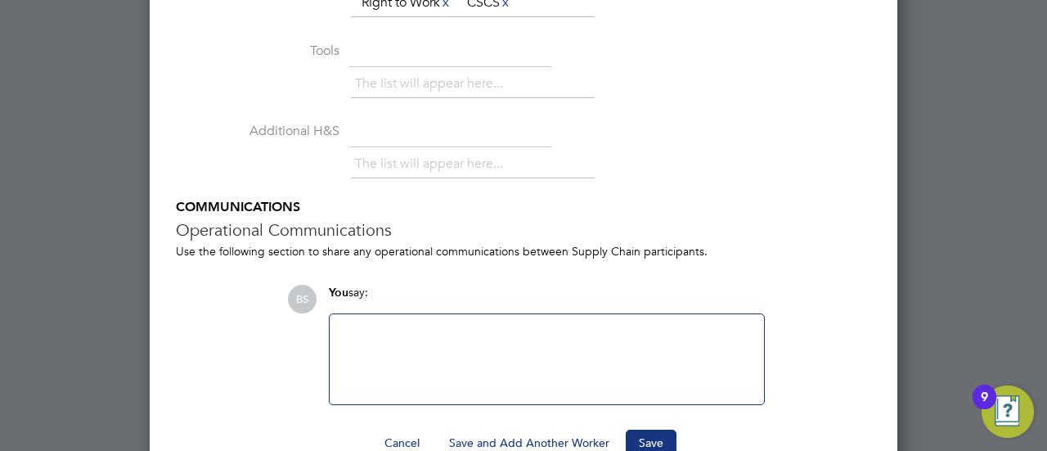
scroll to position [2515, 0]
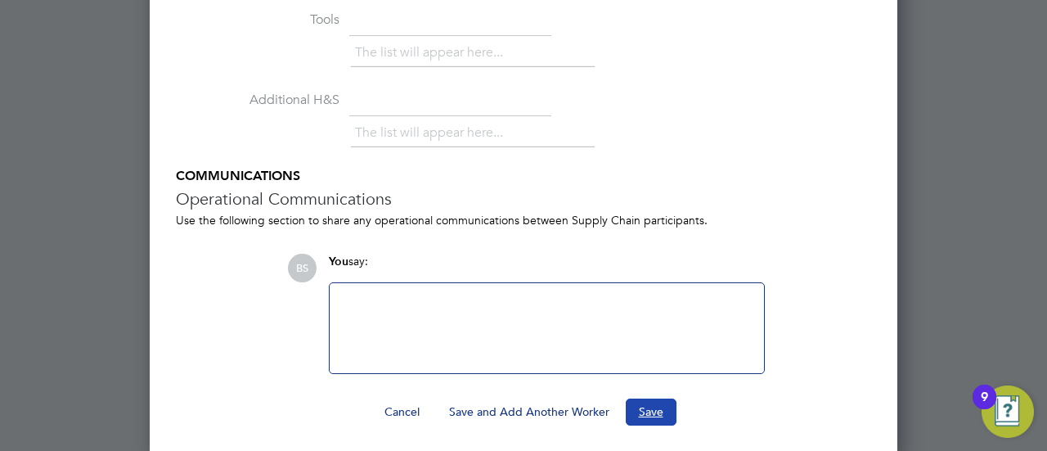
click at [666, 400] on button "Save" at bounding box center [650, 411] width 51 height 26
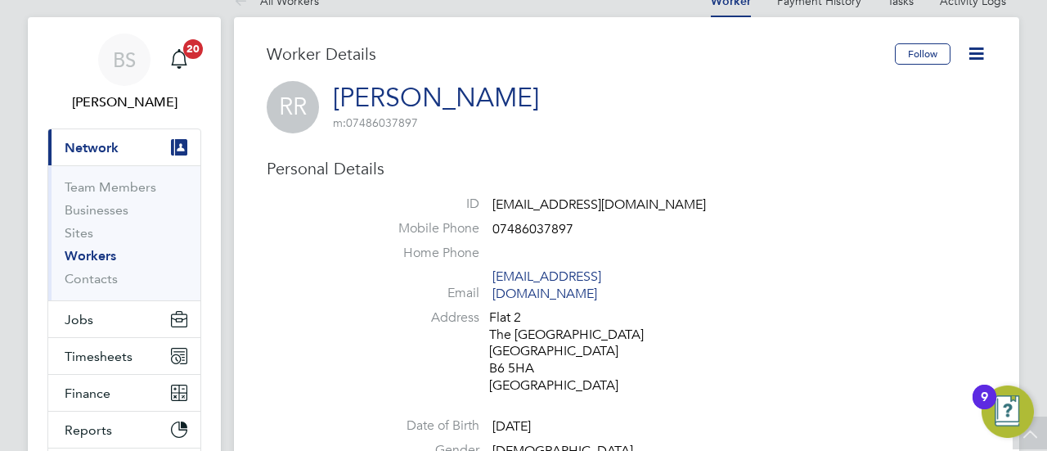
scroll to position [0, 0]
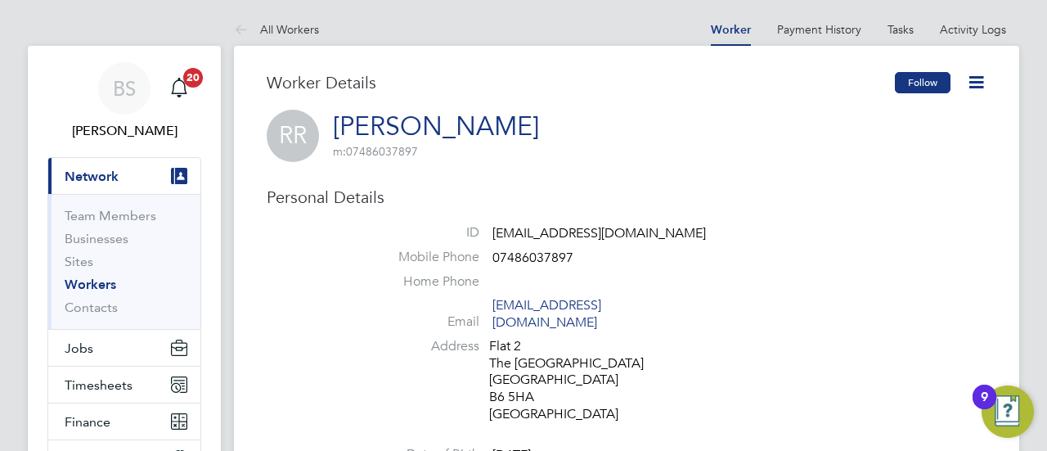
click at [911, 83] on button "Follow" at bounding box center [922, 82] width 56 height 21
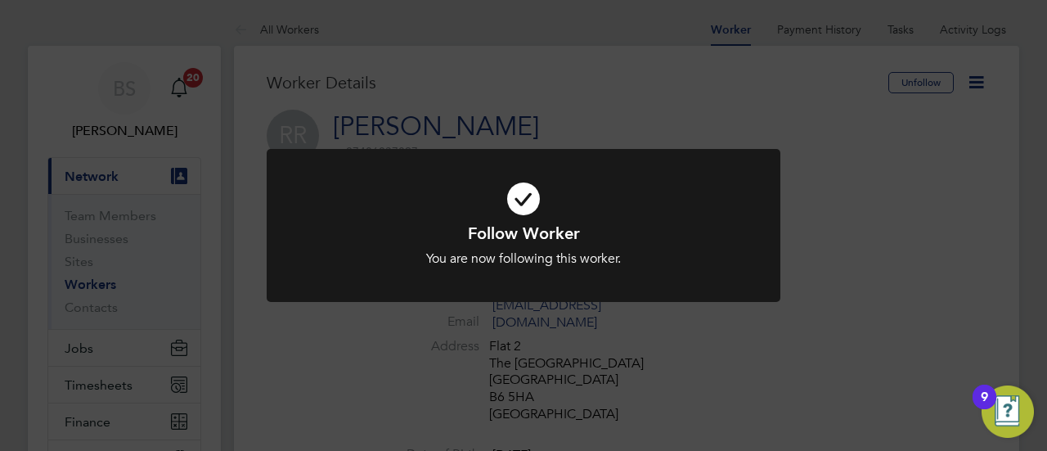
click at [908, 243] on div "Follow Worker You are now following this worker. Cancel Okay" at bounding box center [523, 225] width 1047 height 451
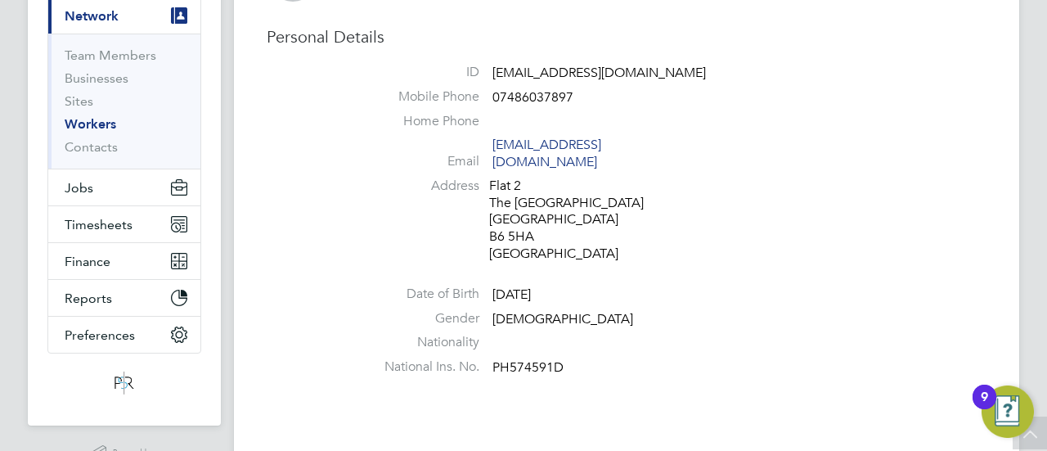
scroll to position [164, 0]
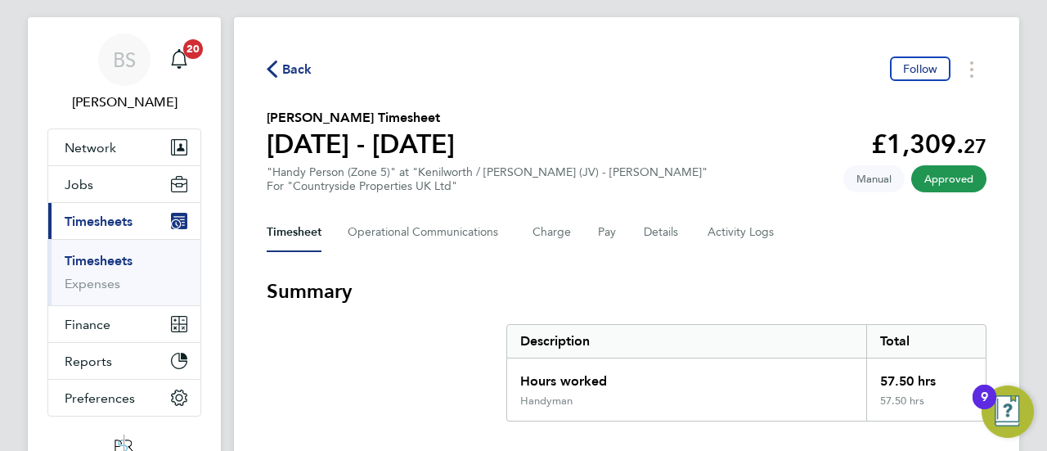
scroll to position [25, 0]
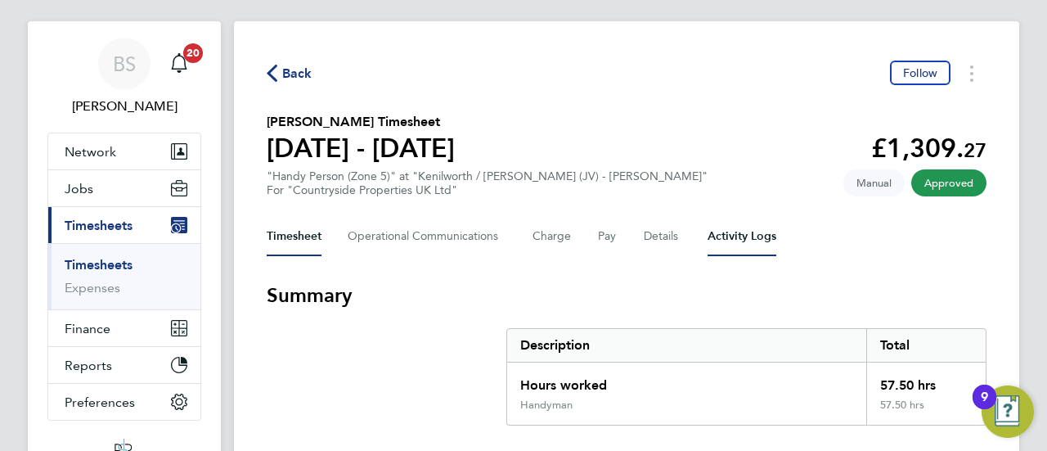
click at [742, 237] on Logs-tab "Activity Logs" at bounding box center [741, 236] width 69 height 39
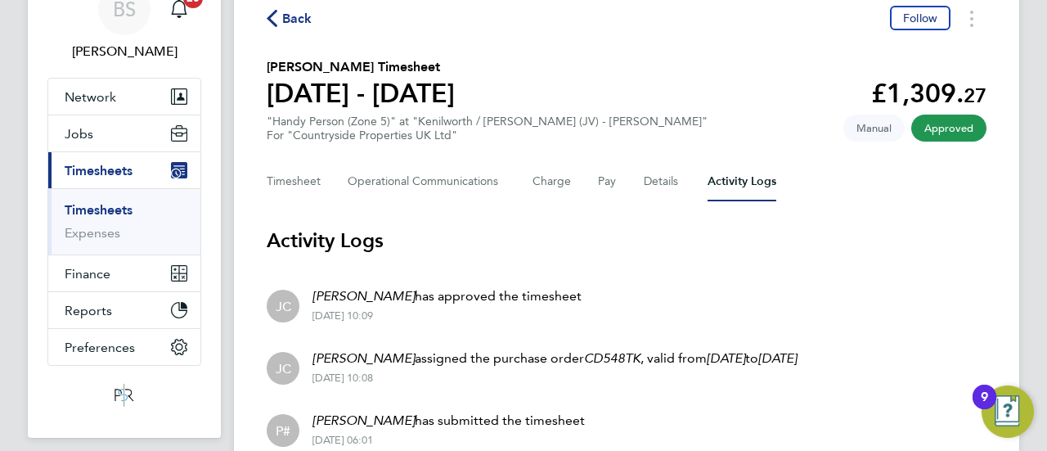
scroll to position [82, 0]
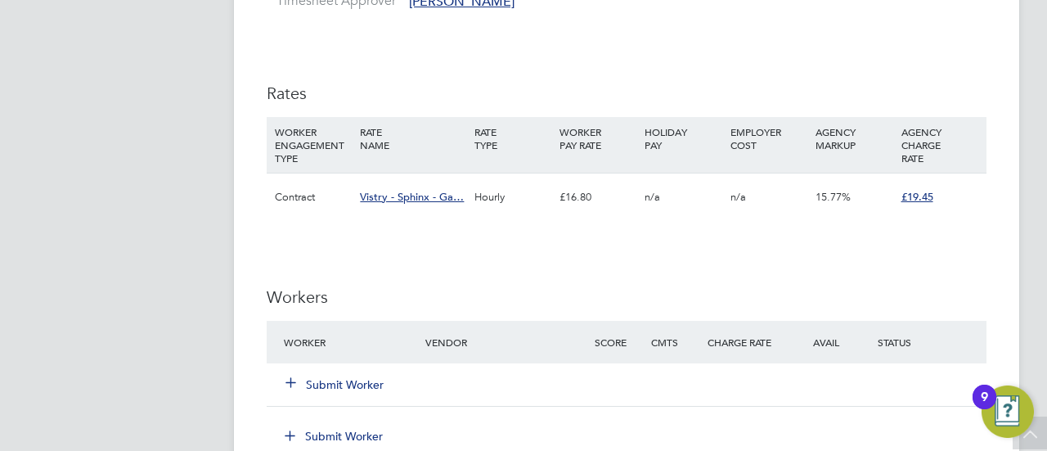
scroll to position [1308, 0]
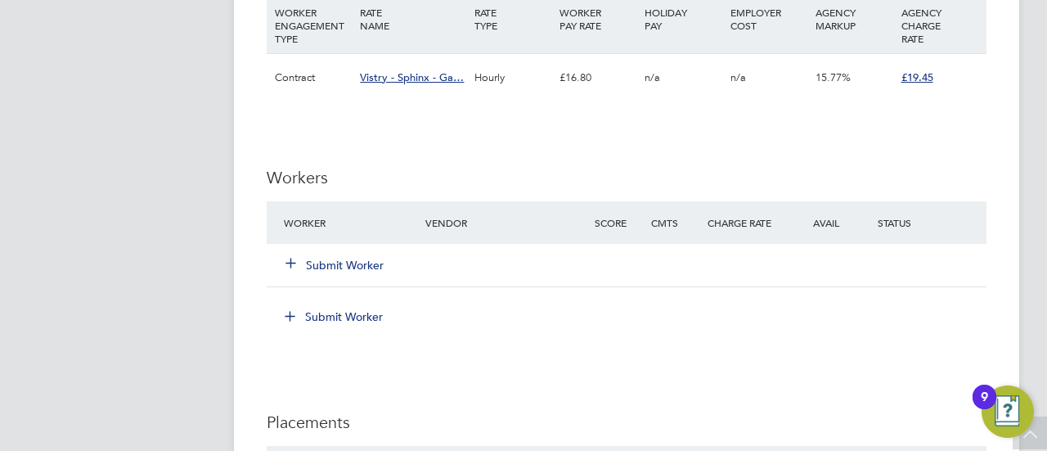
click at [348, 264] on button "Submit Worker" at bounding box center [335, 265] width 98 height 16
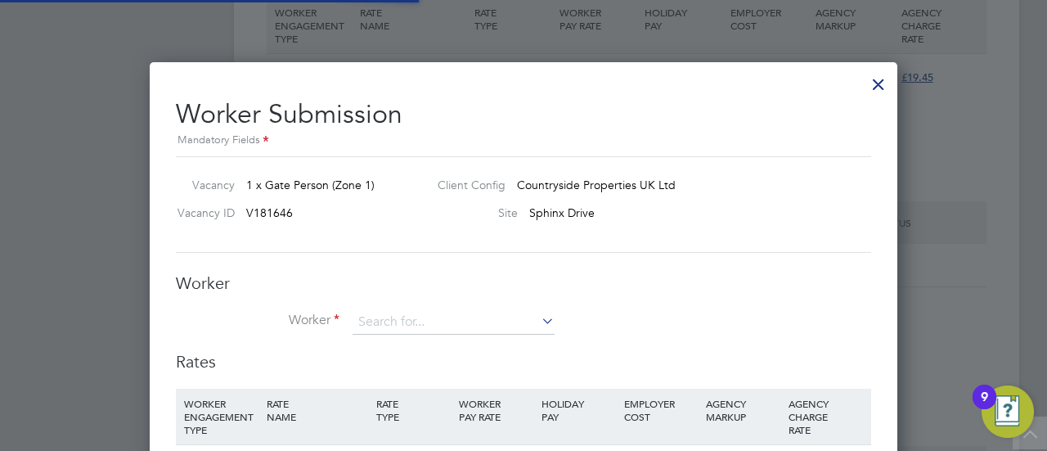
scroll to position [1048, 747]
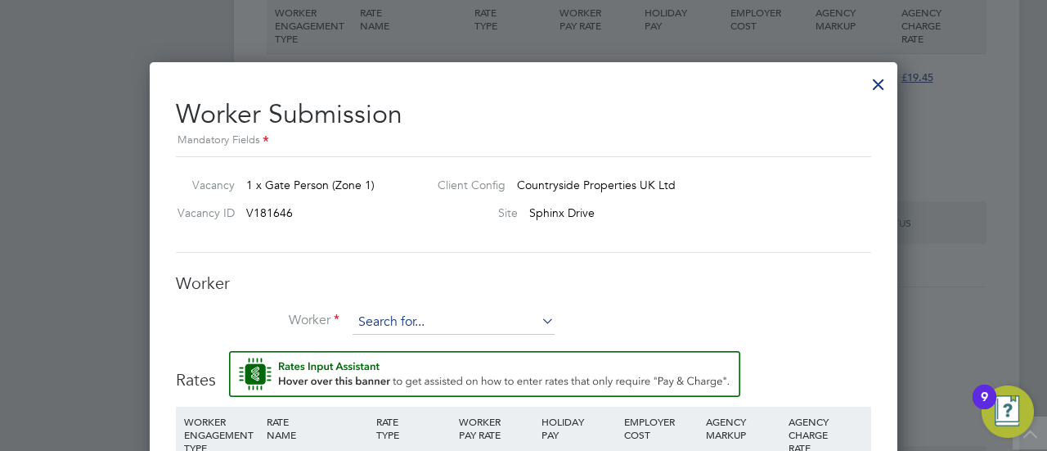
click at [415, 318] on input at bounding box center [453, 322] width 202 height 25
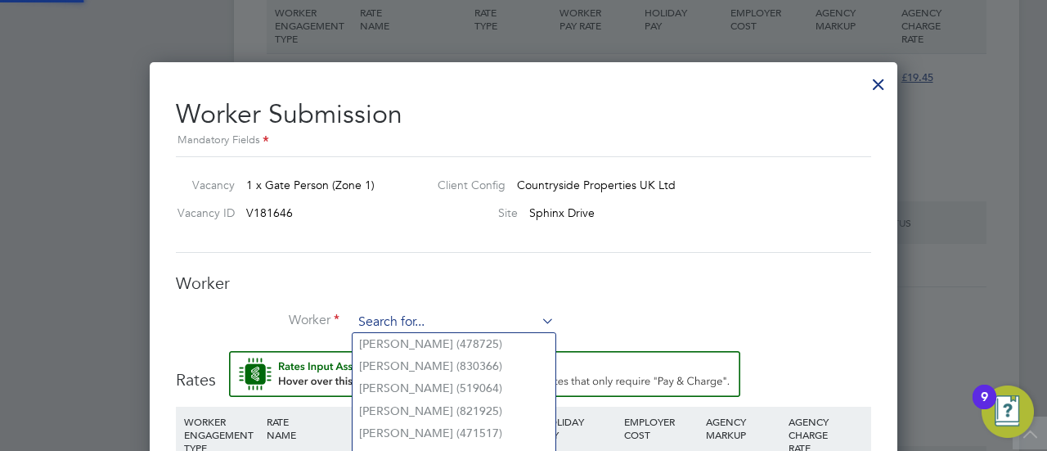
paste input "pambo.runyiri@gmail.com"
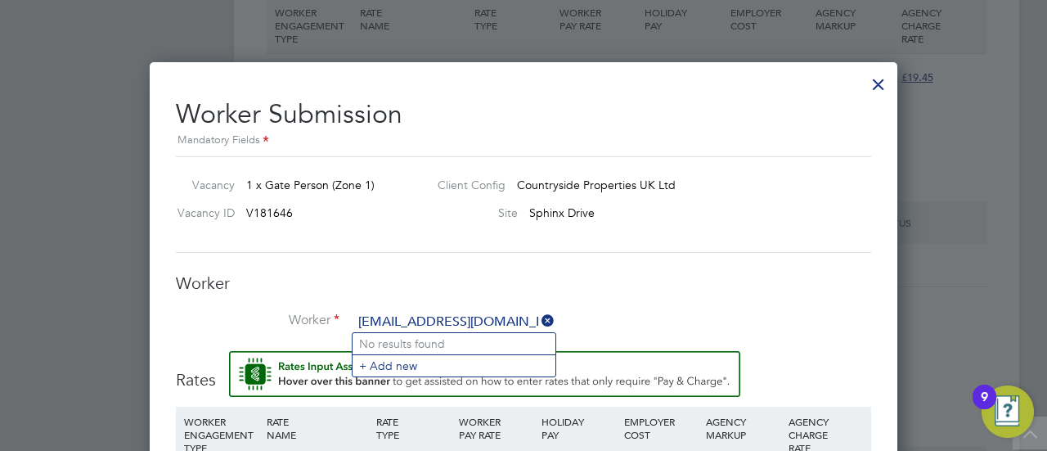
scroll to position [1453, 0]
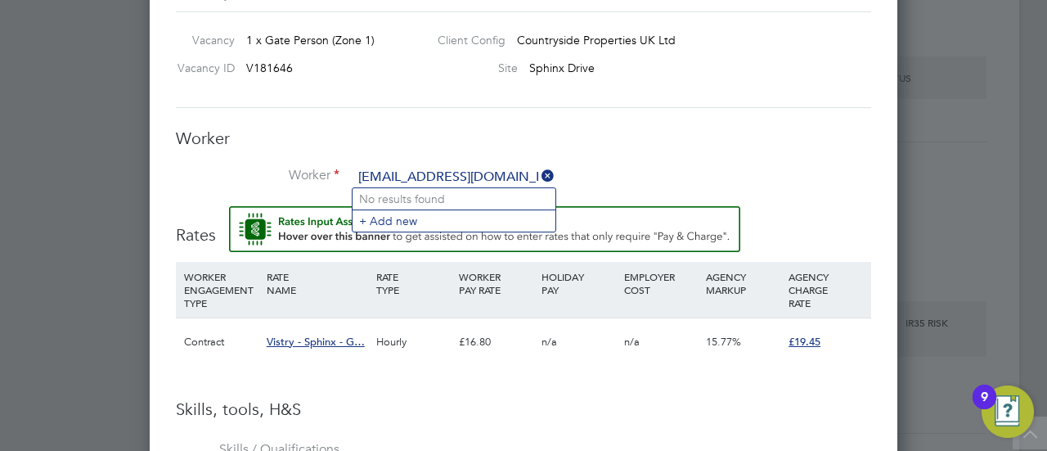
type input "pambo.runyiri@gmail.com"
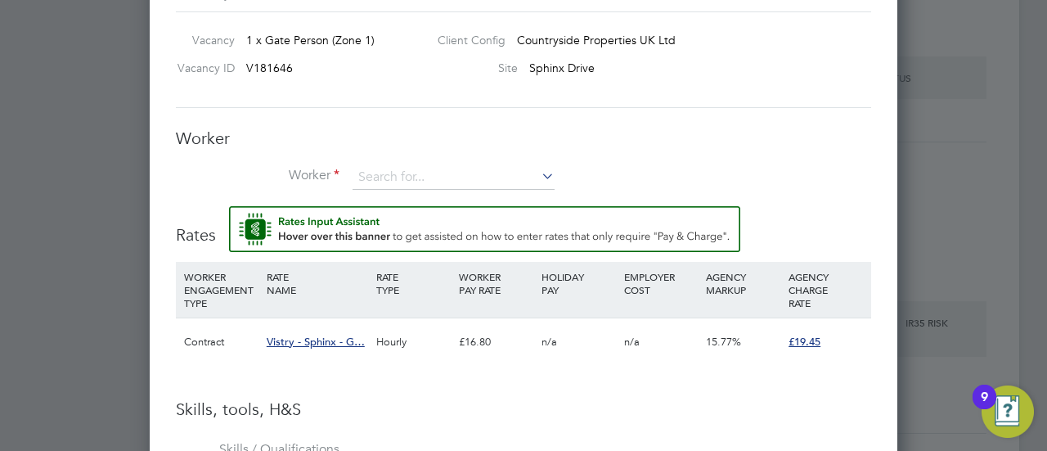
click at [437, 163] on div "Worker Worker Worker Engagement Type" at bounding box center [523, 167] width 695 height 78
click at [433, 177] on input at bounding box center [453, 177] width 202 height 25
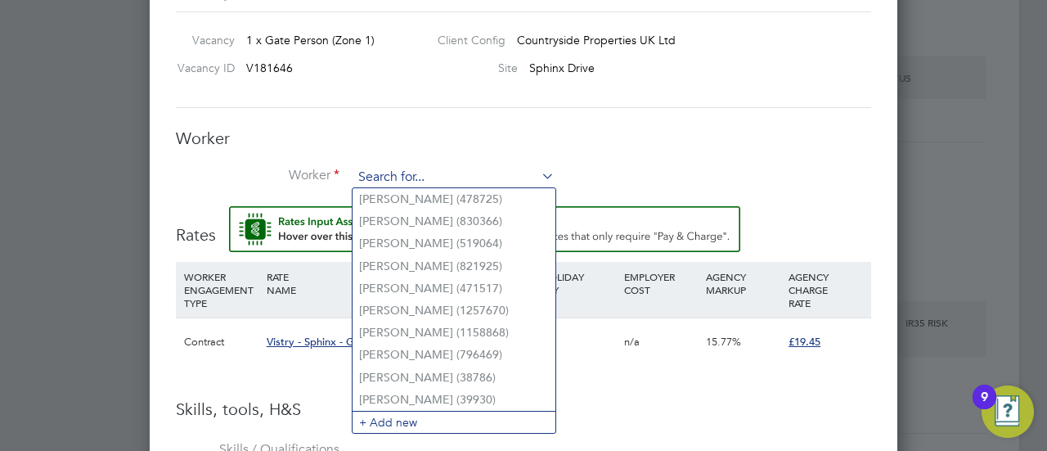
paste input "pambo.runyiri@gmail.com"
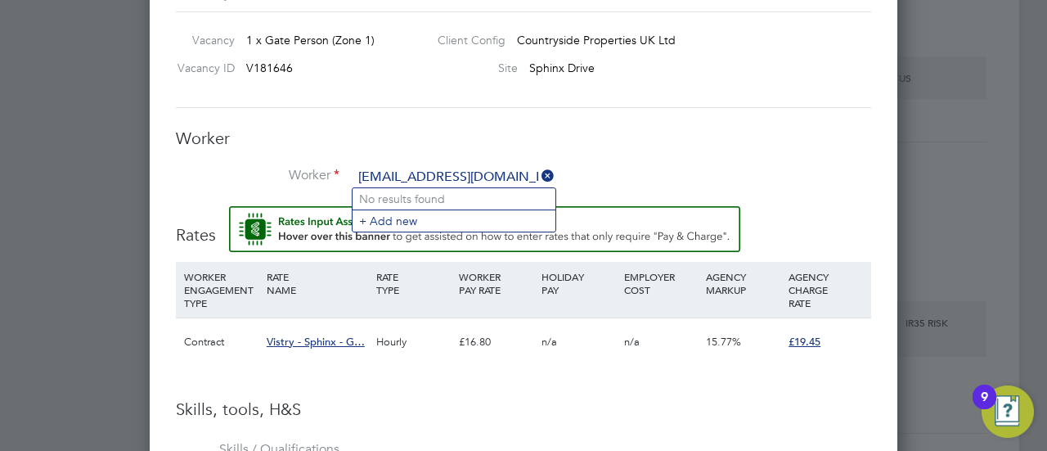
type input "pambo.runyiri@gmail.com"
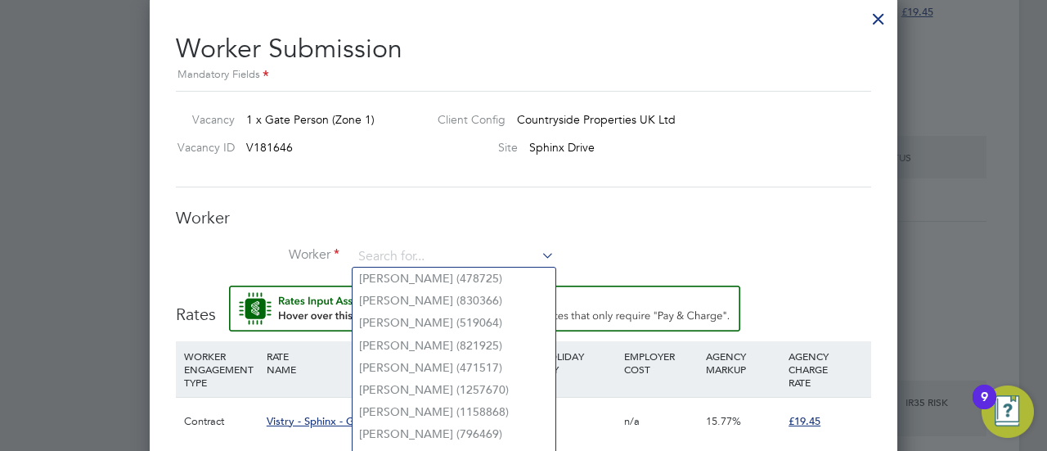
scroll to position [1371, 0]
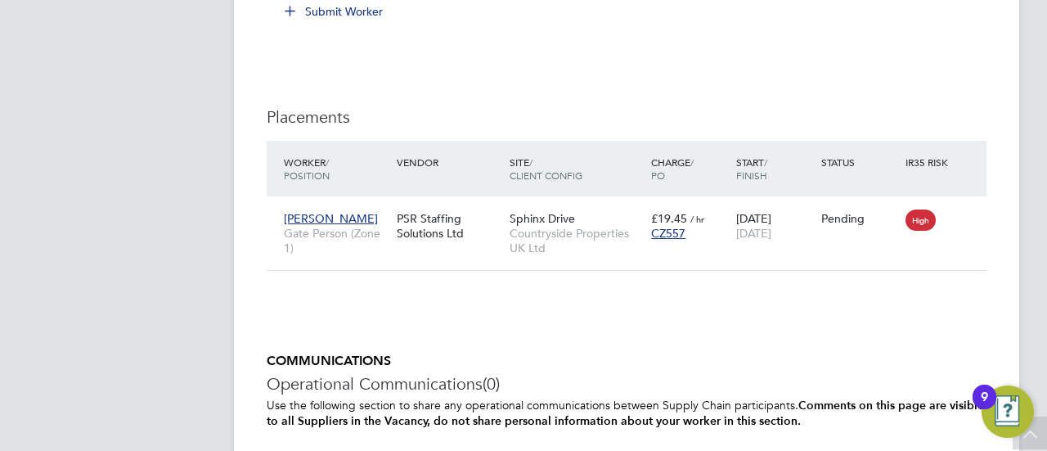
scroll to position [1635, 0]
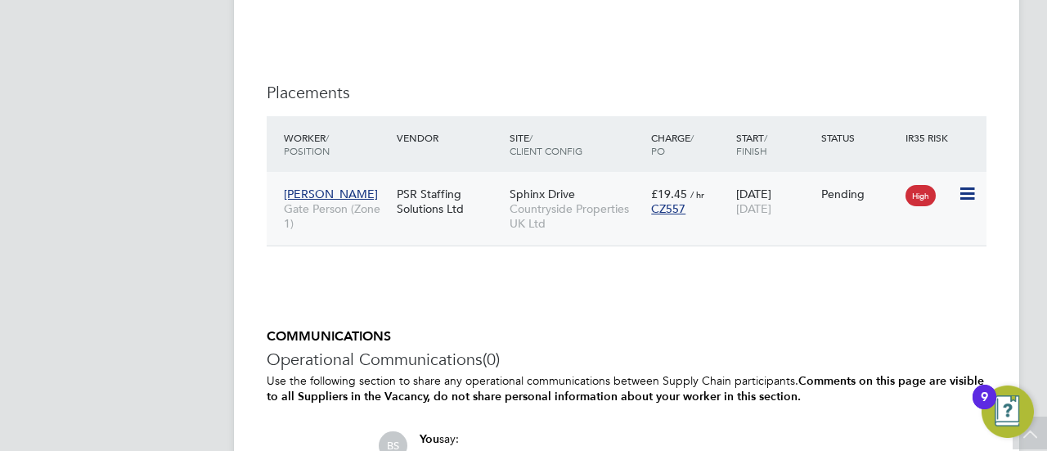
click at [974, 195] on icon at bounding box center [965, 194] width 16 height 20
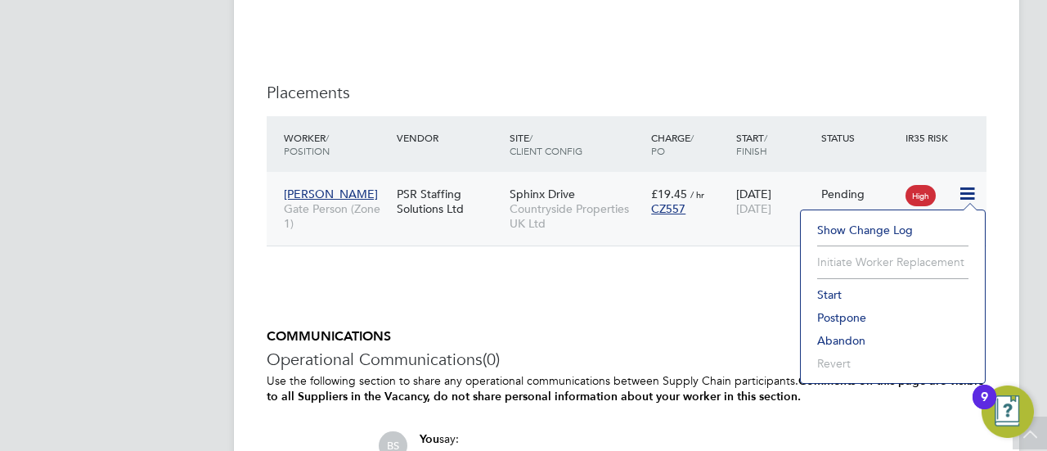
click at [836, 294] on li "Start" at bounding box center [893, 294] width 168 height 23
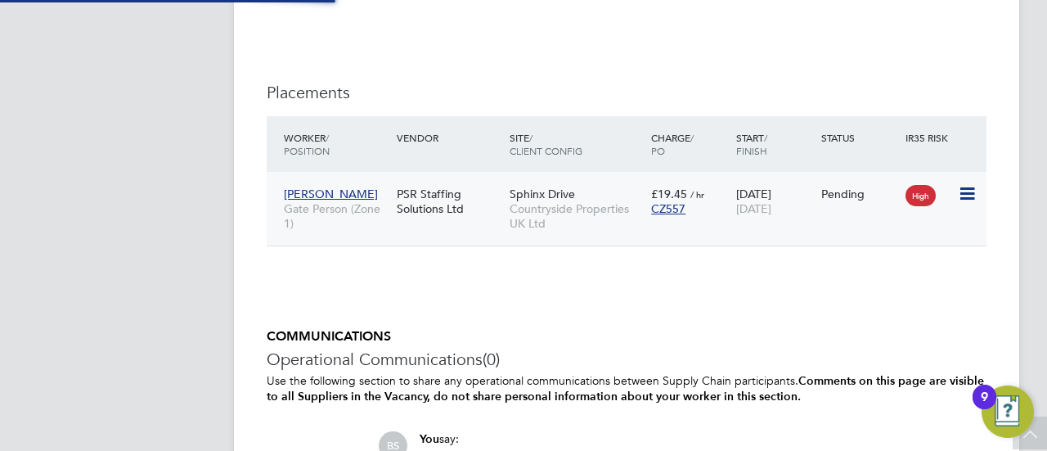
type input "[PERSON_NAME]"
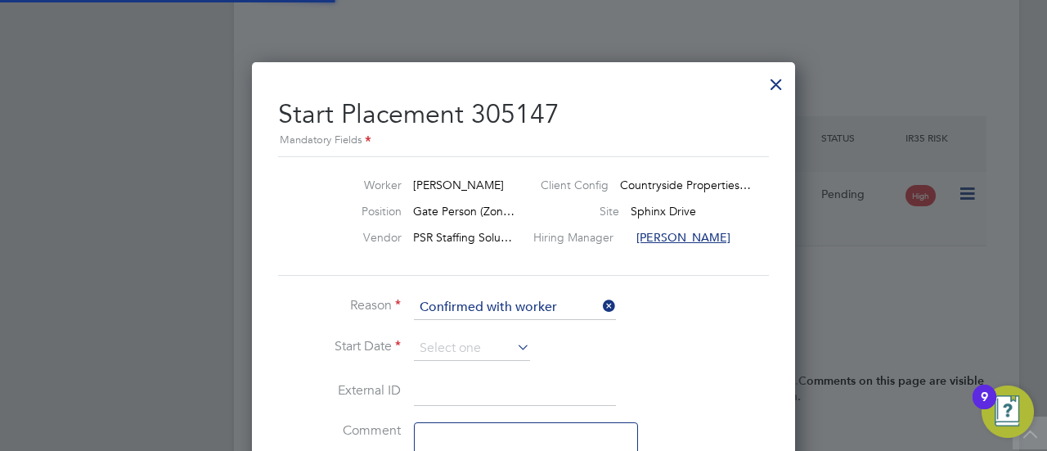
scroll to position [8, 8]
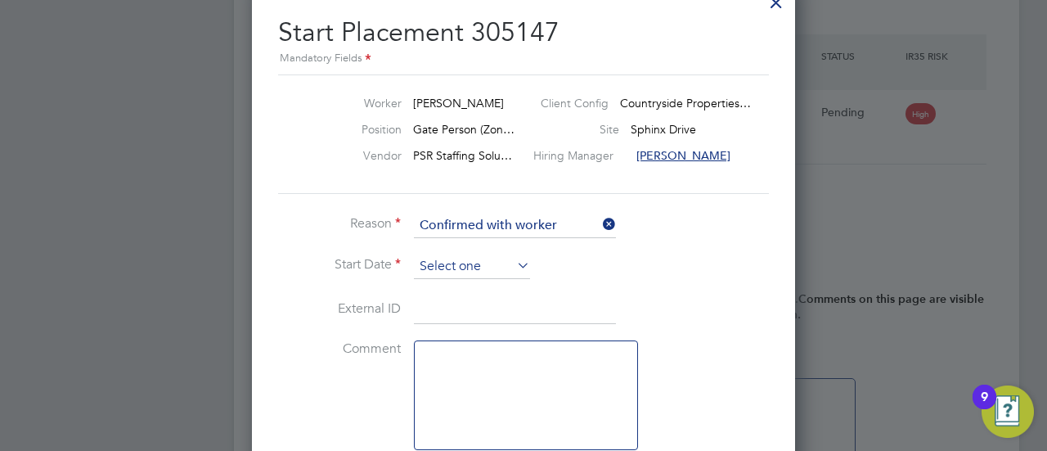
click at [488, 267] on input at bounding box center [472, 266] width 116 height 25
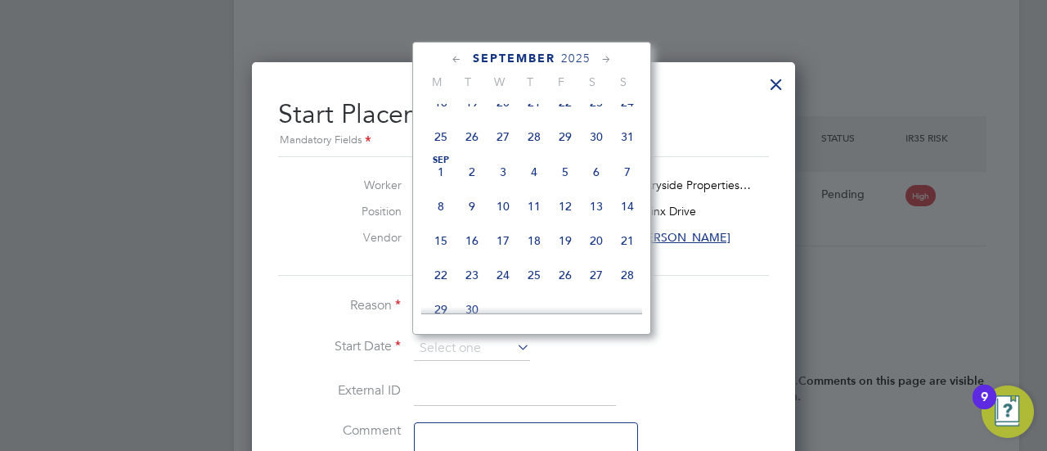
click at [563, 280] on span "26" at bounding box center [564, 274] width 31 height 31
type input "[DATE]"
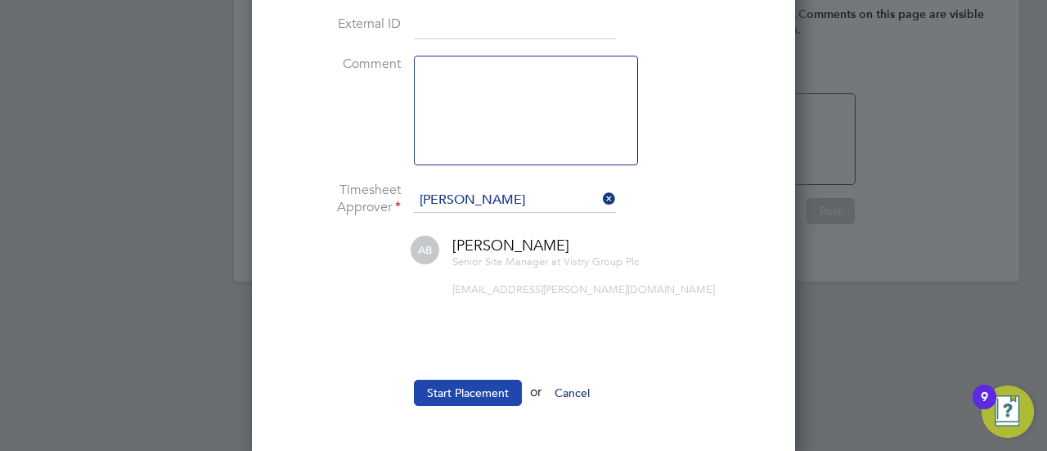
click at [487, 388] on button "Start Placement" at bounding box center [468, 392] width 108 height 26
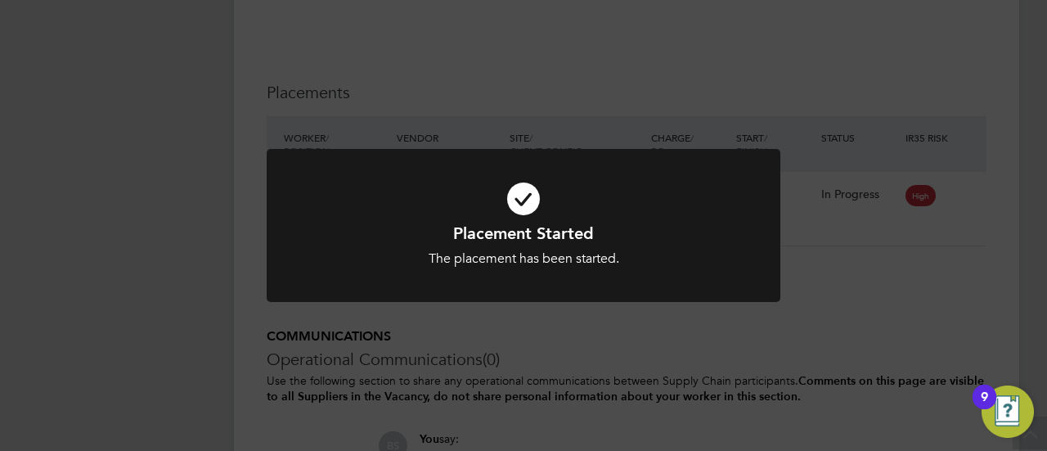
click at [889, 328] on div "Placement Started The placement has been started. Cancel Okay" at bounding box center [523, 225] width 1047 height 451
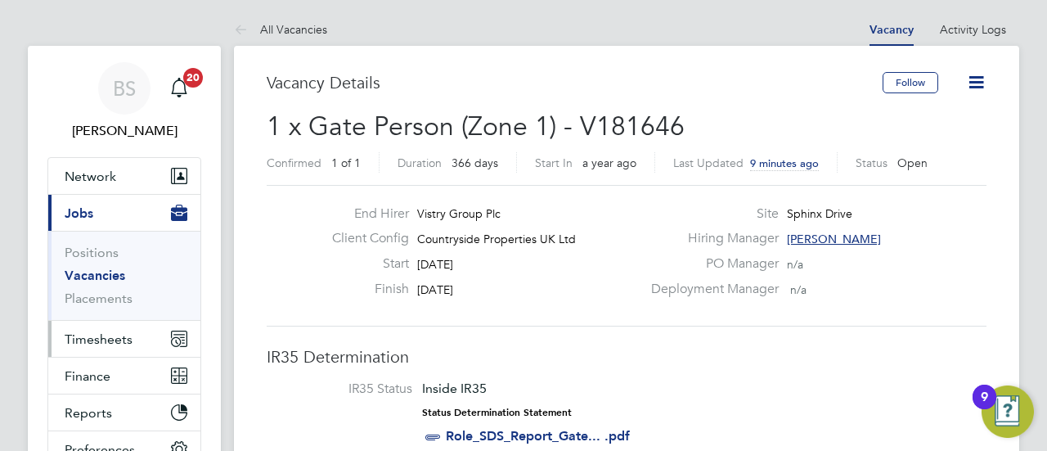
click at [85, 346] on button "Timesheets" at bounding box center [124, 339] width 152 height 36
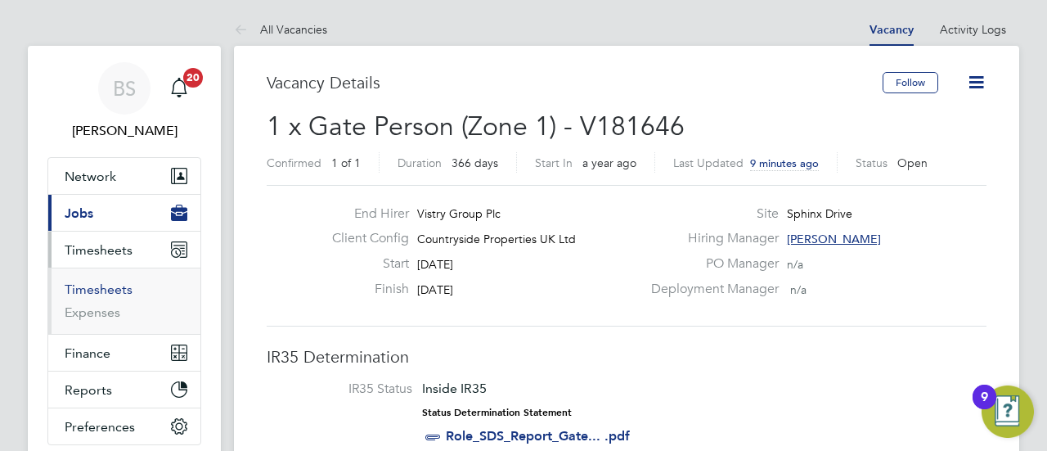
click at [108, 288] on link "Timesheets" at bounding box center [99, 289] width 68 height 16
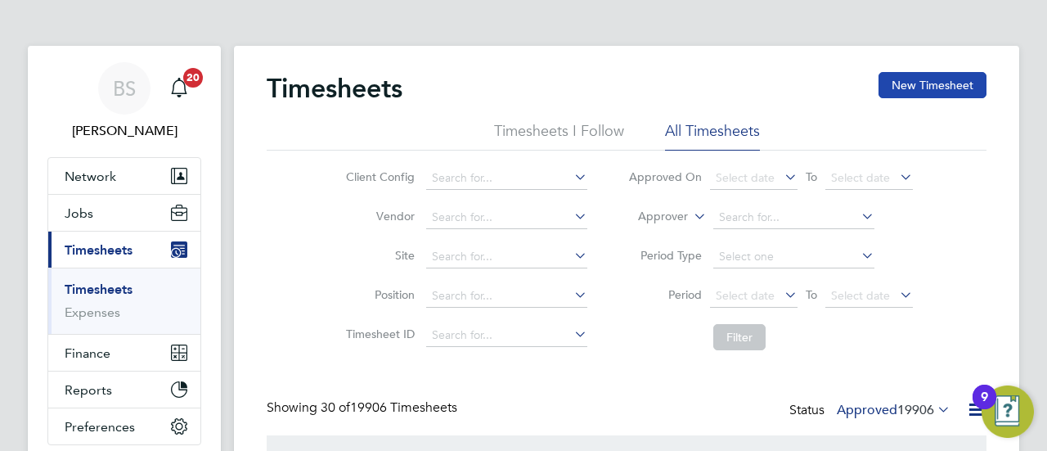
click at [944, 86] on button "New Timesheet" at bounding box center [932, 85] width 108 height 26
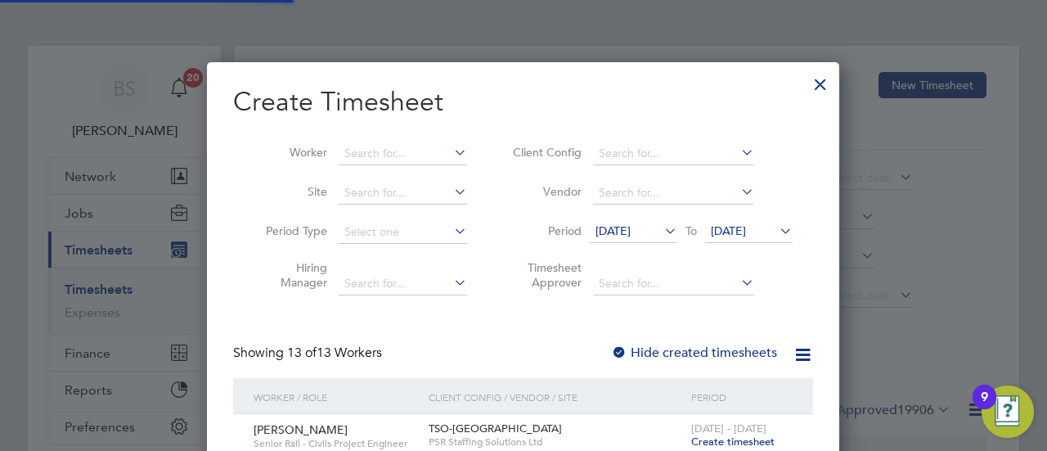
click at [630, 226] on span "[DATE]" at bounding box center [612, 230] width 35 height 15
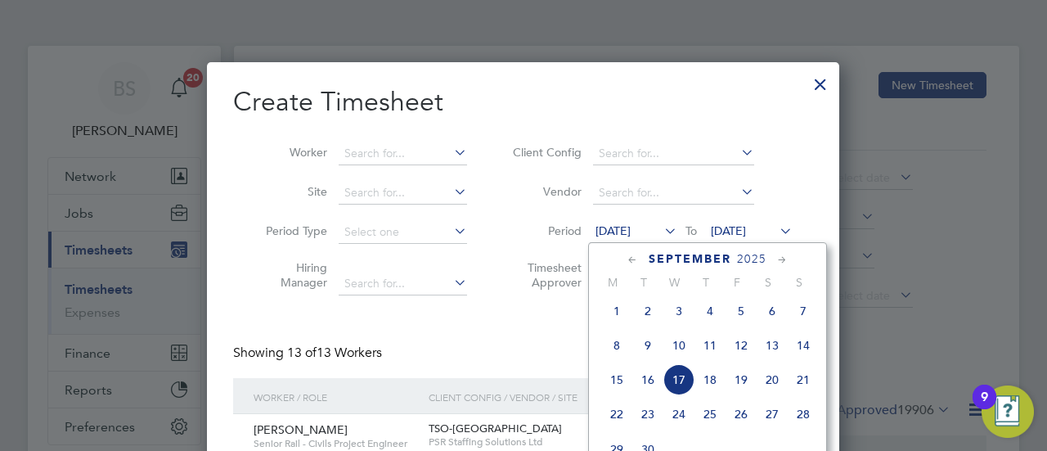
click at [616, 415] on span "22" at bounding box center [616, 413] width 31 height 31
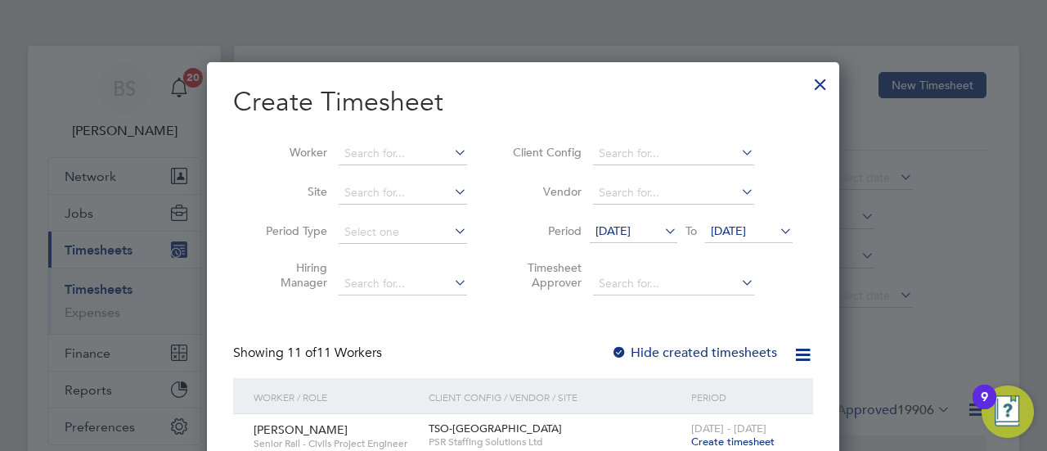
click at [746, 230] on span "[DATE]" at bounding box center [728, 230] width 35 height 15
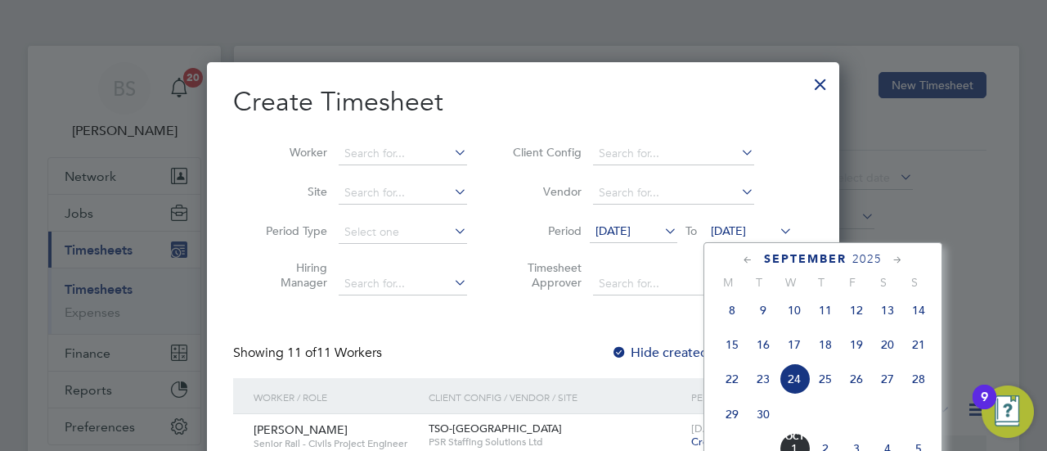
click at [923, 387] on span "28" at bounding box center [918, 378] width 31 height 31
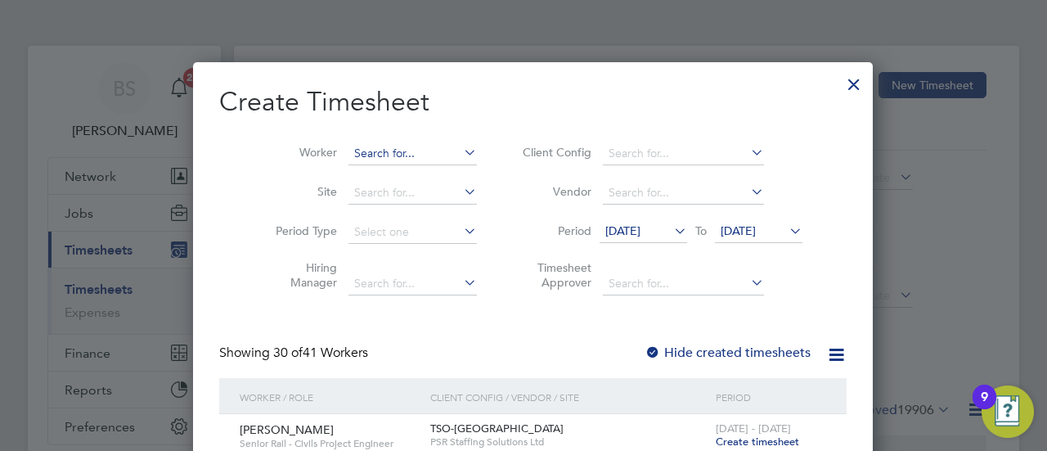
drag, startPoint x: 397, startPoint y: 155, endPoint x: 384, endPoint y: 144, distance: 16.9
click at [397, 155] on input at bounding box center [412, 153] width 128 height 23
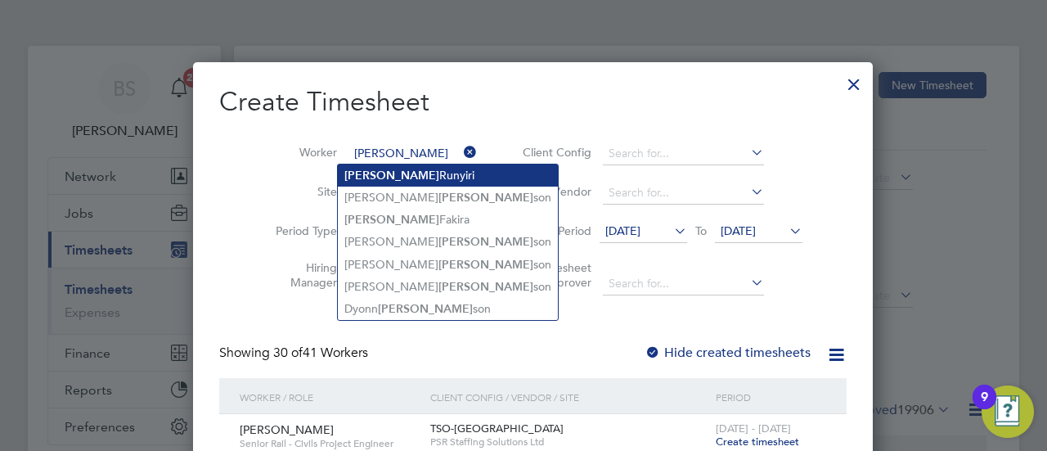
click at [390, 173] on li "[PERSON_NAME]" at bounding box center [448, 175] width 220 height 22
type input "[PERSON_NAME]"
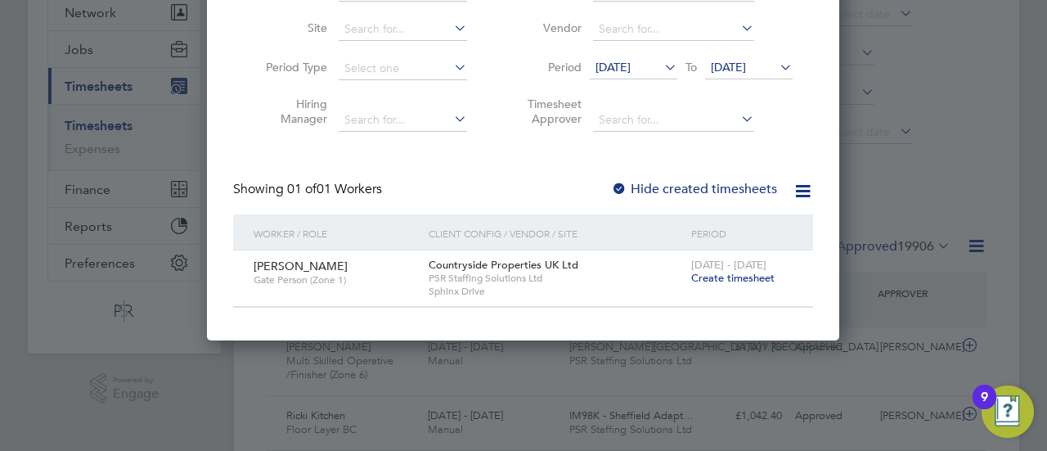
click at [733, 281] on span "Create timesheet" at bounding box center [732, 278] width 83 height 14
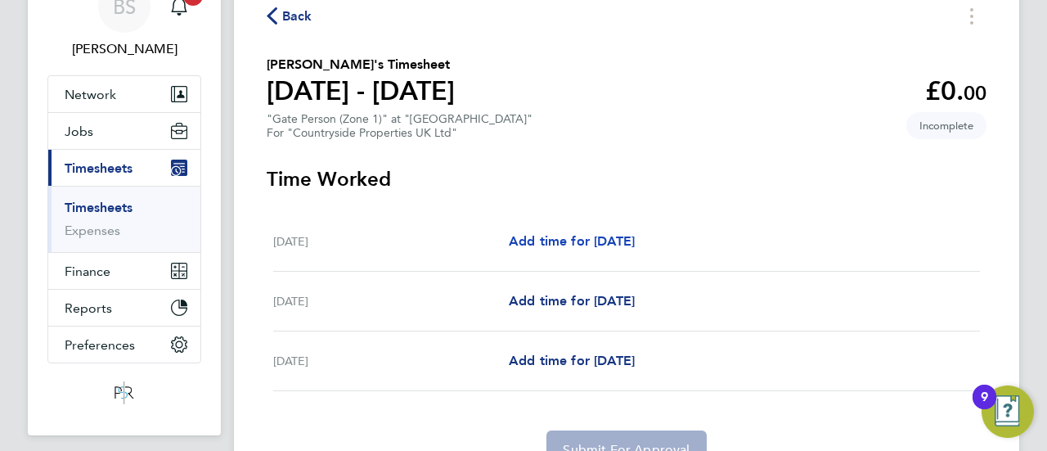
click at [600, 244] on span "Add time for [DATE]" at bounding box center [572, 241] width 126 height 16
select select "30"
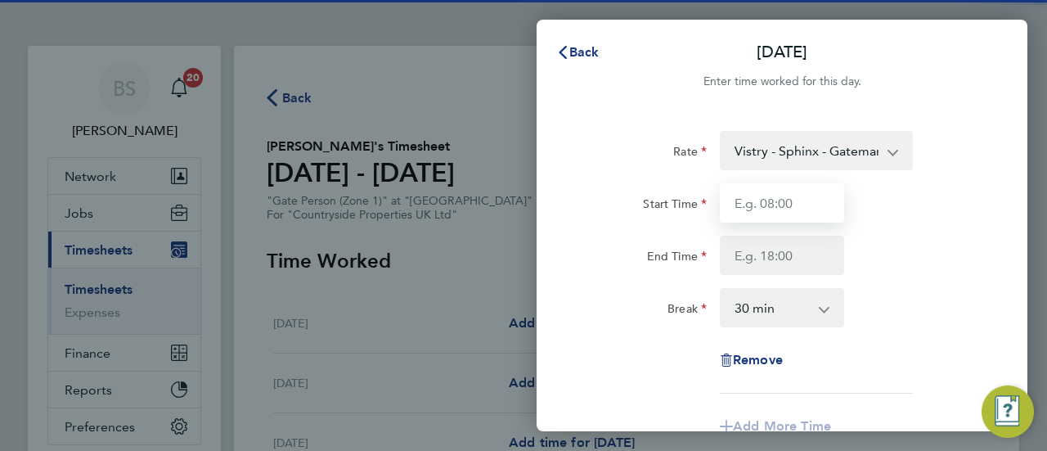
click at [825, 207] on input "Start Time" at bounding box center [781, 202] width 124 height 39
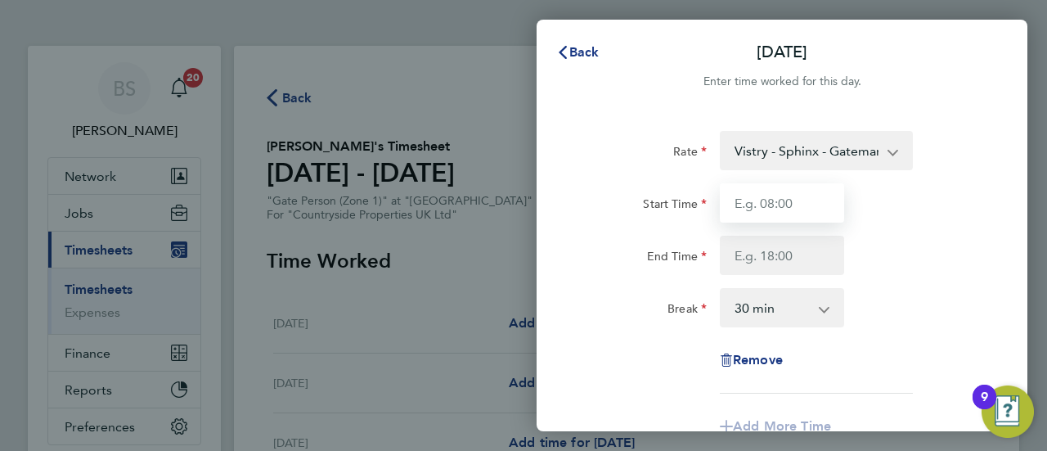
type input "07:30"
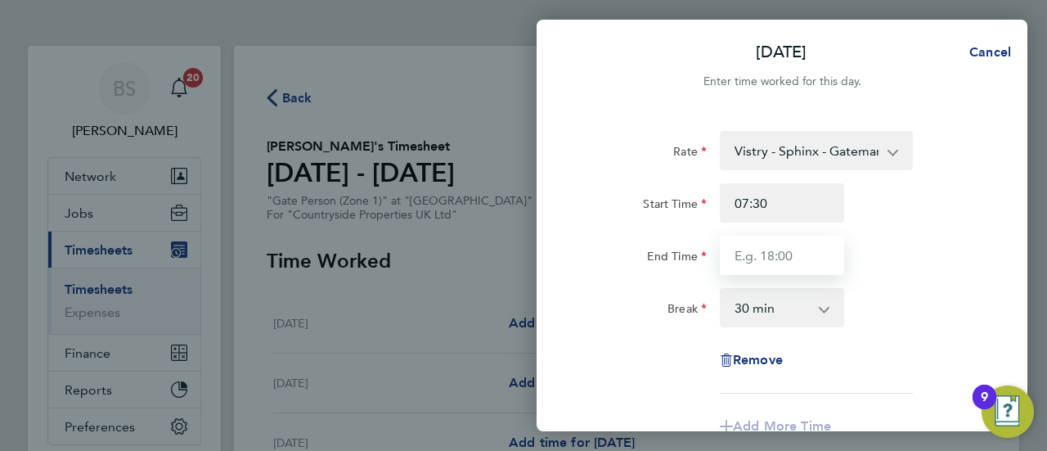
click at [803, 255] on input "End Time" at bounding box center [781, 254] width 124 height 39
drag, startPoint x: 782, startPoint y: 262, endPoint x: 731, endPoint y: 263, distance: 50.7
click at [733, 263] on input "16:30" at bounding box center [781, 254] width 124 height 39
click at [730, 263] on input "16:30" at bounding box center [781, 254] width 124 height 39
type input "17:00"
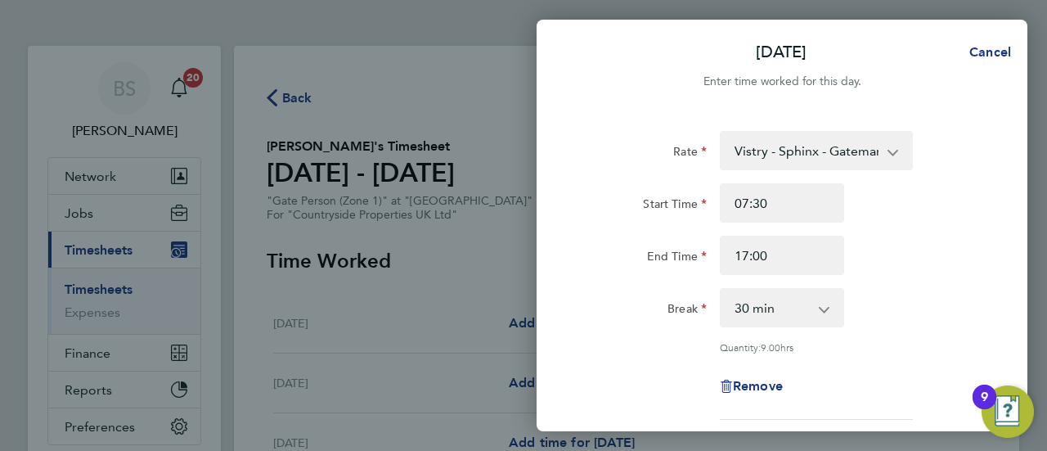
click at [941, 277] on div "Rate Vistry - Sphinx - Gateman - 19.45 Start Time 07:30 End Time 17:00 Break 0 …" at bounding box center [781, 275] width 399 height 289
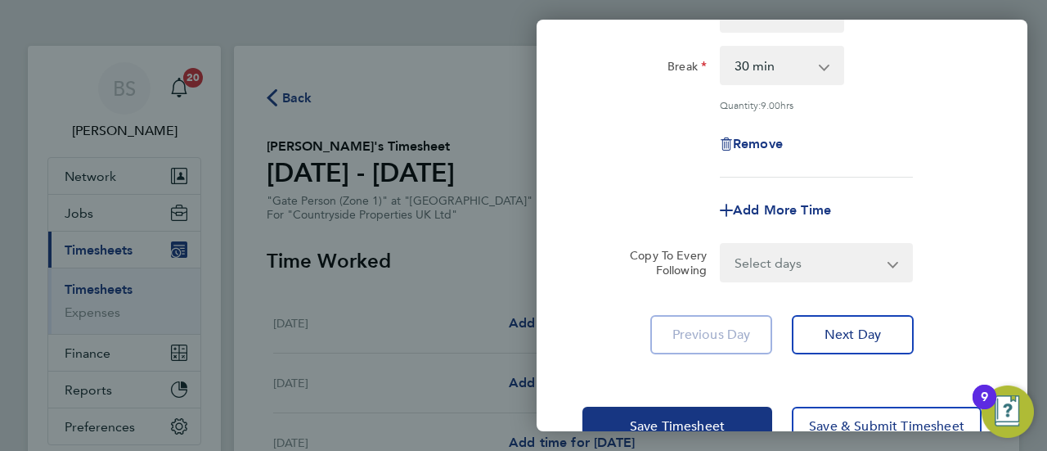
scroll to position [245, 0]
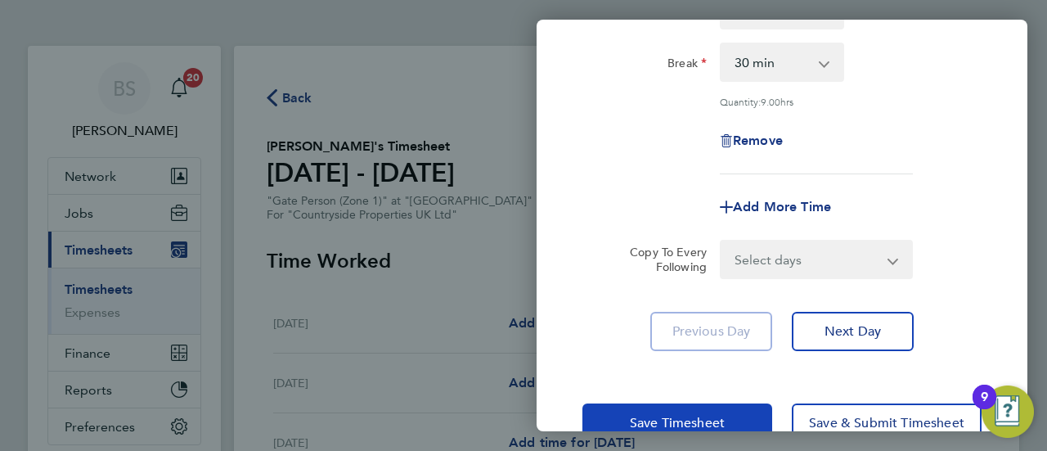
click at [732, 418] on button "Save Timesheet" at bounding box center [677, 422] width 190 height 39
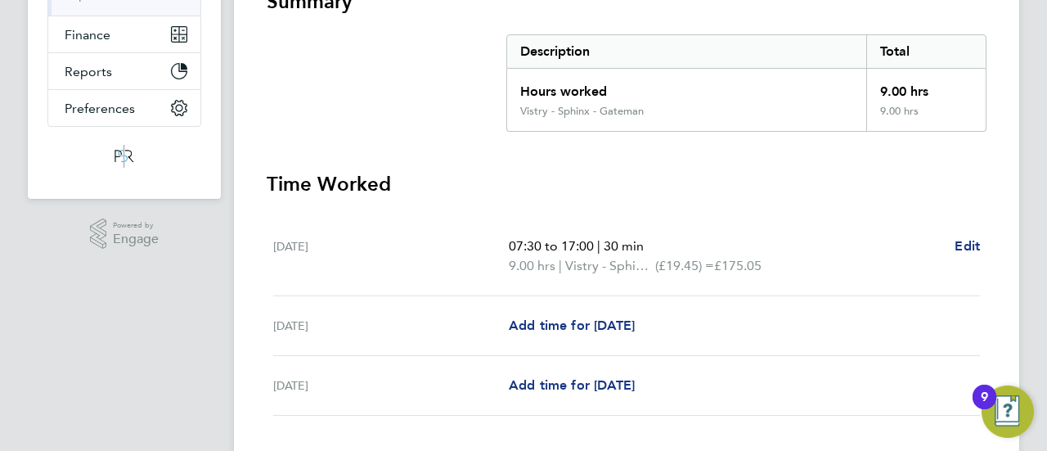
scroll to position [424, 0]
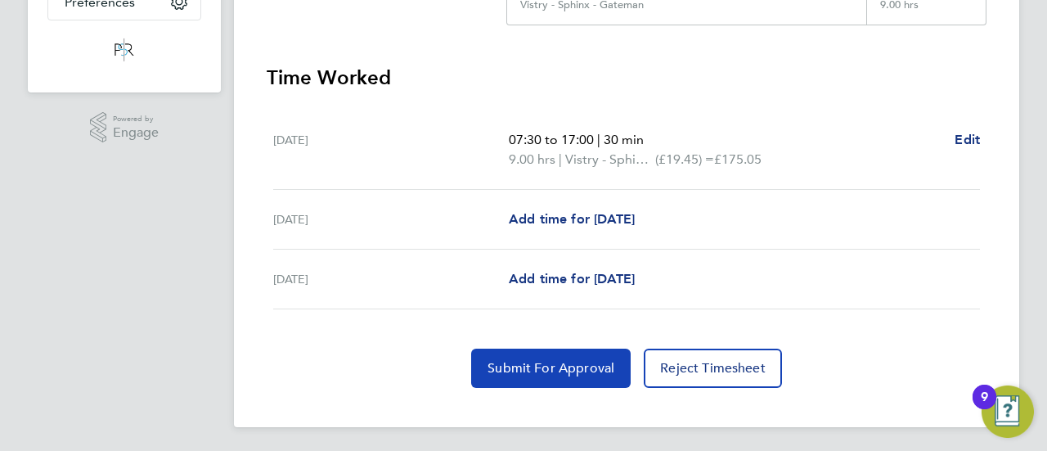
click at [571, 365] on span "Submit For Approval" at bounding box center [550, 368] width 127 height 16
